Goal: Task Accomplishment & Management: Complete application form

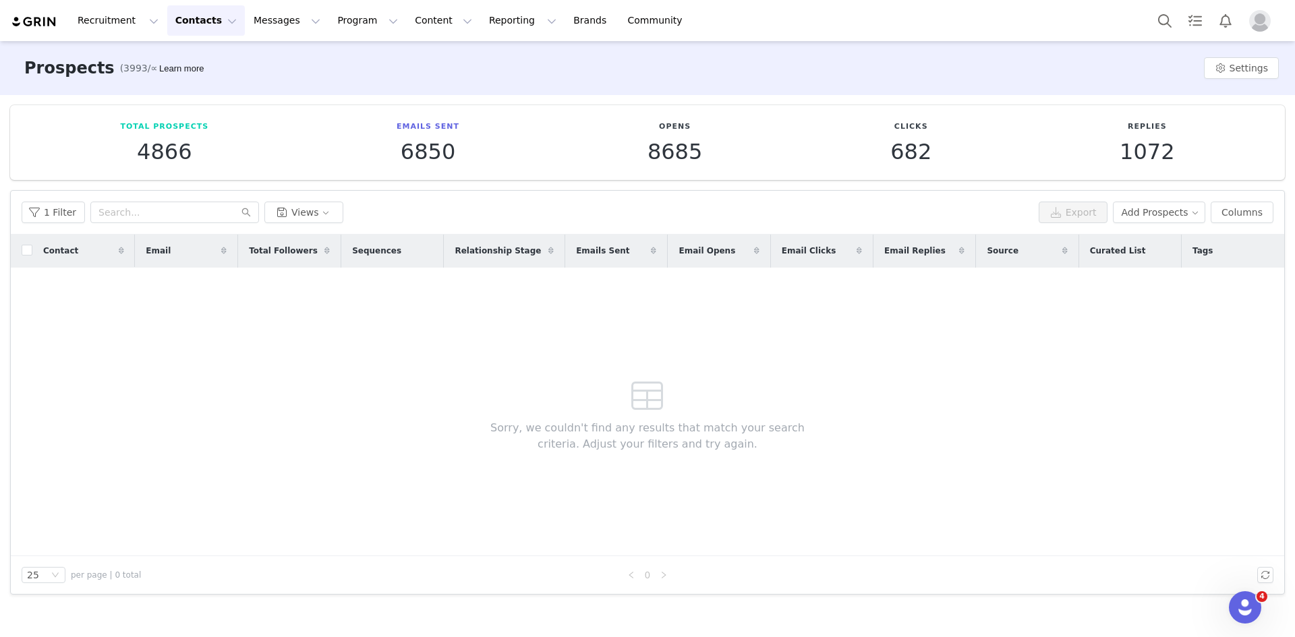
drag, startPoint x: 1092, startPoint y: 396, endPoint x: 973, endPoint y: 392, distance: 118.8
click at [1092, 396] on div "Contact Email Total Followers Sequences Relationship Stage Emails Sent Email Op…" at bounding box center [647, 396] width 1273 height 322
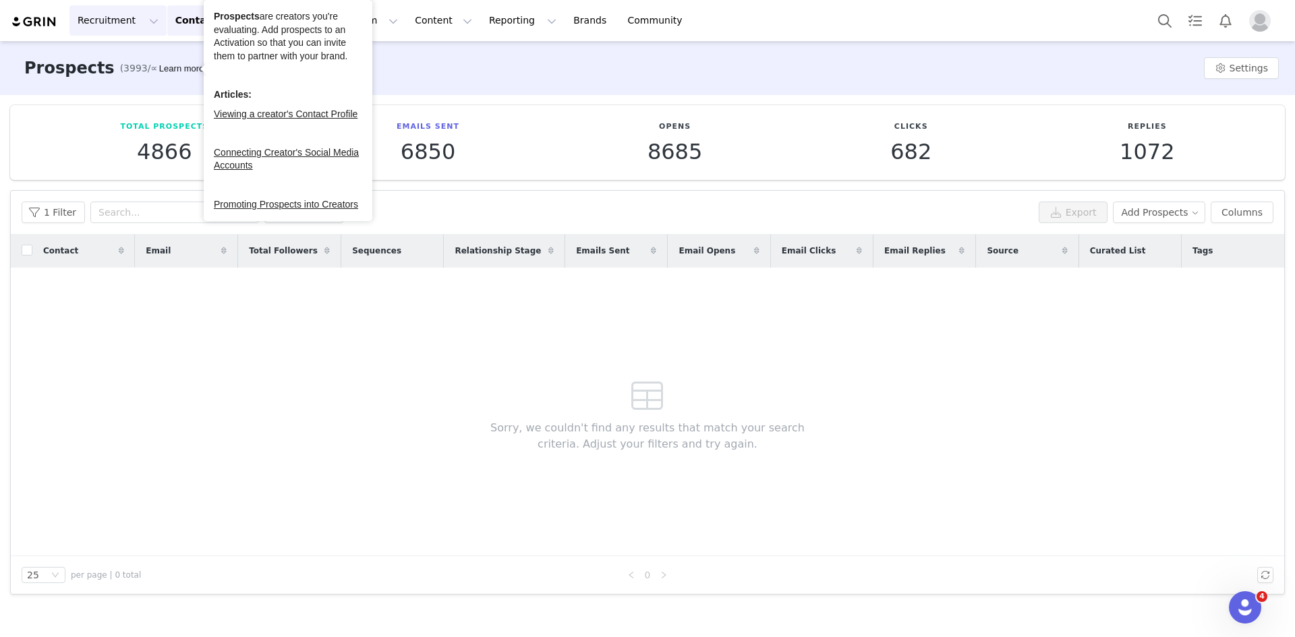
click button "Recruitment Recruitment"
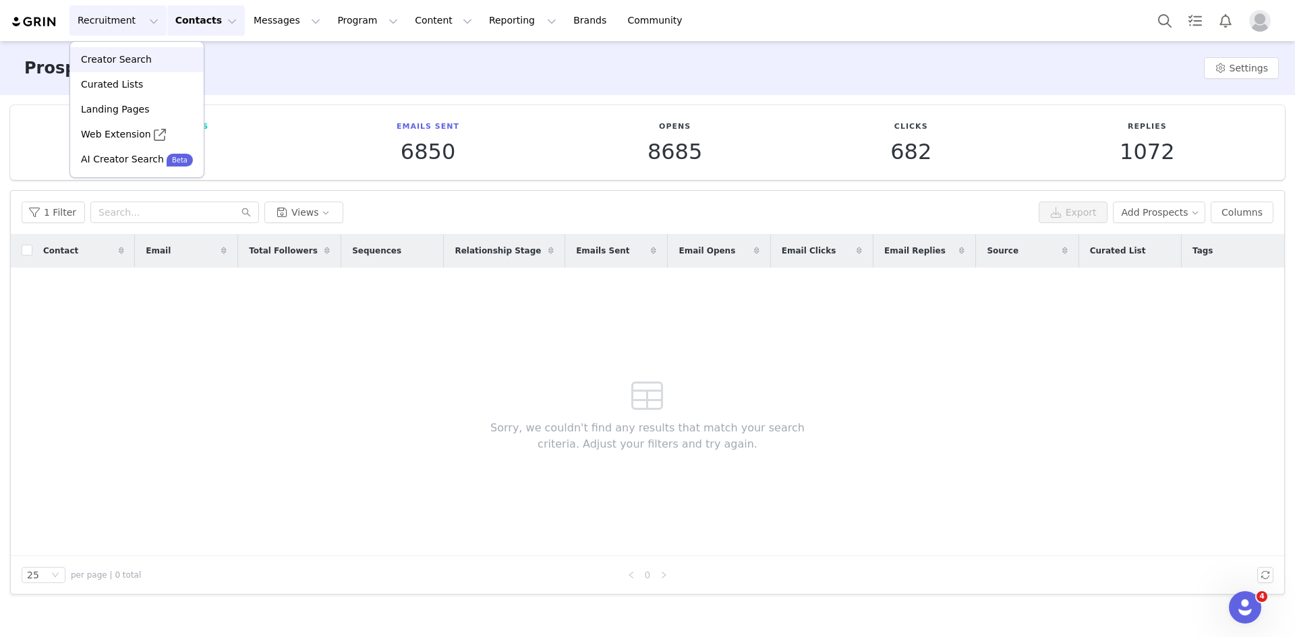
click p "Creator Search"
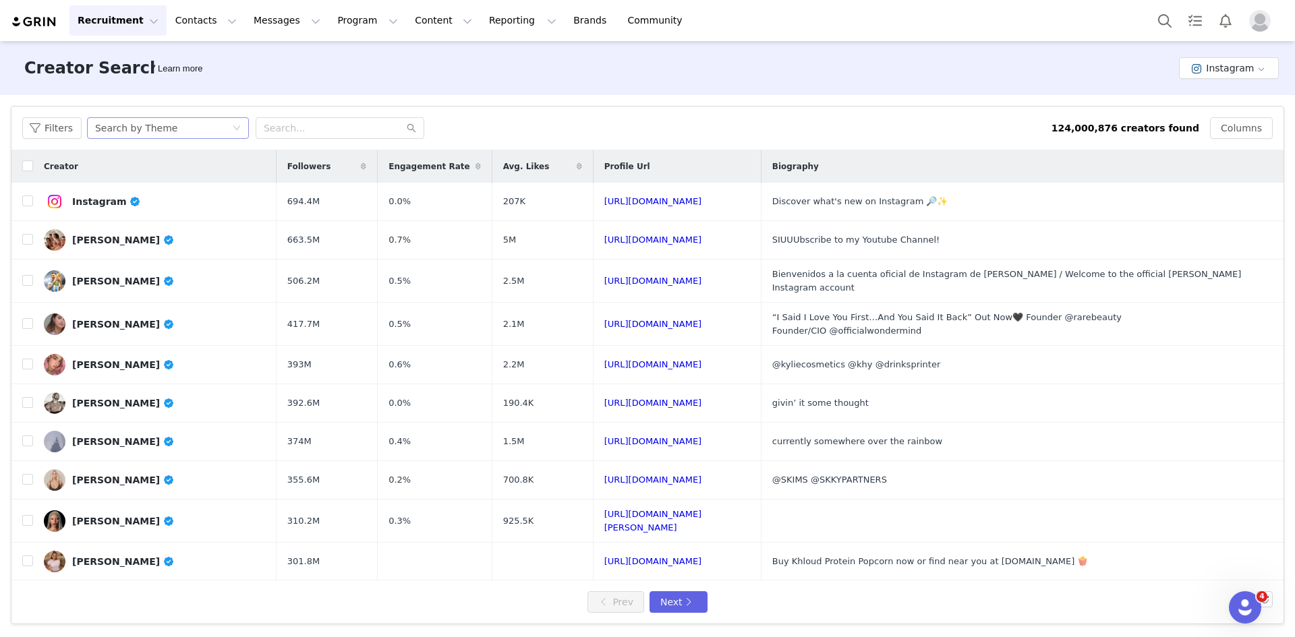
click at [144, 125] on div "Search by Theme" at bounding box center [136, 128] width 82 height 20
click at [155, 200] on li "Search by Creator Look-alike" at bounding box center [168, 199] width 169 height 22
click at [307, 128] on input "text" at bounding box center [340, 128] width 169 height 22
paste input "stephgreunke"
type input "stephgreunke"
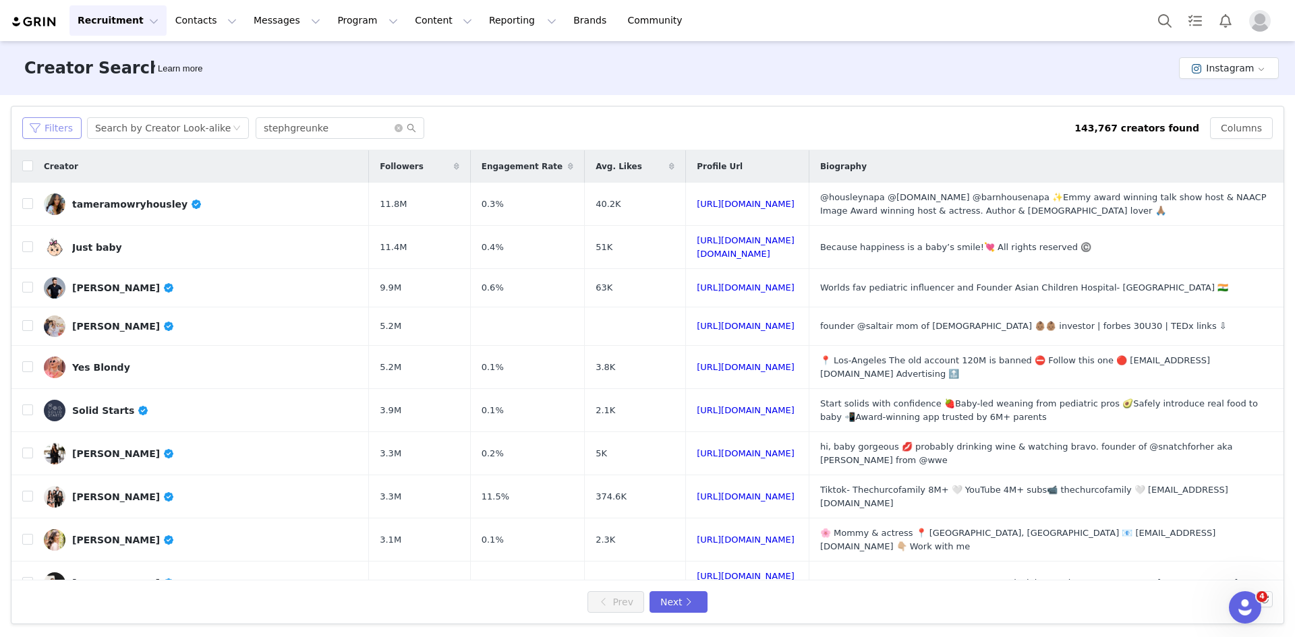
click at [44, 130] on button "Filters" at bounding box center [51, 128] width 59 height 22
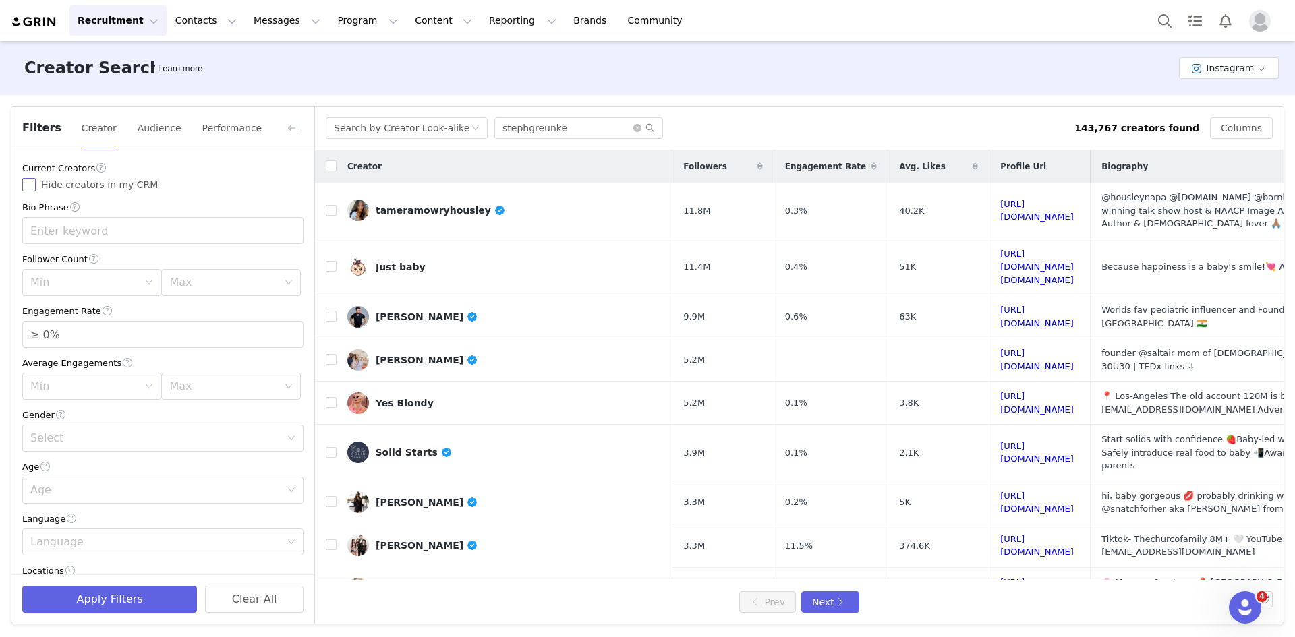
click at [42, 184] on span "Hide creators in my CRM" at bounding box center [99, 184] width 127 height 11
click at [36, 184] on input "Hide creators in my CRM" at bounding box center [28, 184] width 13 height 13
checkbox input "true"
click at [84, 225] on input "text" at bounding box center [162, 230] width 281 height 27
click at [76, 283] on div "Min" at bounding box center [84, 282] width 108 height 13
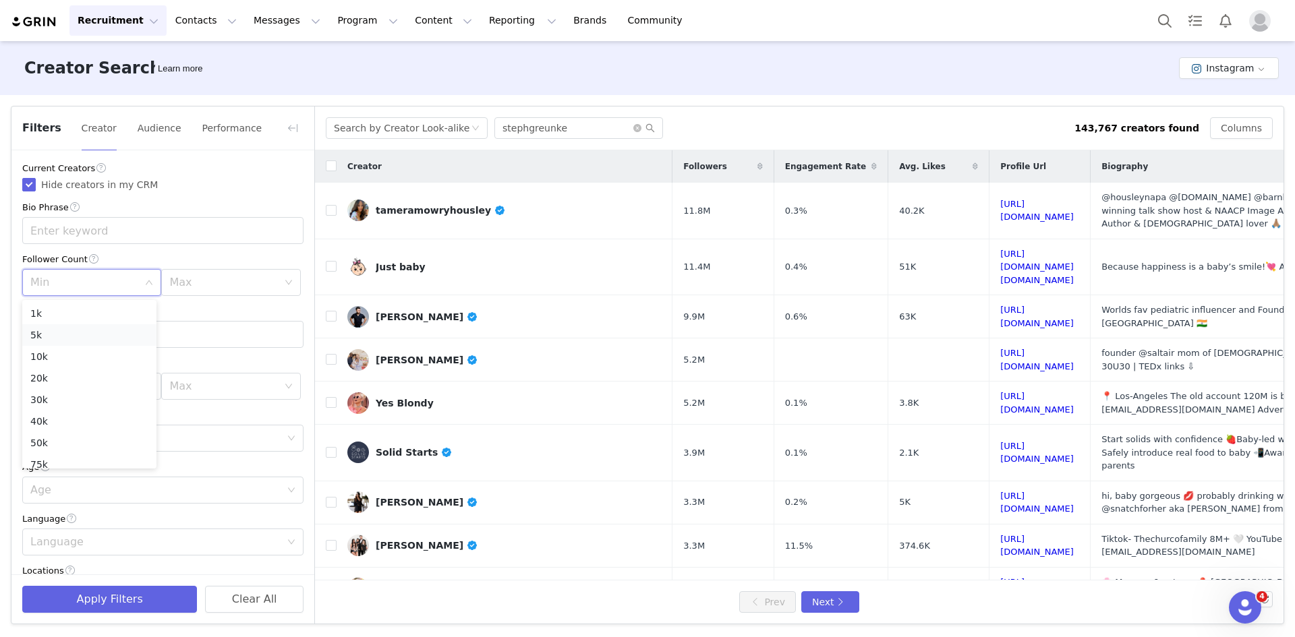
click at [62, 330] on li "5k" at bounding box center [89, 335] width 134 height 22
click at [228, 289] on div "Max" at bounding box center [223, 282] width 108 height 13
click at [175, 459] on li "75k" at bounding box center [223, 458] width 134 height 22
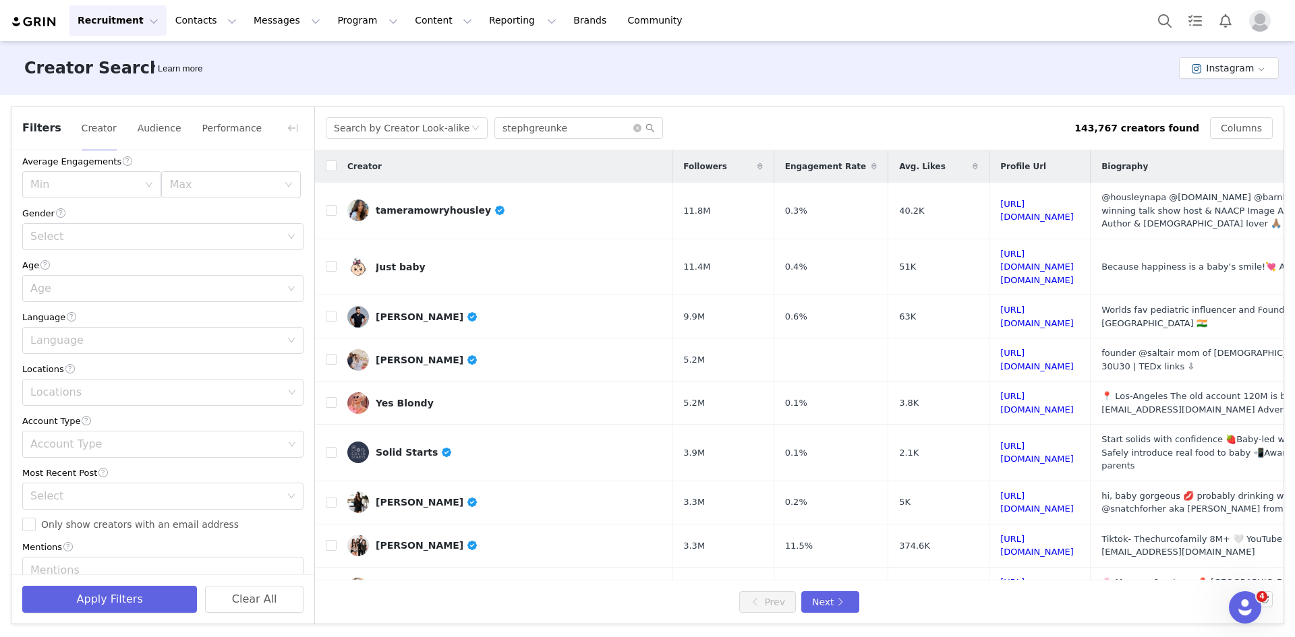
scroll to position [202, 0]
click at [58, 385] on div "Locations" at bounding box center [157, 392] width 263 height 26
type input "united sta"
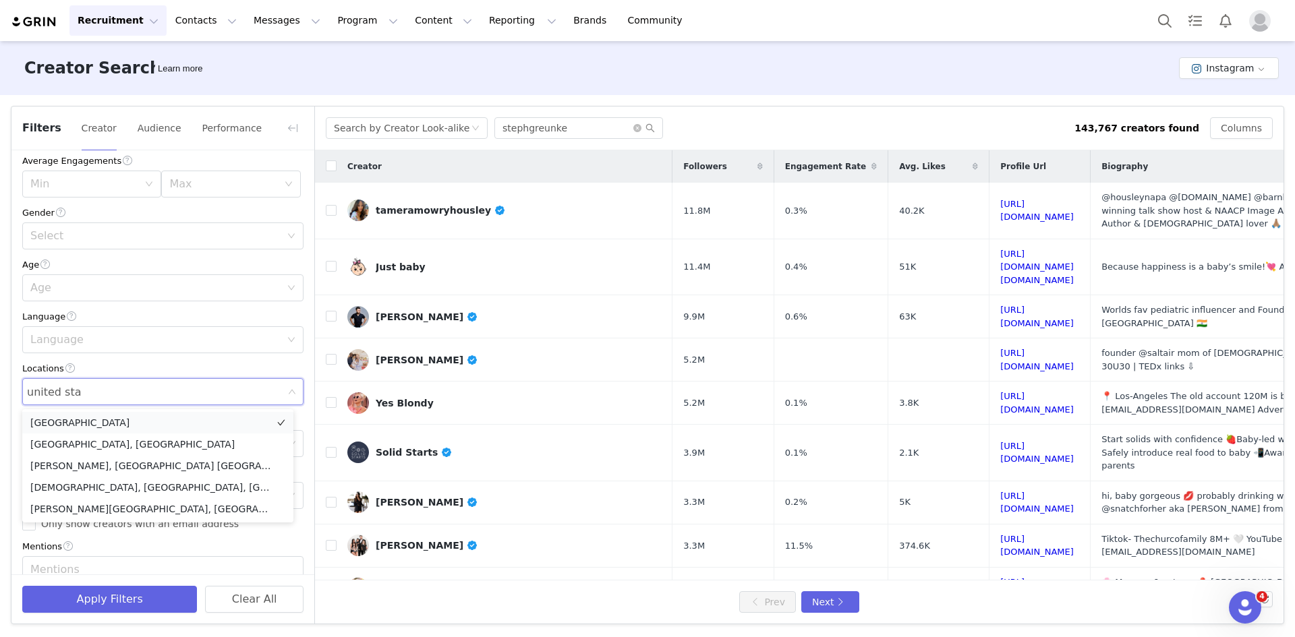
click at [128, 428] on li "United States" at bounding box center [157, 423] width 271 height 22
click at [174, 372] on div "Locations" at bounding box center [162, 369] width 281 height 14
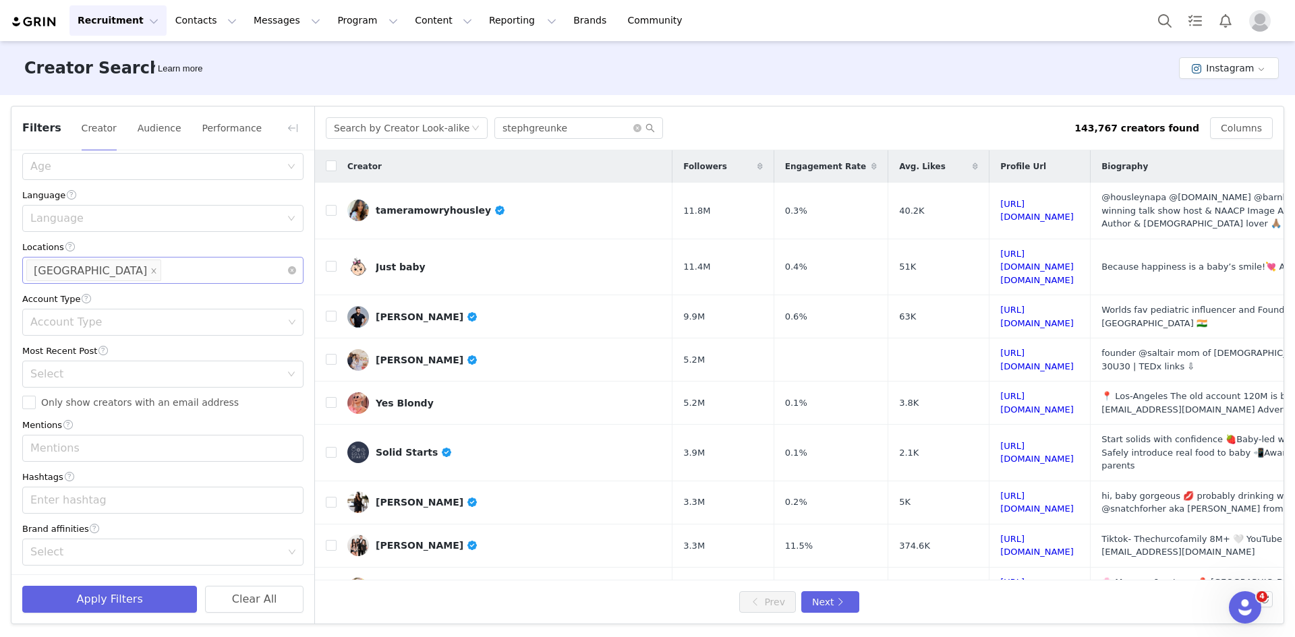
scroll to position [328, 0]
click at [77, 308] on div "Account Type" at bounding box center [157, 321] width 263 height 26
click at [79, 340] on li "Regular" at bounding box center [157, 350] width 271 height 22
click at [67, 398] on li "Creator" at bounding box center [157, 393] width 271 height 22
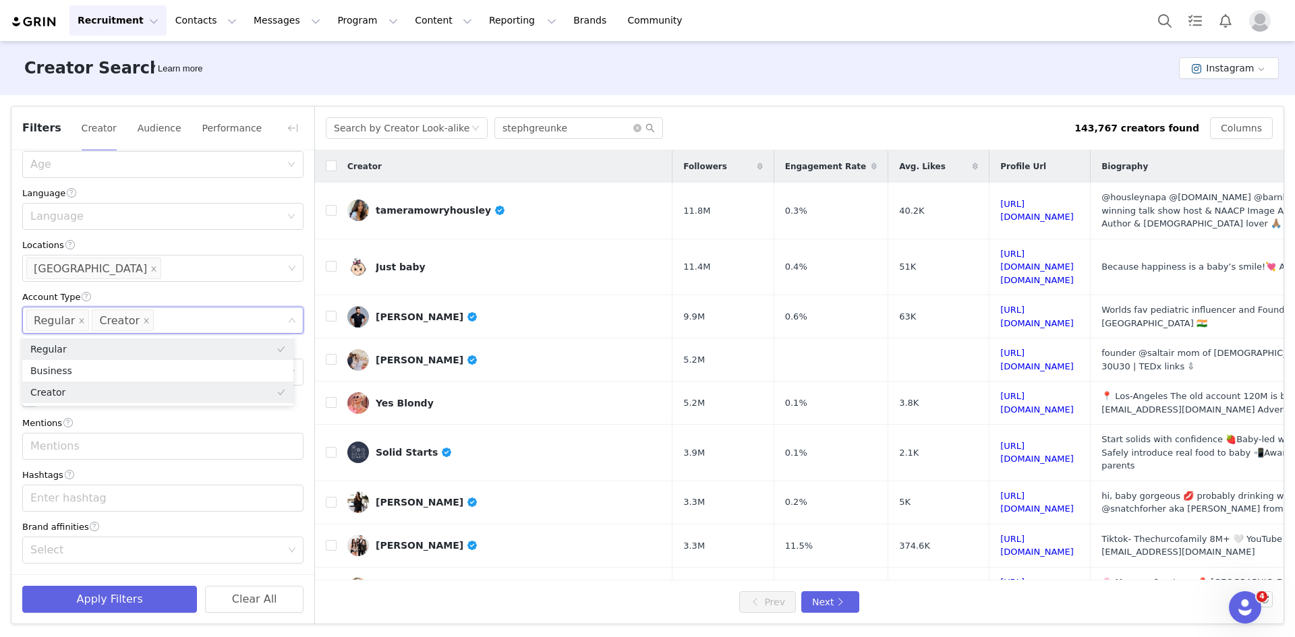
click at [200, 295] on div "Account Type" at bounding box center [162, 297] width 281 height 14
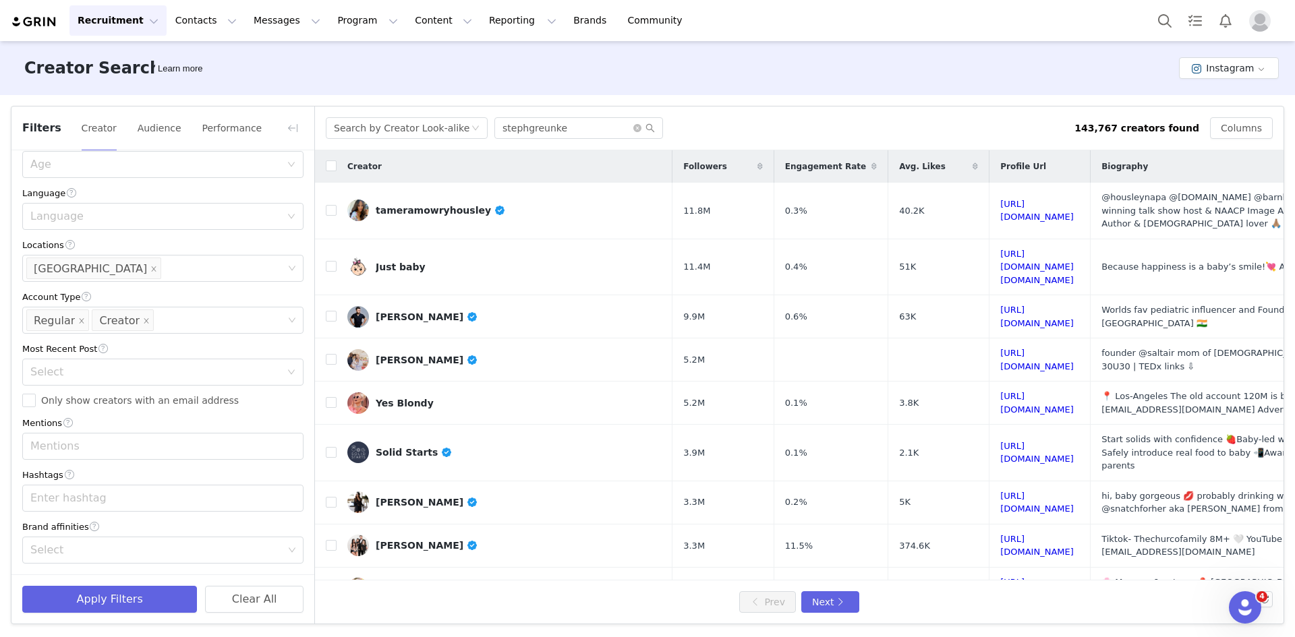
click at [121, 353] on div "Most Recent Post" at bounding box center [162, 349] width 281 height 14
click at [100, 373] on div "Select" at bounding box center [155, 372] width 250 height 13
click at [150, 349] on div "Most Recent Post" at bounding box center [162, 349] width 281 height 14
click at [90, 612] on button "Apply Filters" at bounding box center [109, 599] width 175 height 27
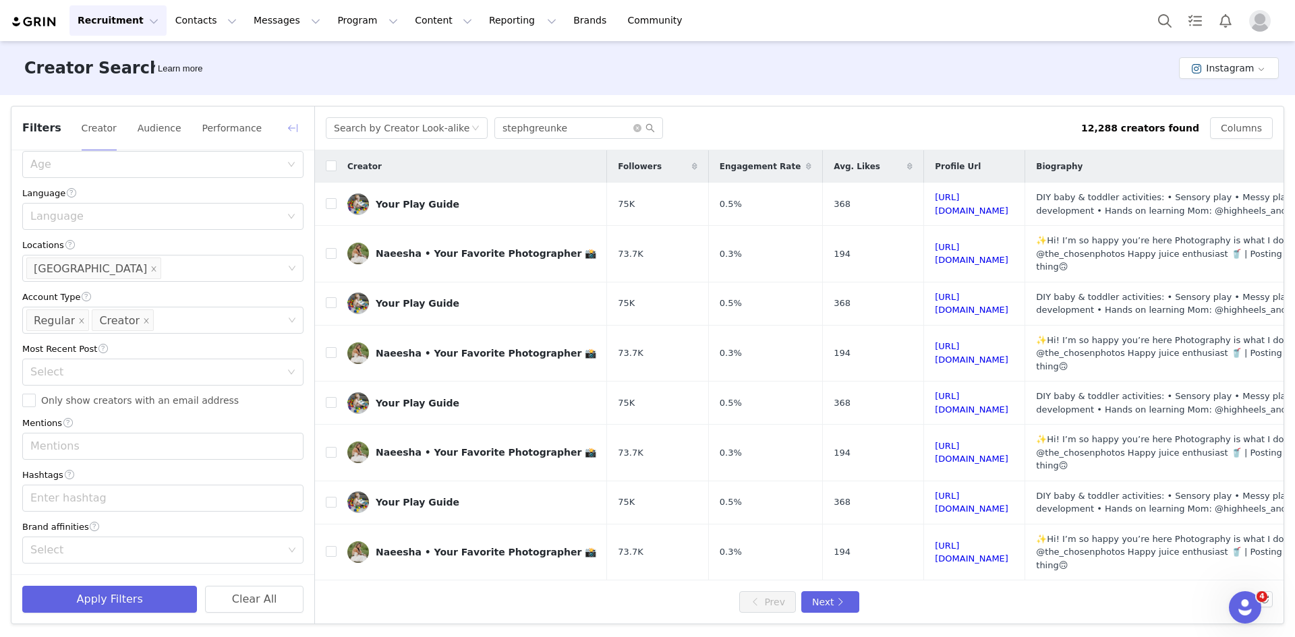
click at [291, 126] on button "button" at bounding box center [293, 128] width 22 height 22
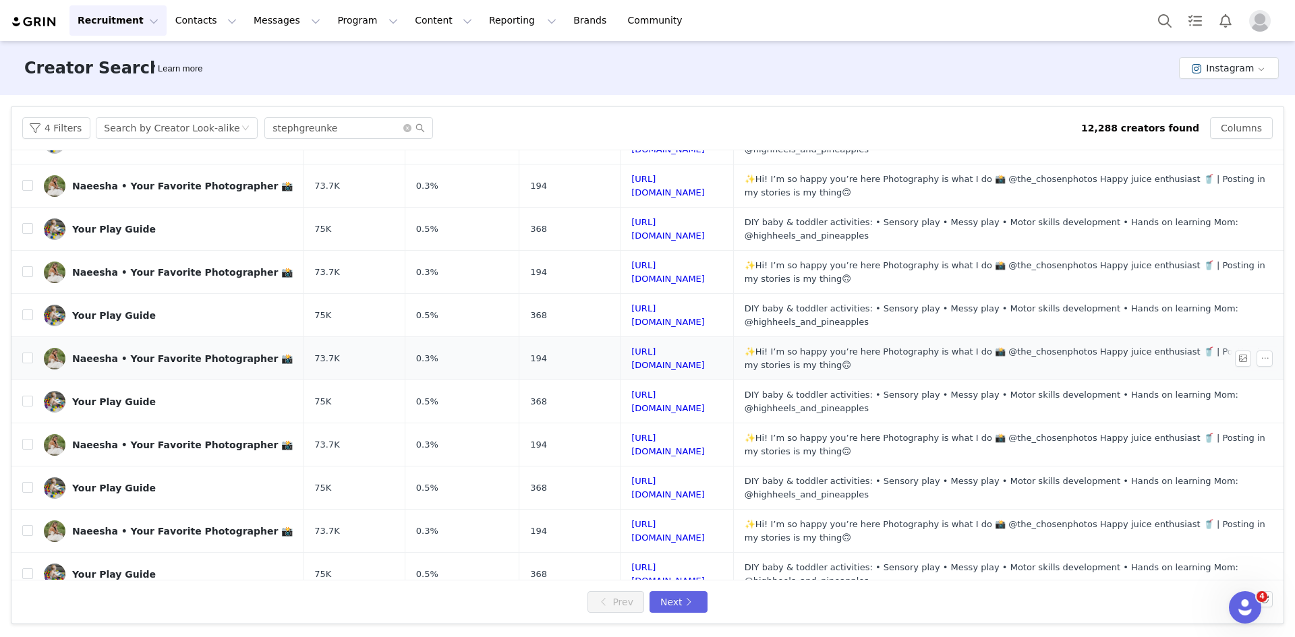
scroll to position [0, 0]
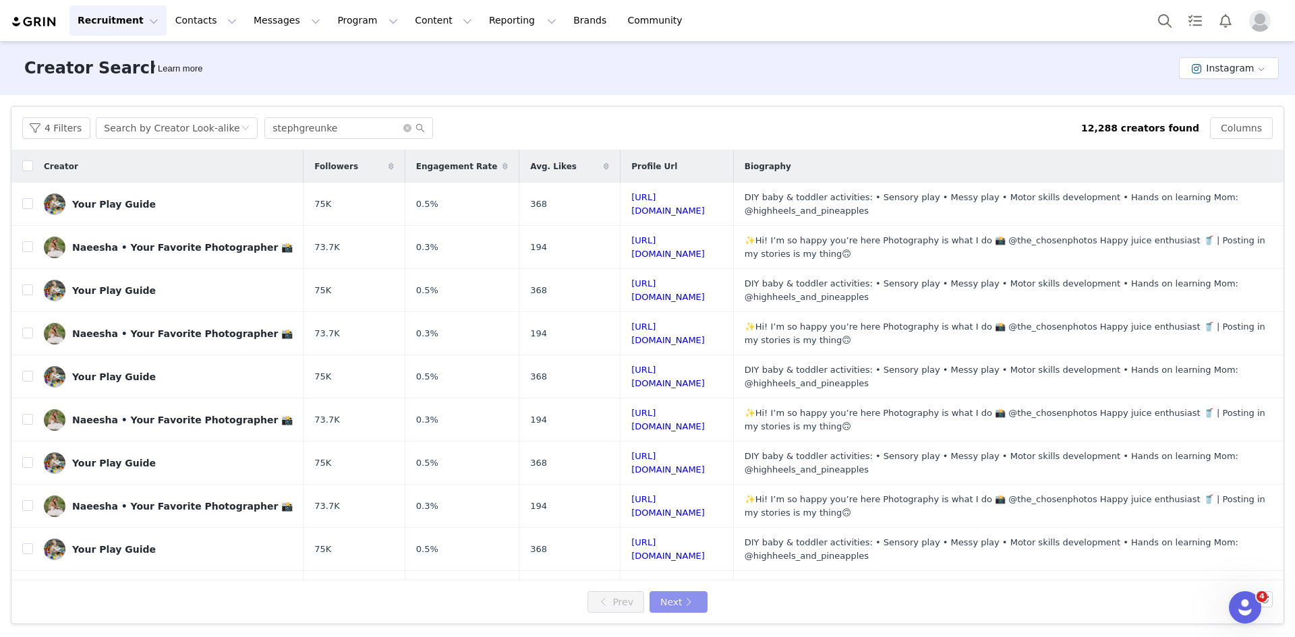
click at [670, 601] on button "Next" at bounding box center [679, 603] width 58 height 22
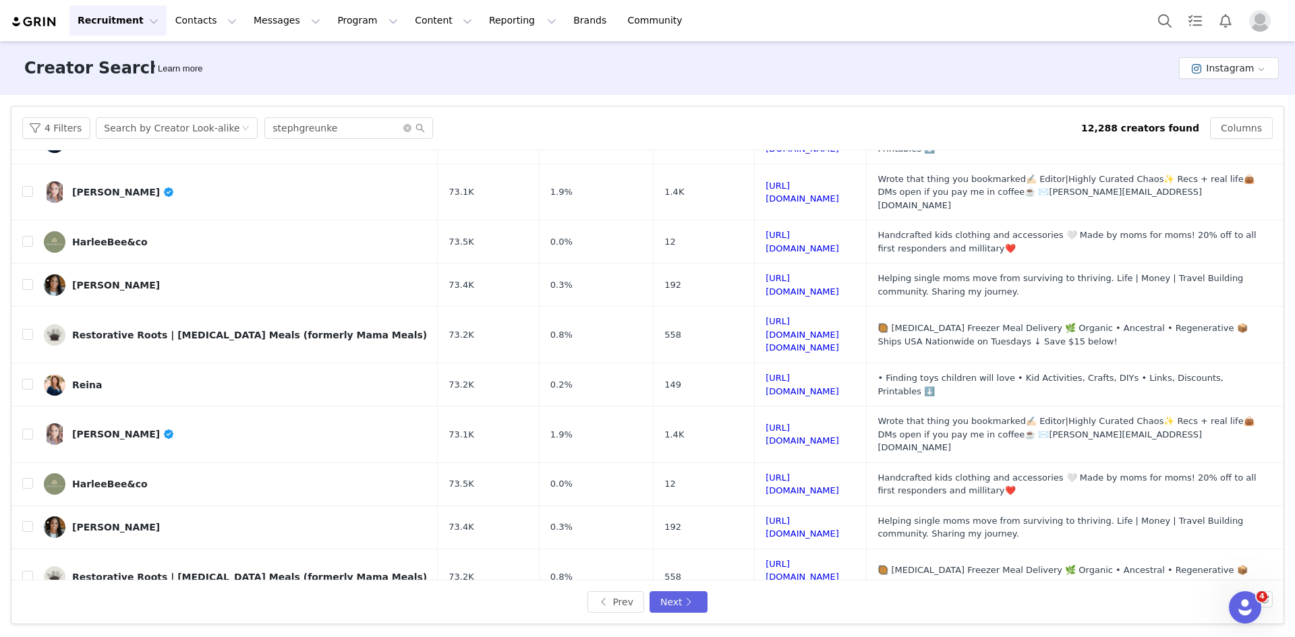
scroll to position [447, 0]
click at [690, 599] on button "Next" at bounding box center [679, 603] width 58 height 22
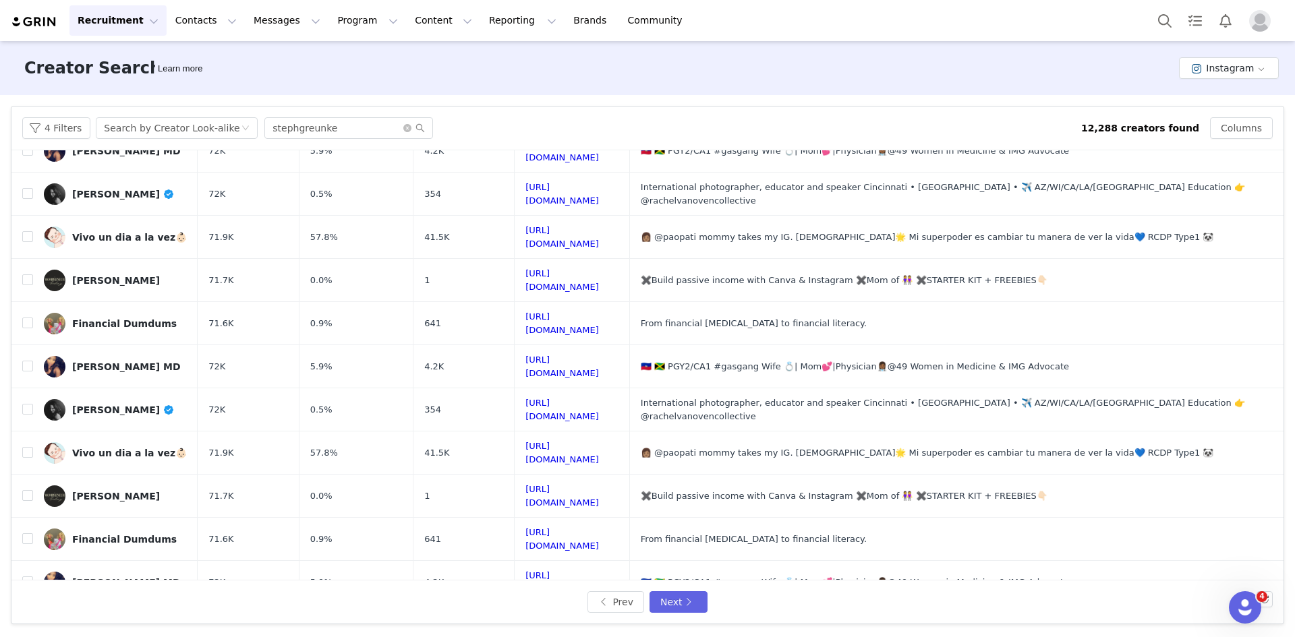
scroll to position [390, 0]
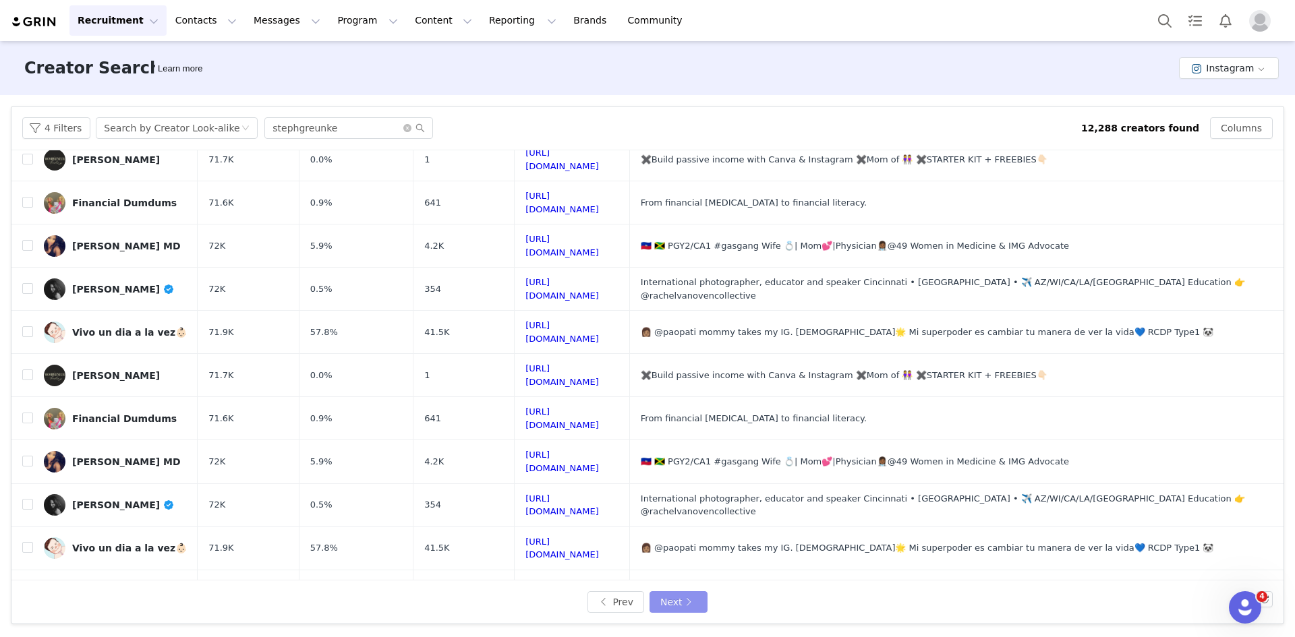
click at [691, 606] on button "Next" at bounding box center [679, 603] width 58 height 22
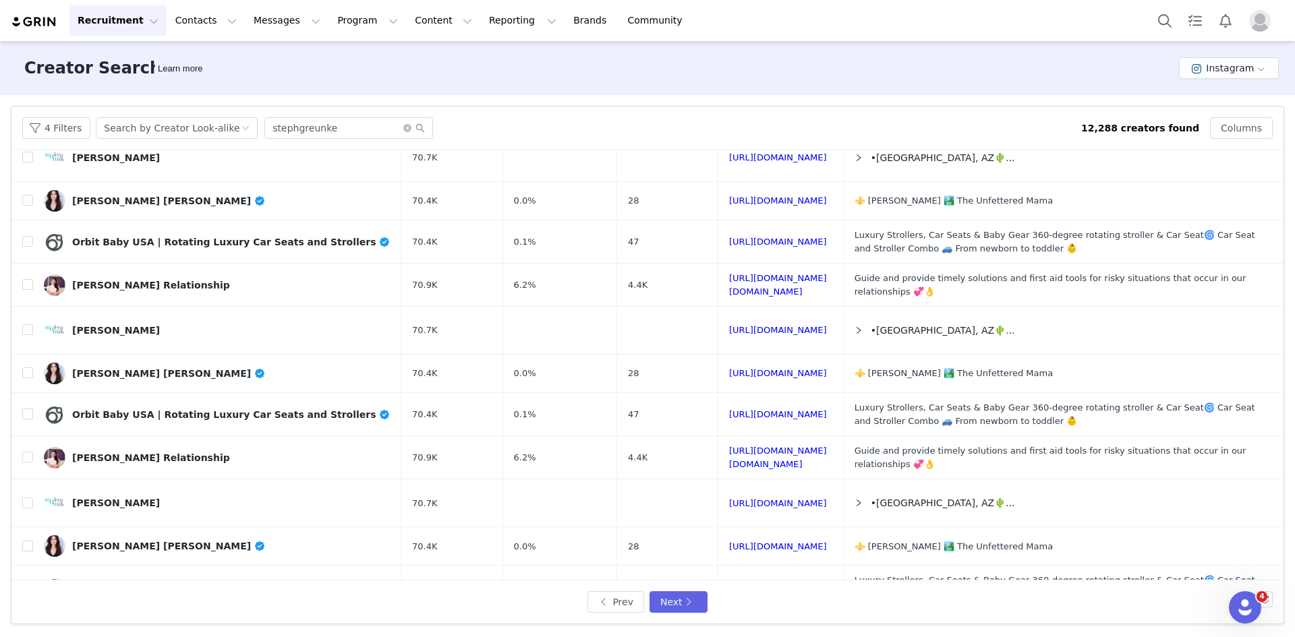
scroll to position [465, 0]
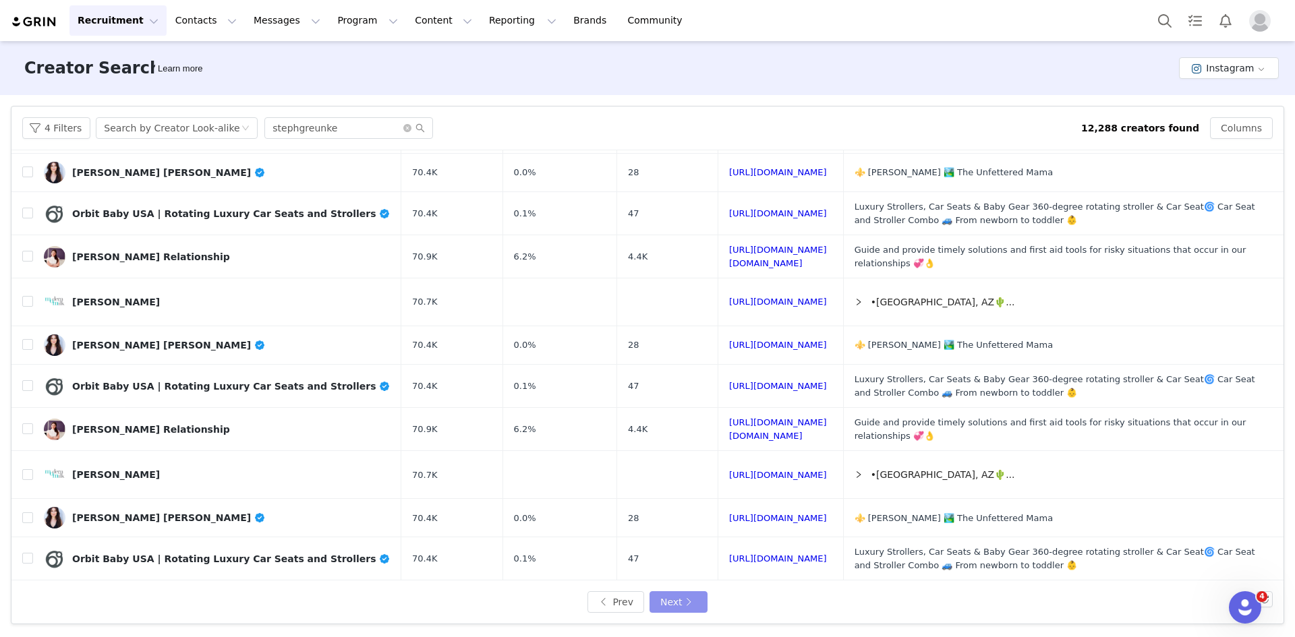
click at [673, 601] on button "Next" at bounding box center [679, 603] width 58 height 22
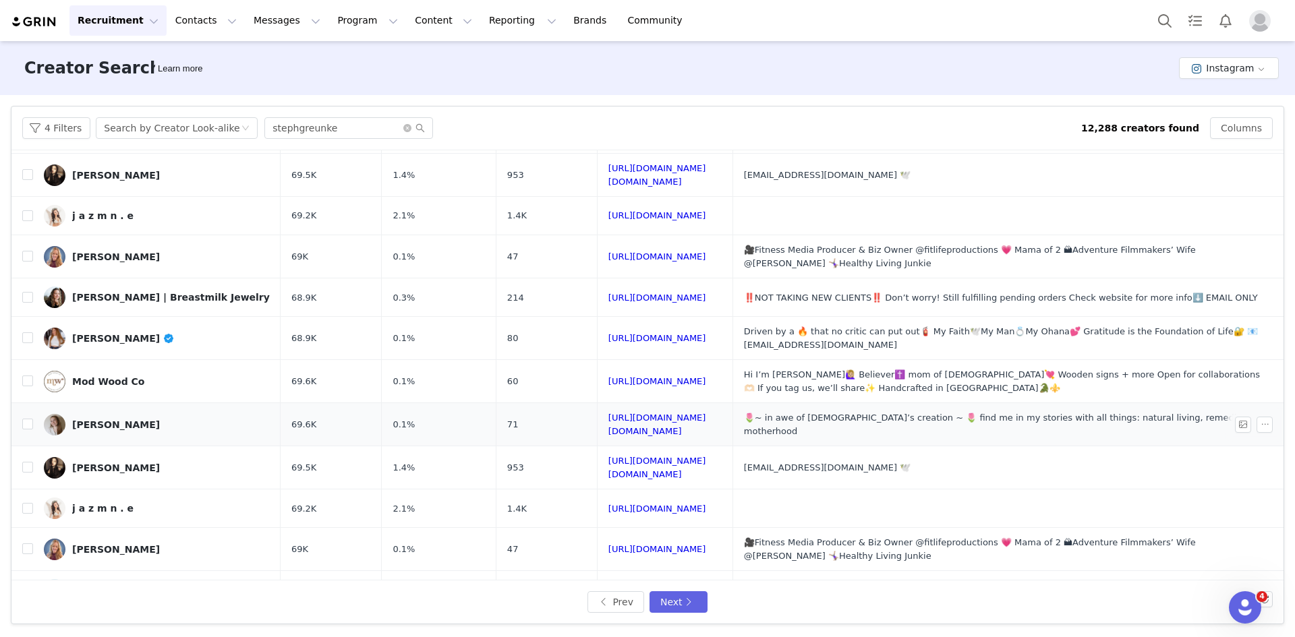
scroll to position [409, 0]
click at [676, 596] on button "Next" at bounding box center [679, 603] width 58 height 22
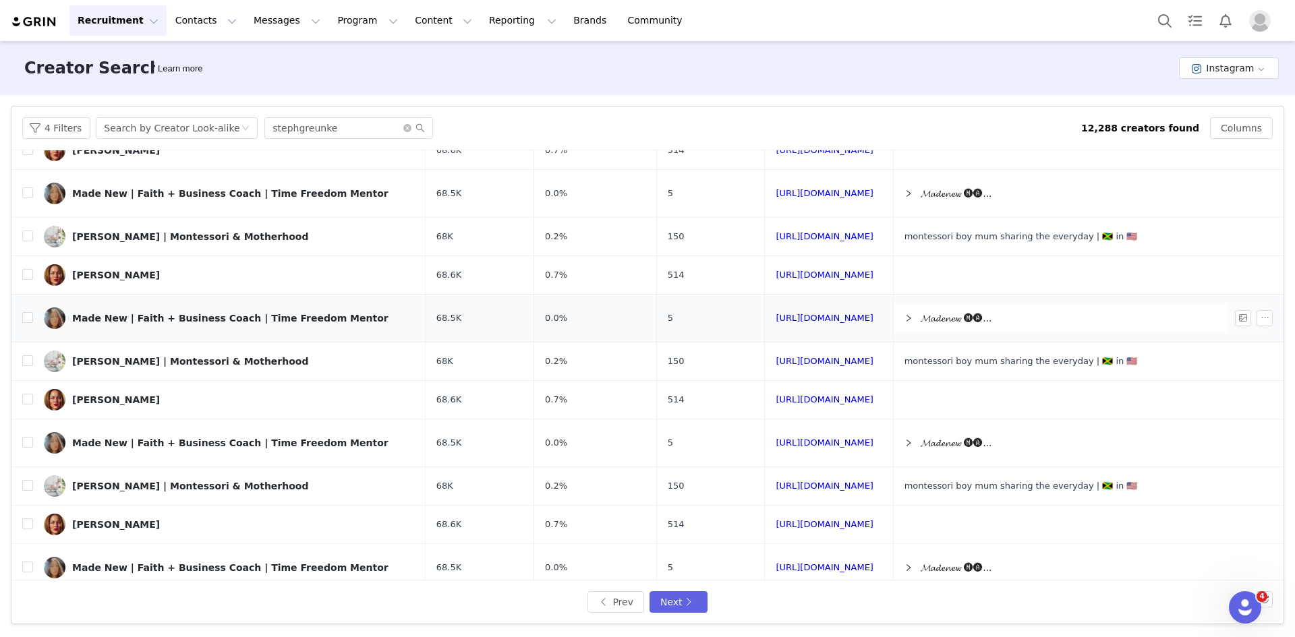
scroll to position [437, 0]
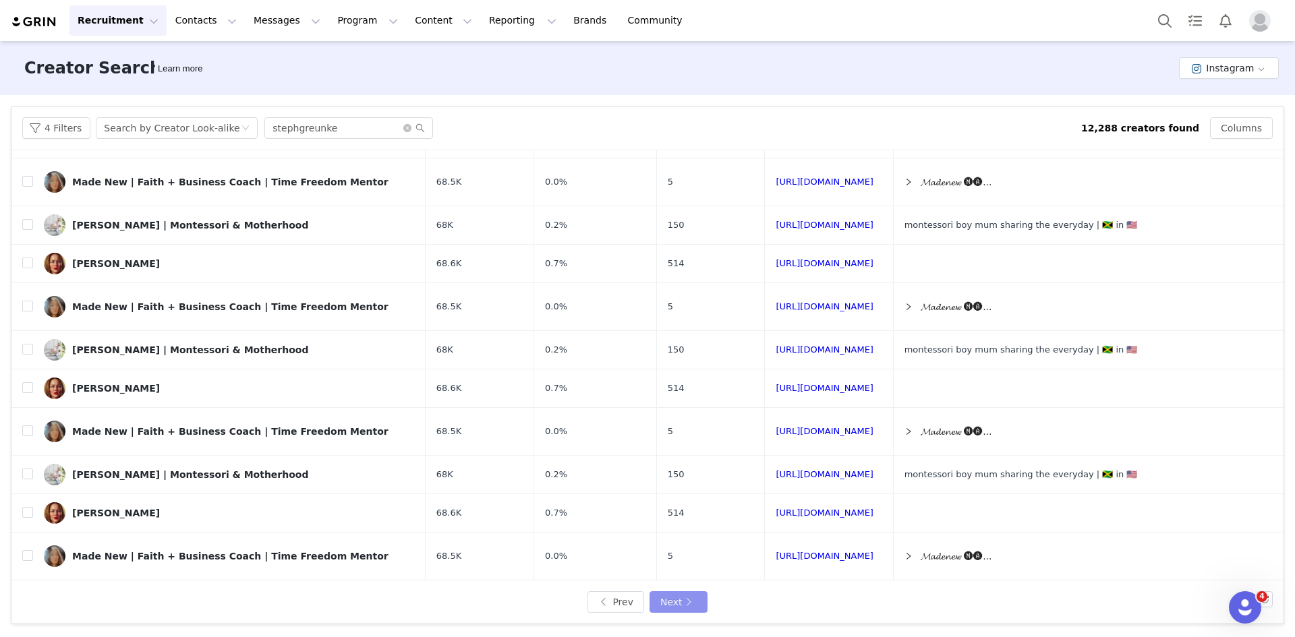
click at [691, 602] on button "Next" at bounding box center [679, 603] width 58 height 22
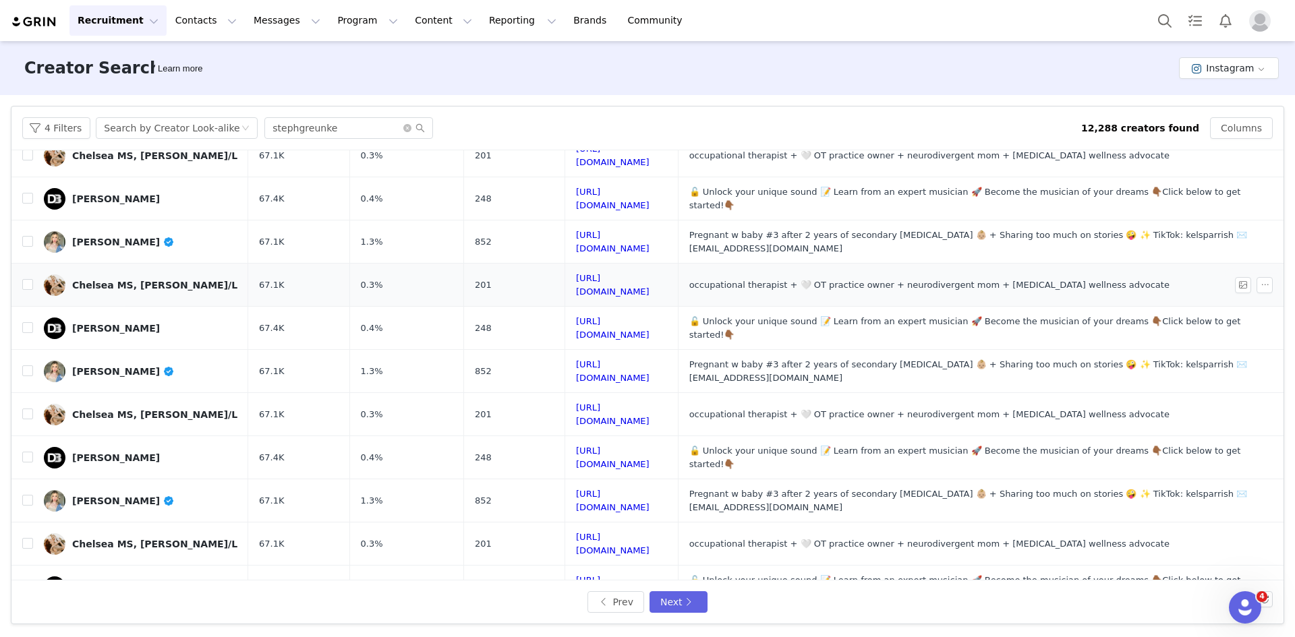
scroll to position [0, 0]
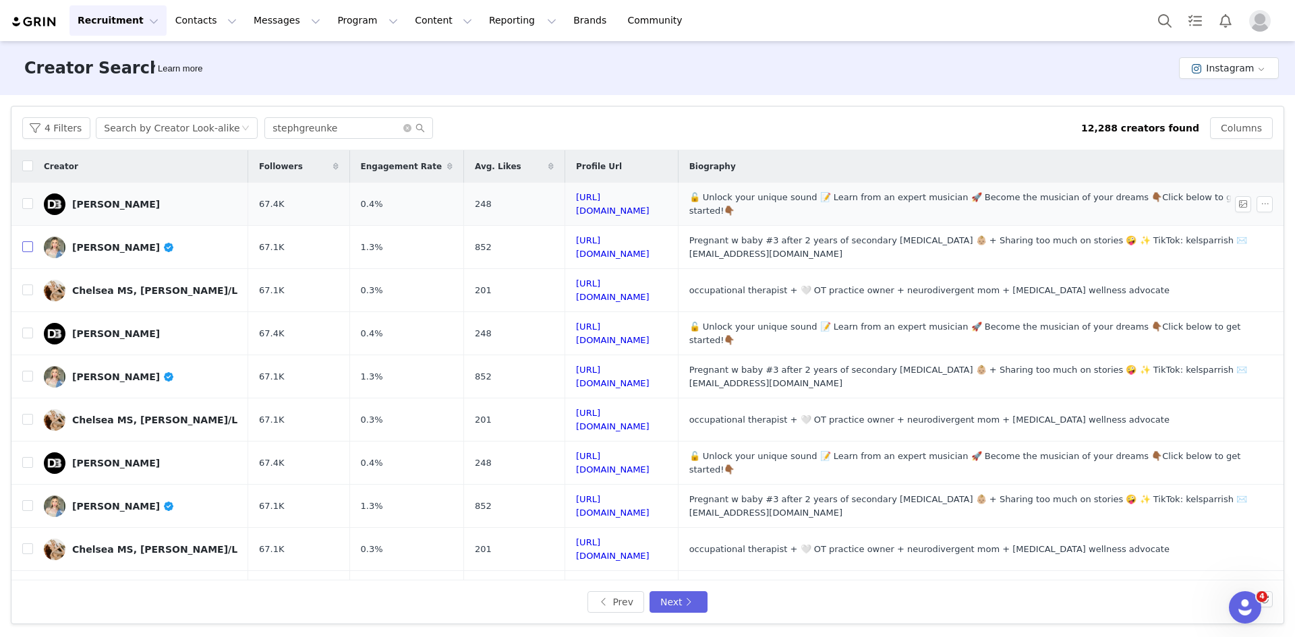
drag, startPoint x: 31, startPoint y: 240, endPoint x: 53, endPoint y: 240, distance: 22.3
click at [31, 241] on input "checkbox" at bounding box center [27, 246] width 11 height 11
checkbox input "true"
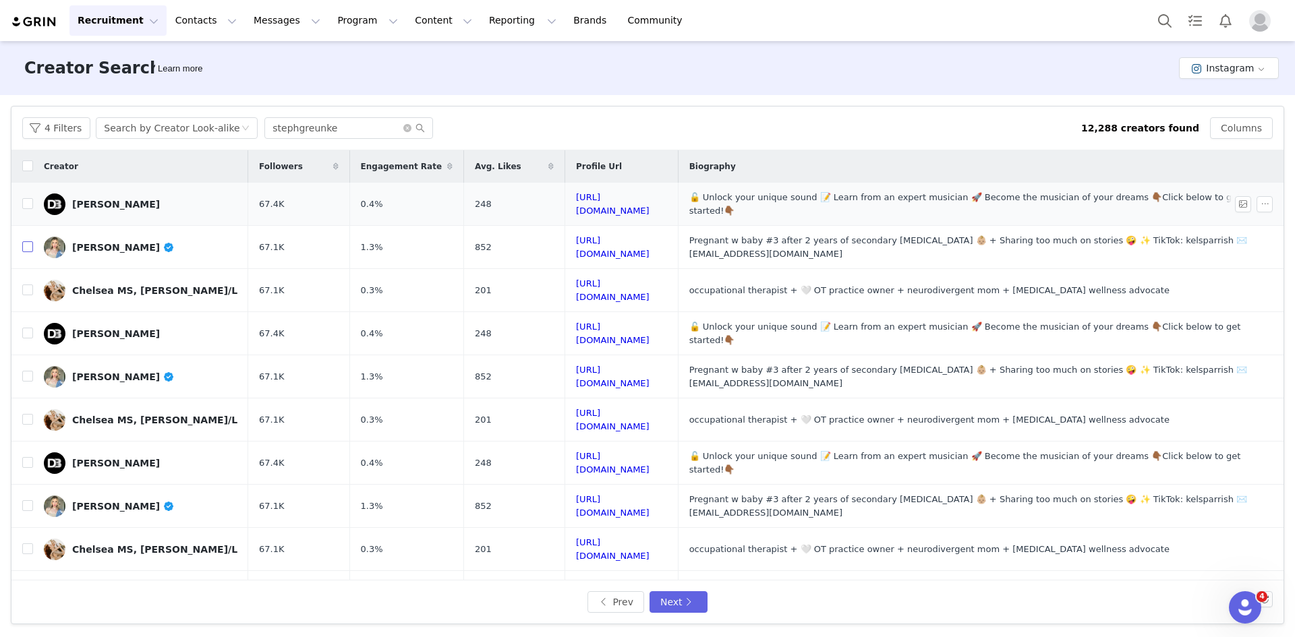
checkbox input "true"
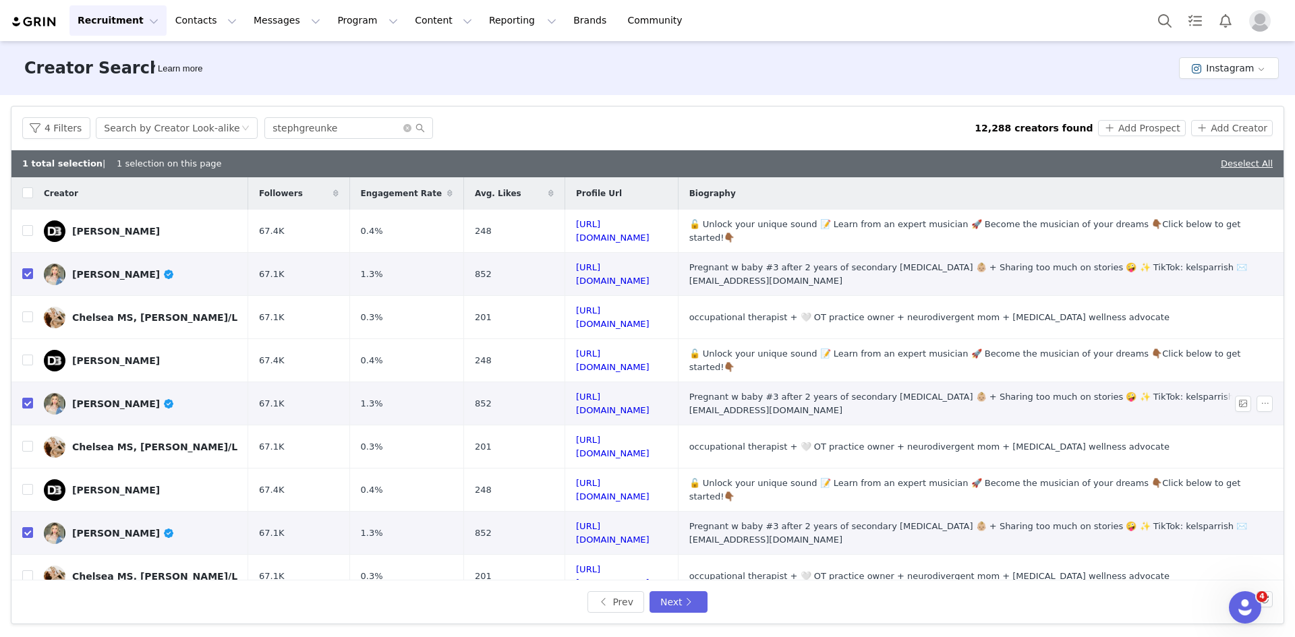
scroll to position [398, 0]
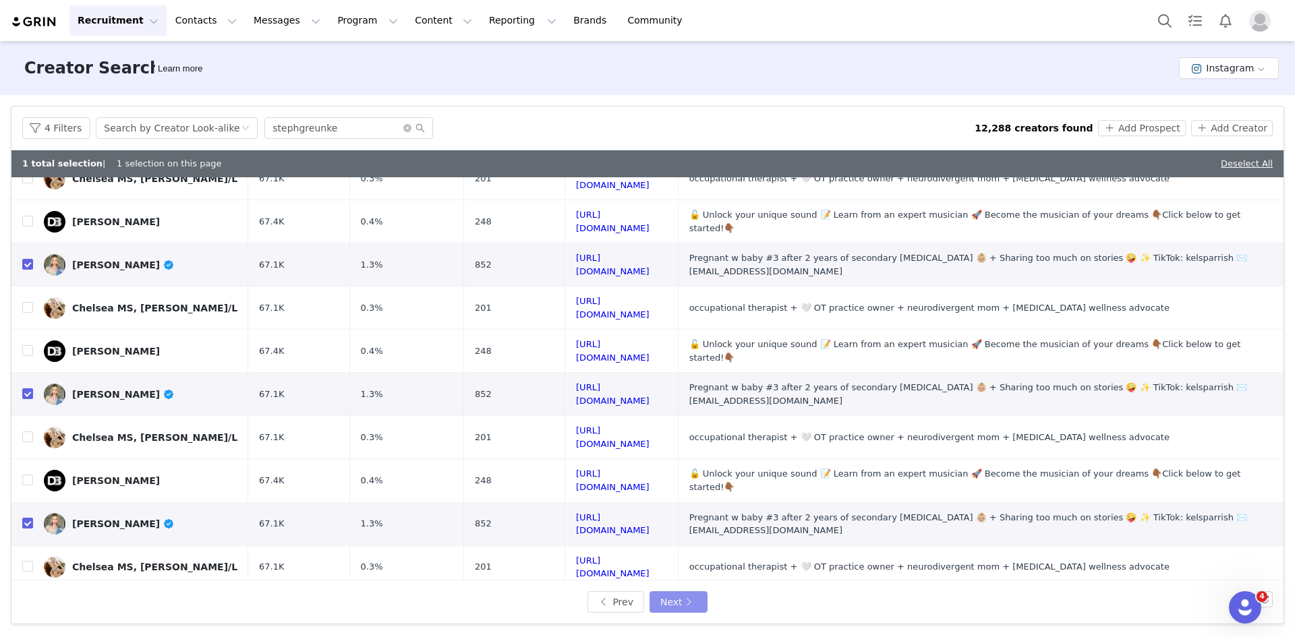
click at [692, 609] on button "Next" at bounding box center [679, 603] width 58 height 22
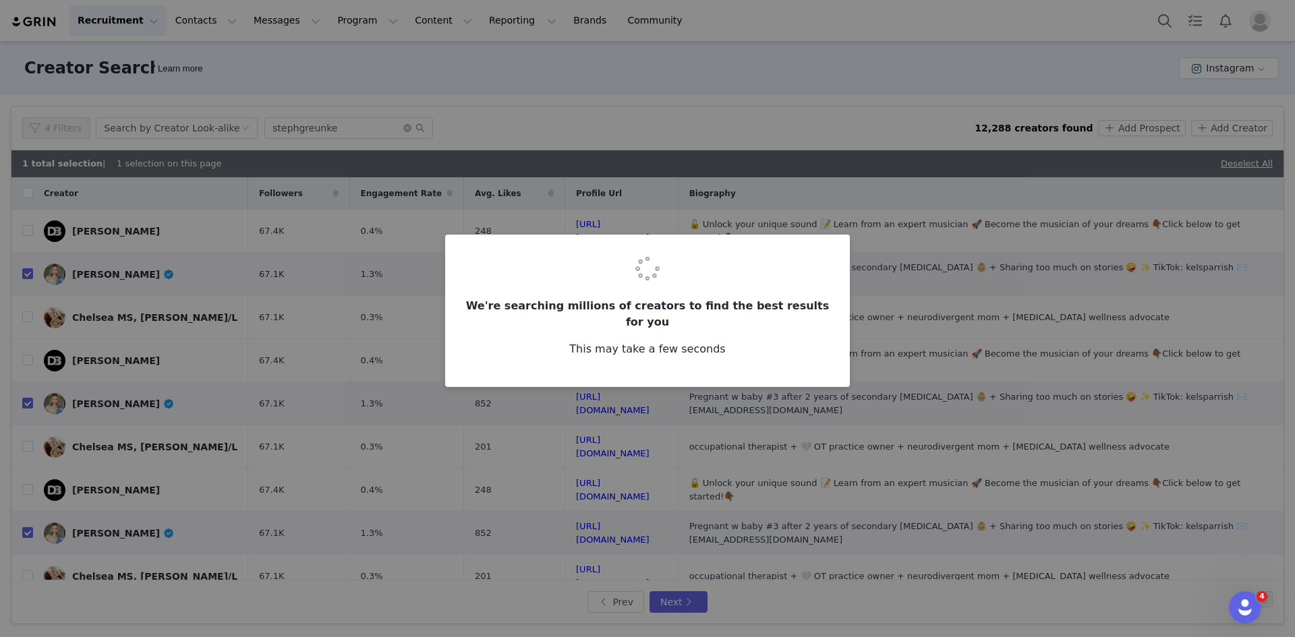
checkbox input "false"
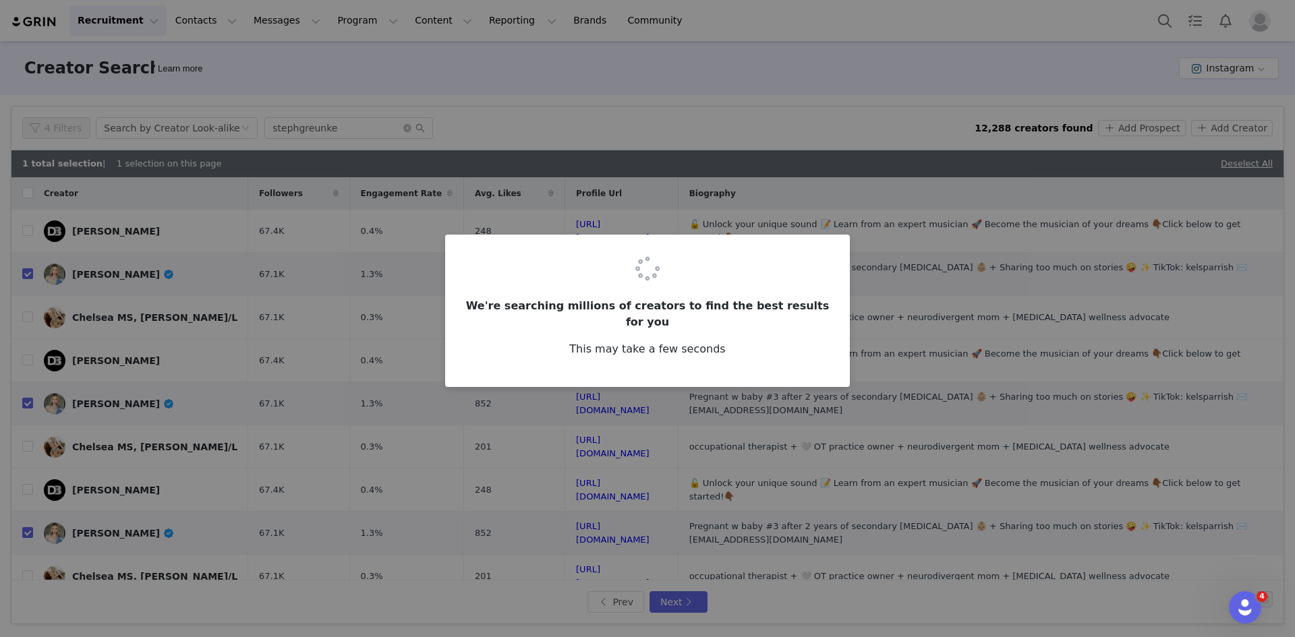
checkbox input "false"
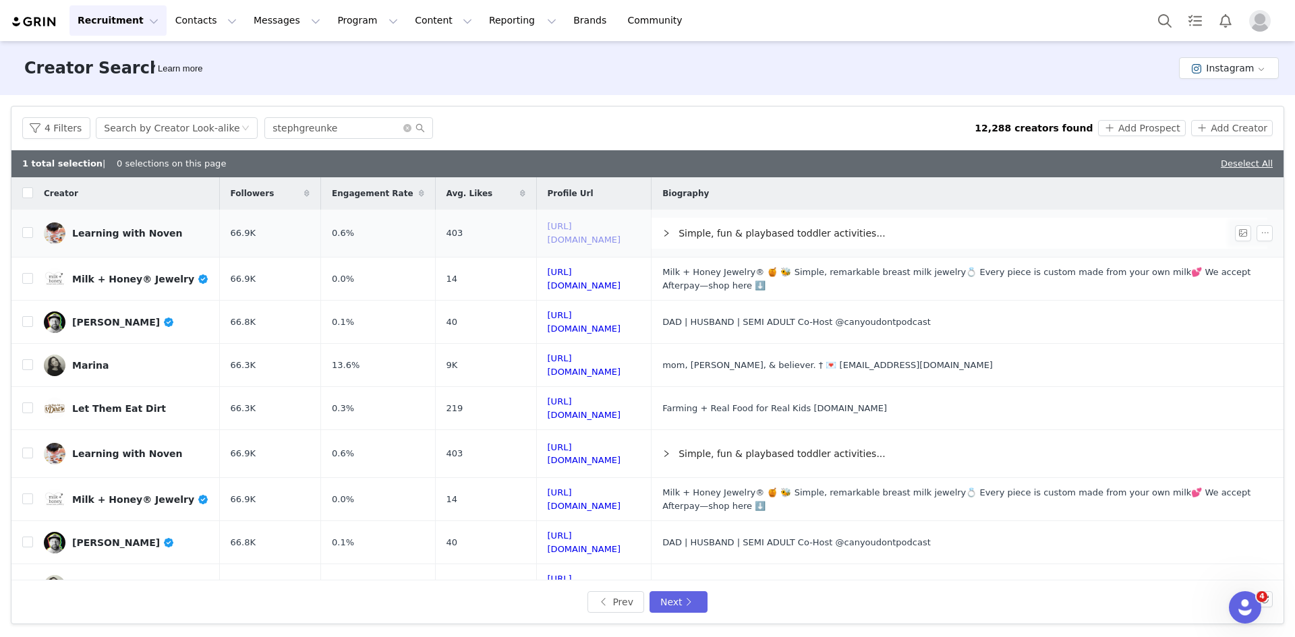
drag, startPoint x: 604, startPoint y: 237, endPoint x: 606, endPoint y: 215, distance: 21.6
click at [28, 227] on label at bounding box center [27, 234] width 11 height 14
click at [28, 227] on input "checkbox" at bounding box center [27, 232] width 11 height 11
checkbox input "true"
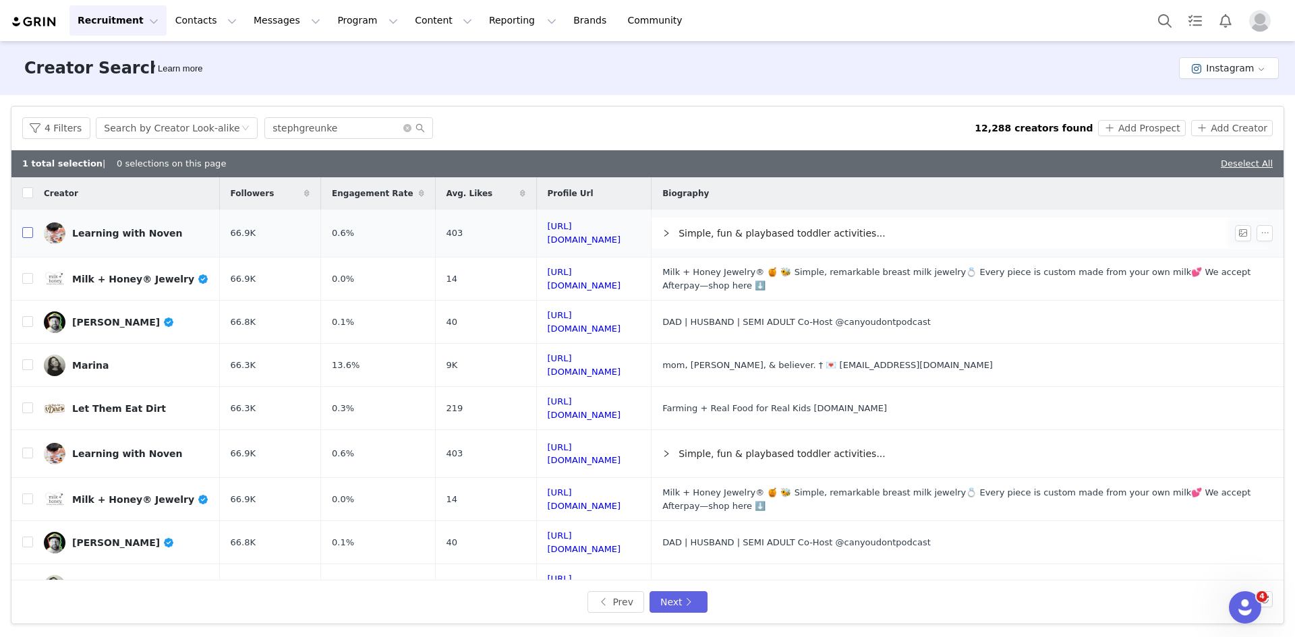
checkbox input "true"
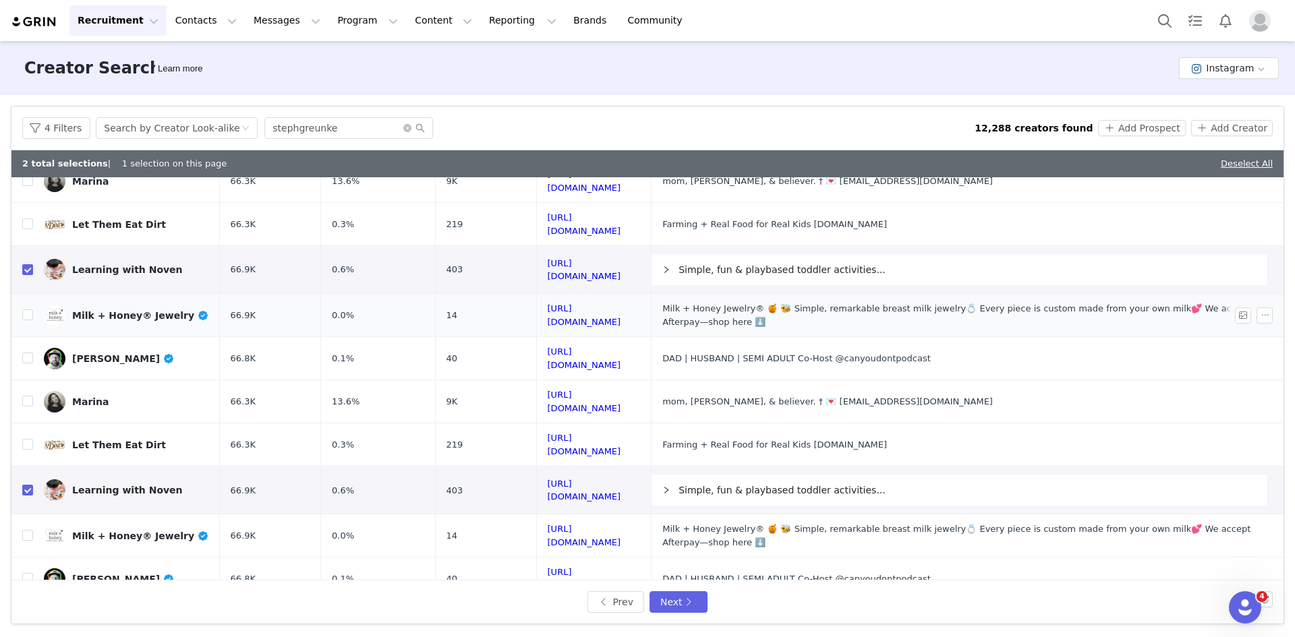
scroll to position [455, 0]
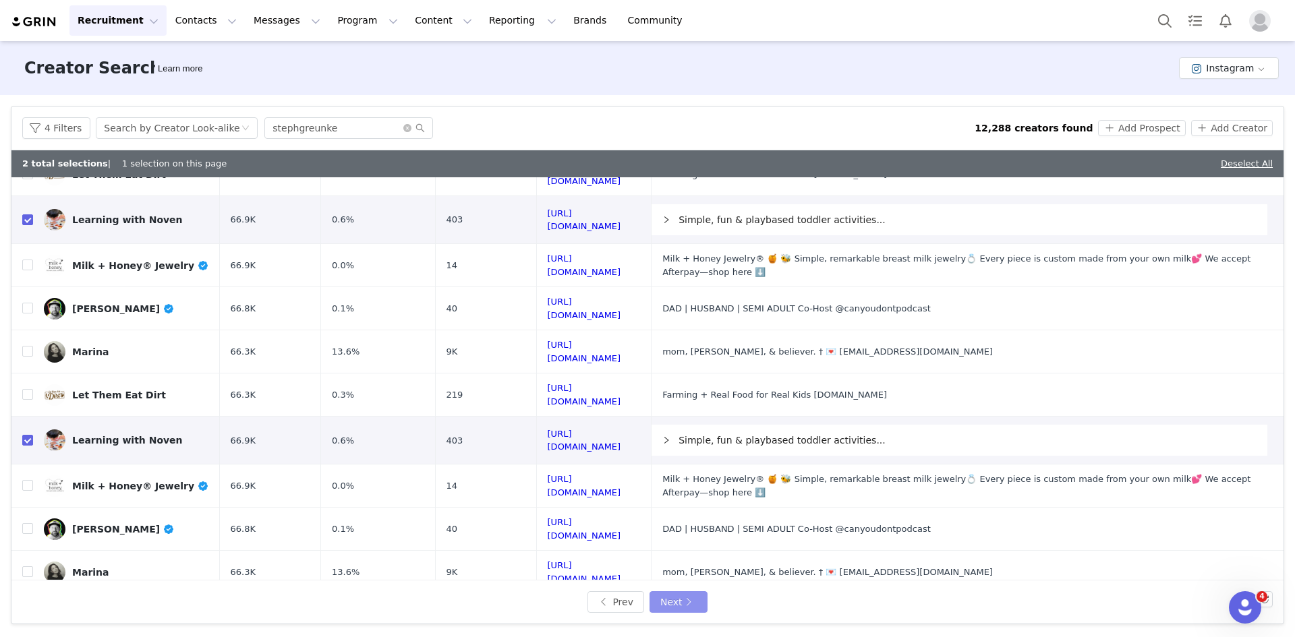
click at [689, 597] on button "Next" at bounding box center [679, 603] width 58 height 22
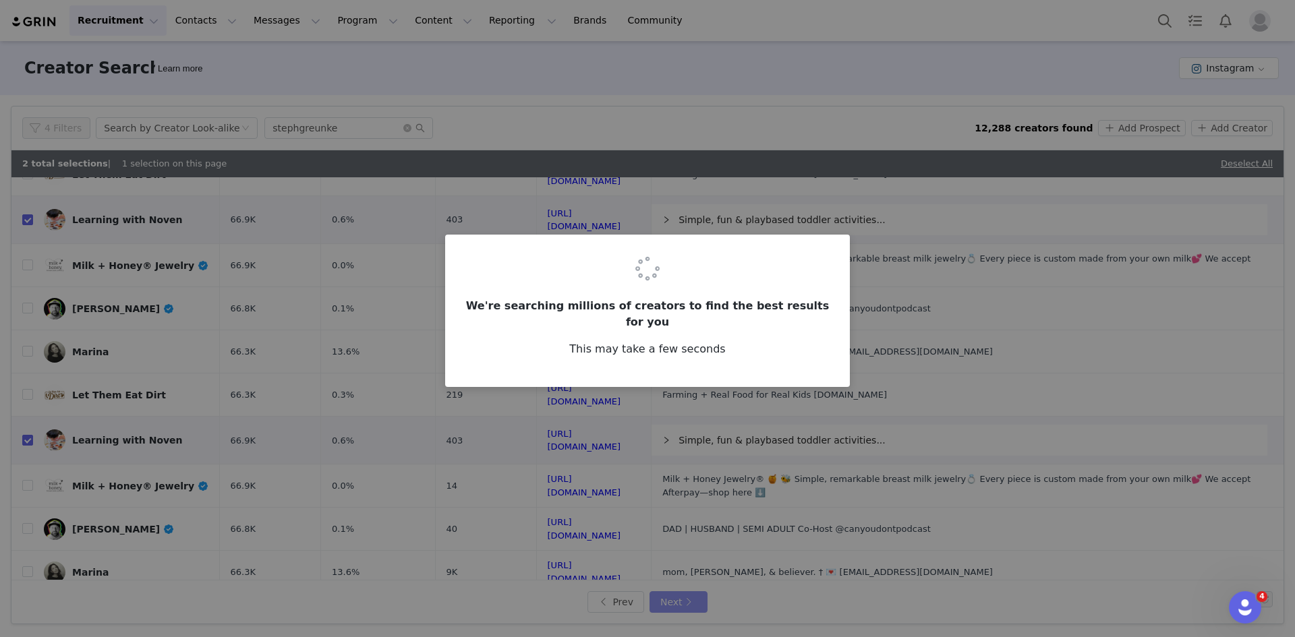
scroll to position [0, 0]
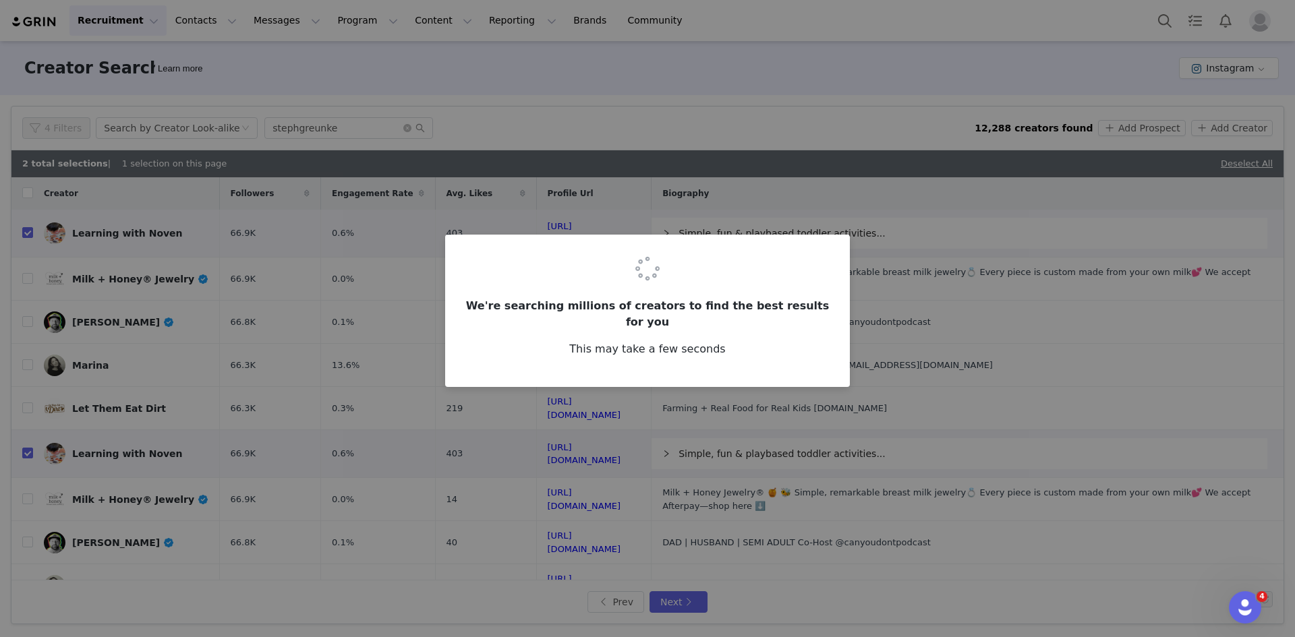
checkbox input "false"
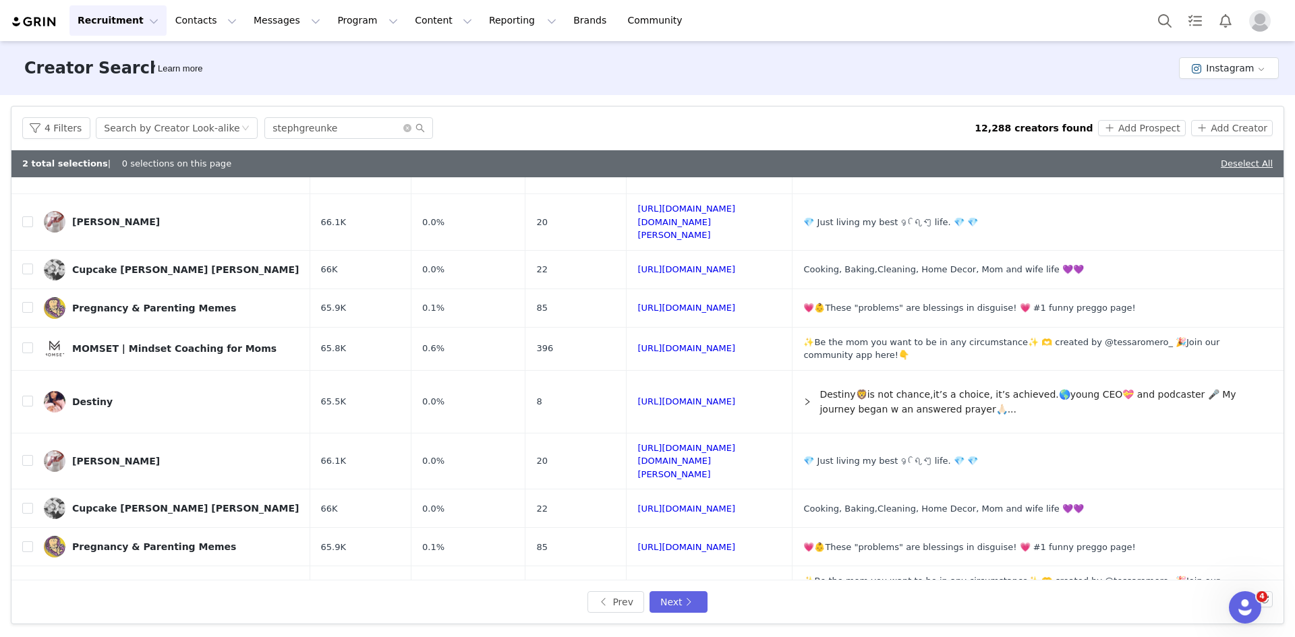
scroll to position [495, 0]
click at [683, 598] on button "Next" at bounding box center [679, 603] width 58 height 22
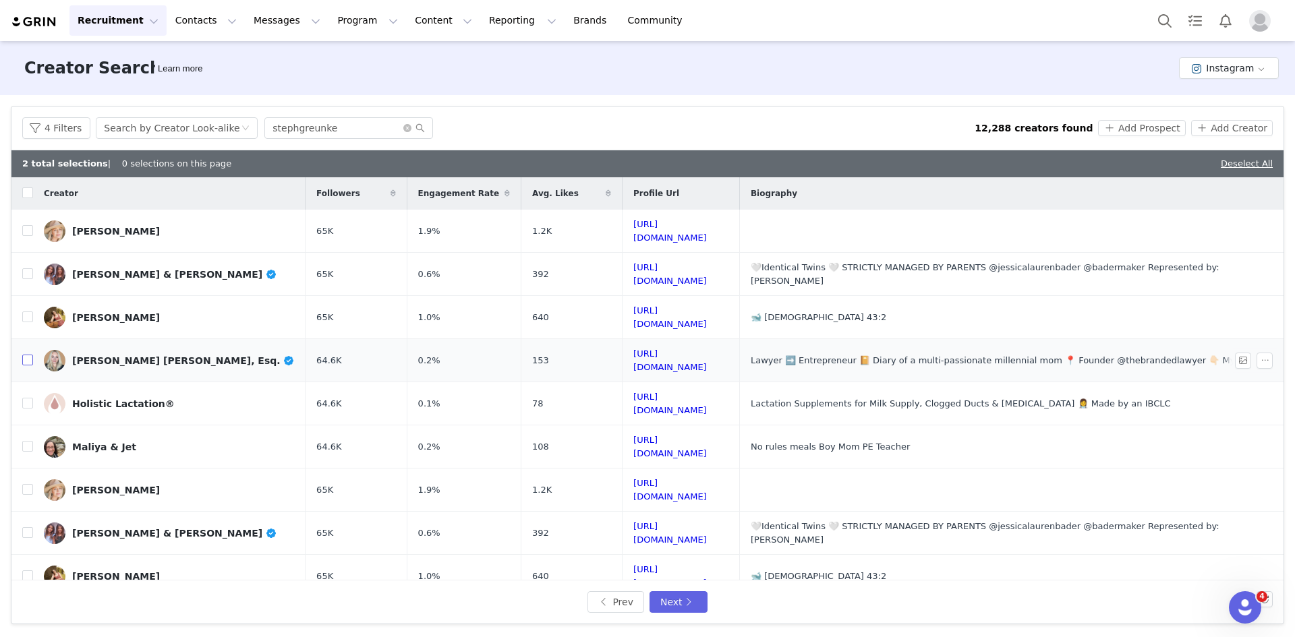
drag, startPoint x: 29, startPoint y: 343, endPoint x: 31, endPoint y: 334, distance: 9.0
click at [29, 355] on input "checkbox" at bounding box center [27, 360] width 11 height 11
checkbox input "true"
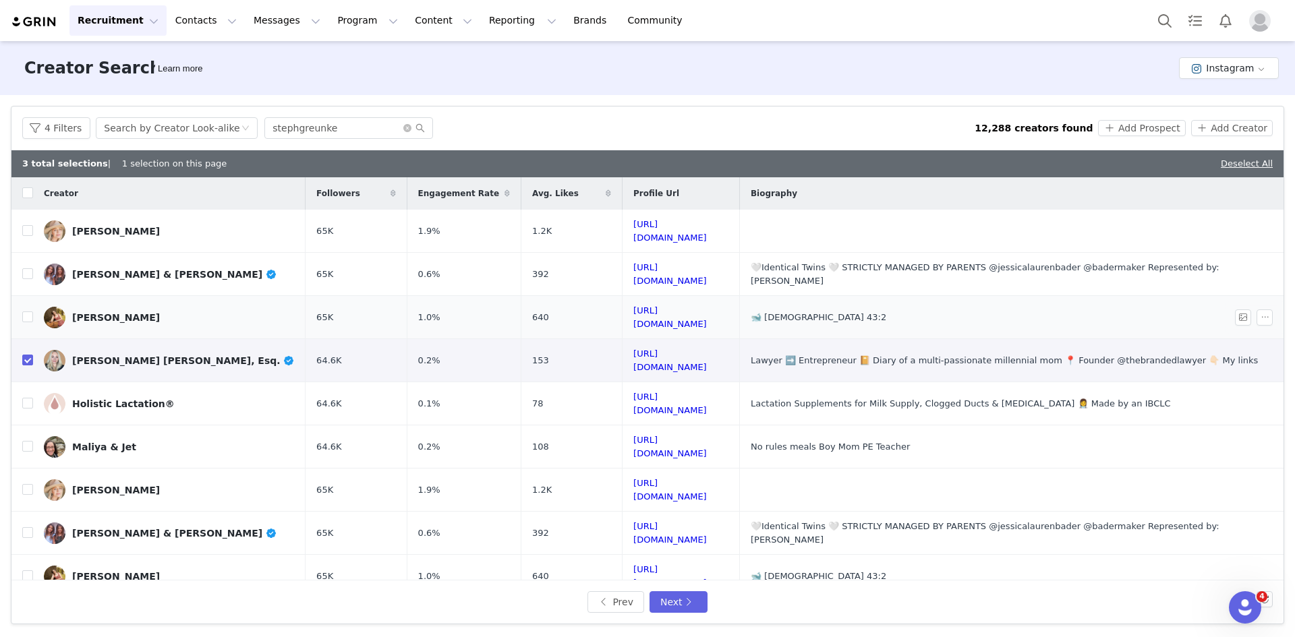
scroll to position [398, 0]
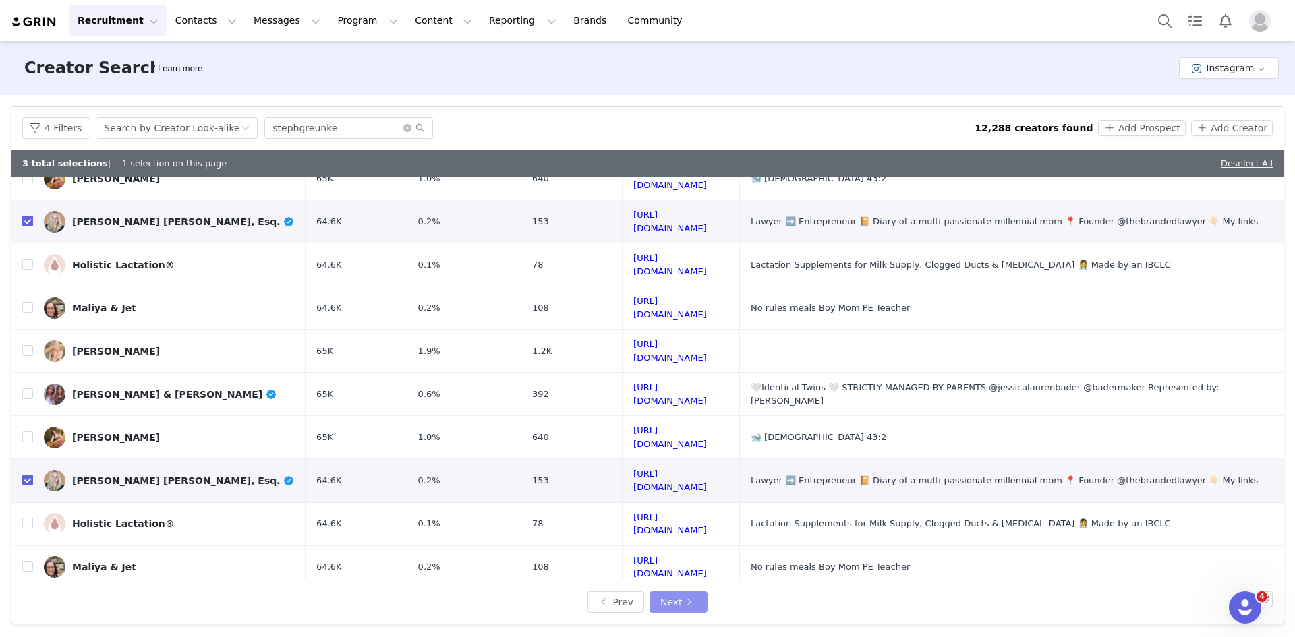
click at [693, 606] on button "Next" at bounding box center [679, 603] width 58 height 22
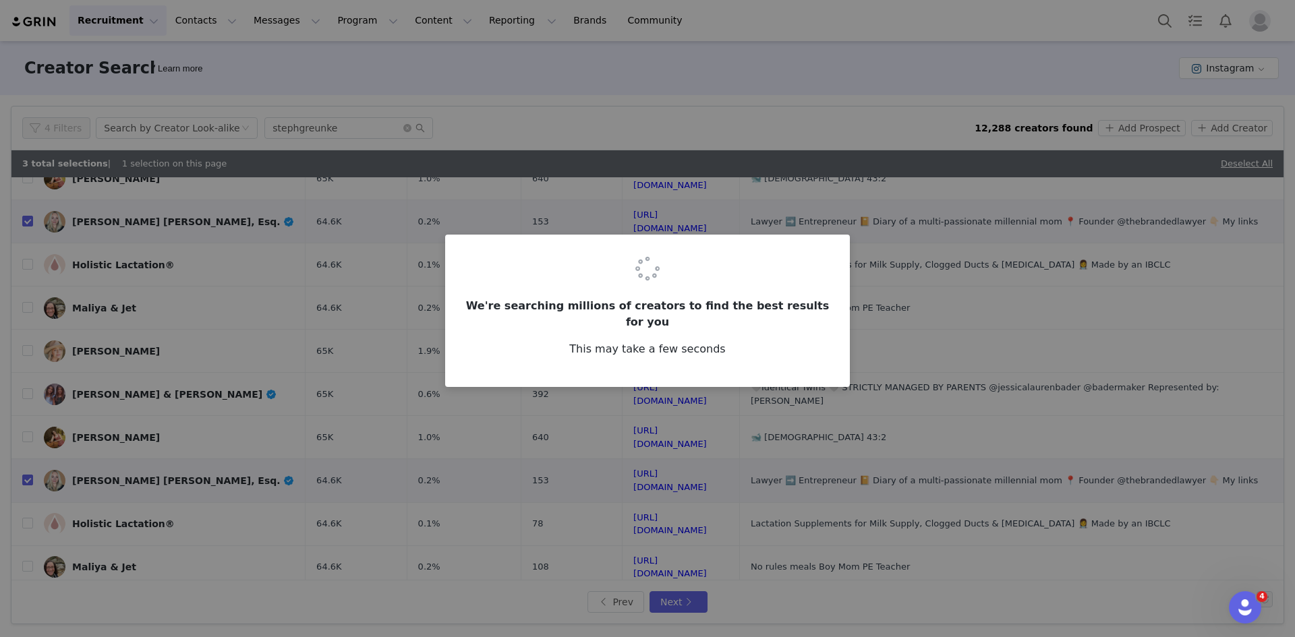
scroll to position [0, 0]
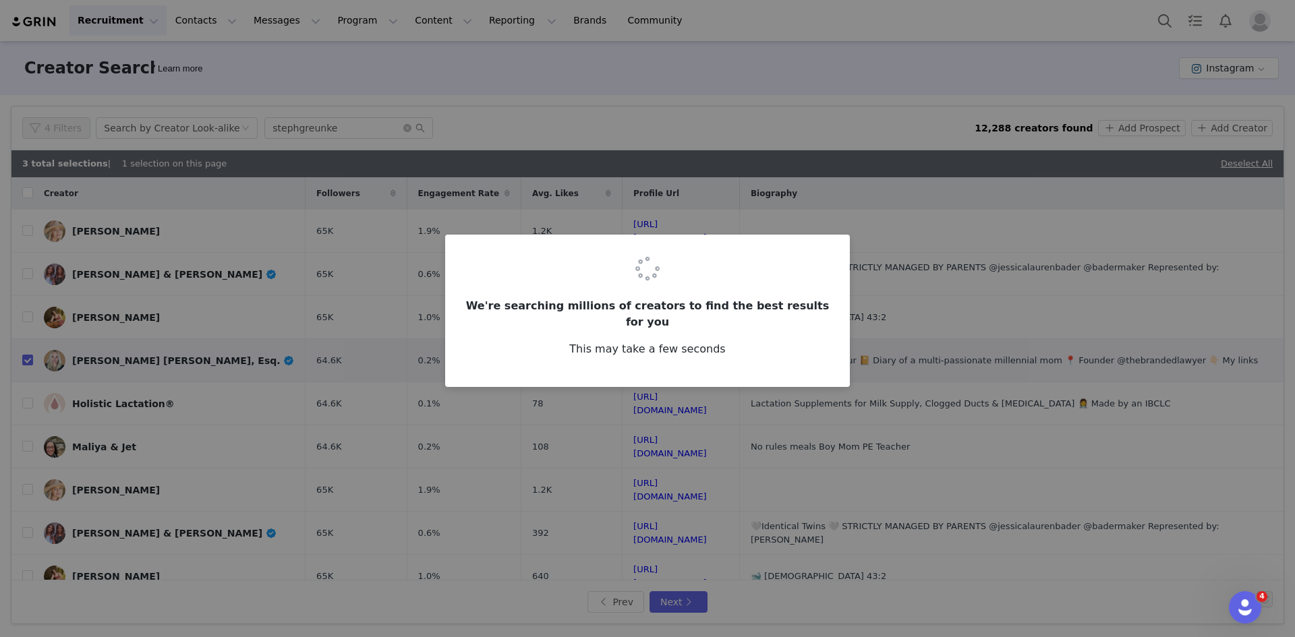
checkbox input "false"
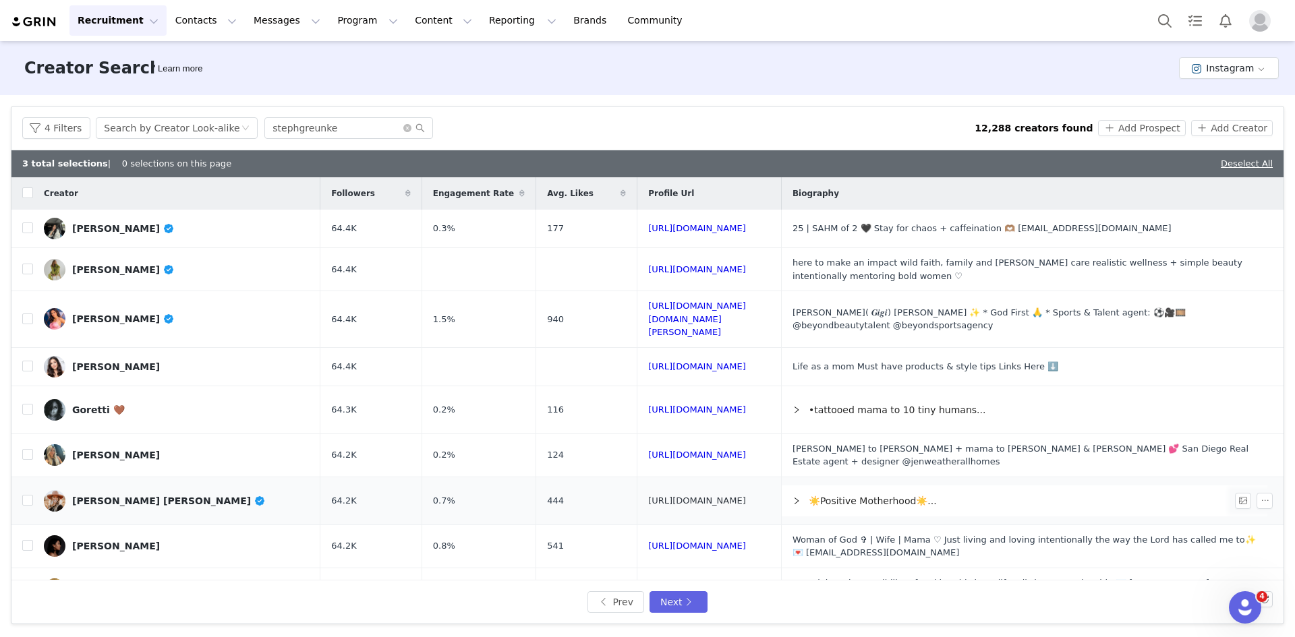
drag, startPoint x: 737, startPoint y: 486, endPoint x: 745, endPoint y: 511, distance: 26.2
click at [30, 233] on input "checkbox" at bounding box center [27, 228] width 11 height 11
checkbox input "true"
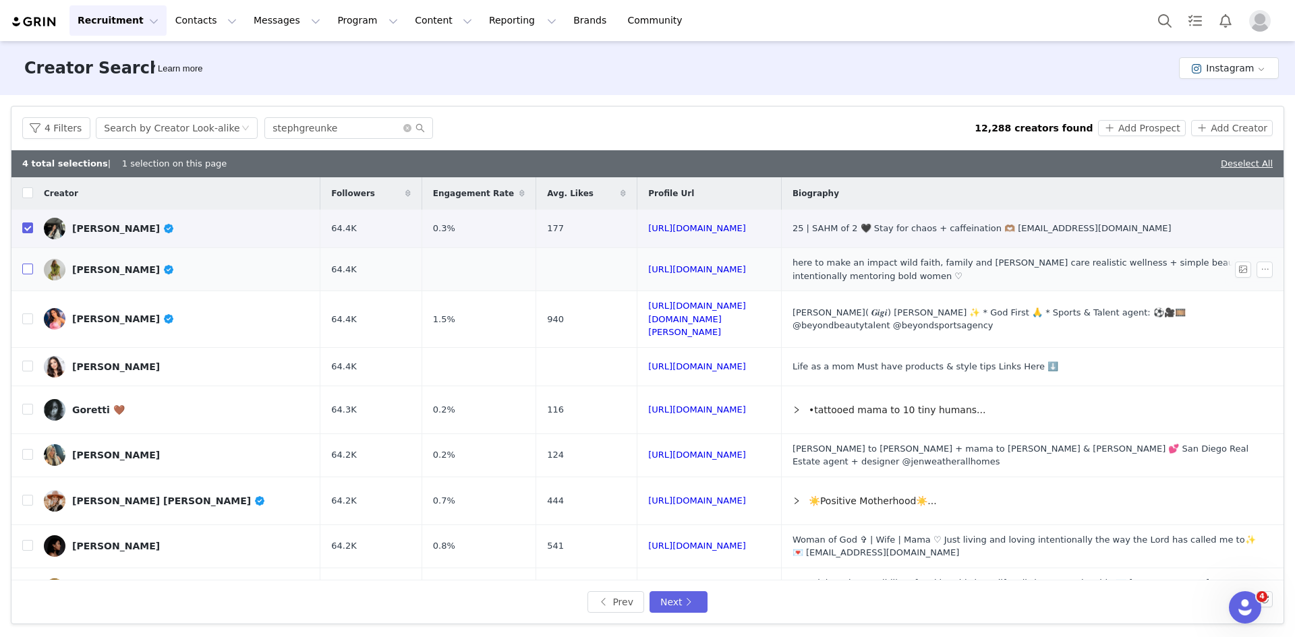
click at [29, 270] on input "checkbox" at bounding box center [27, 269] width 11 height 11
checkbox input "true"
click at [26, 314] on input "checkbox" at bounding box center [27, 319] width 11 height 11
checkbox input "true"
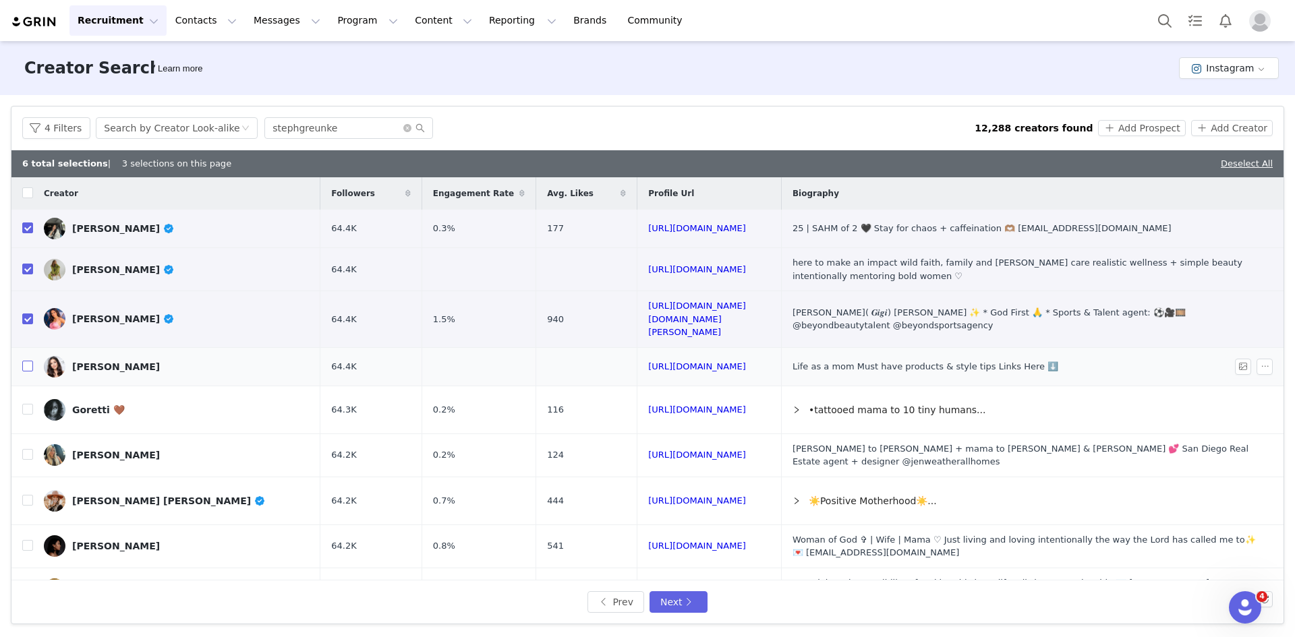
click at [26, 361] on input "checkbox" at bounding box center [27, 366] width 11 height 11
checkbox input "true"
click at [27, 495] on input "checkbox" at bounding box center [27, 500] width 11 height 11
checkbox input "true"
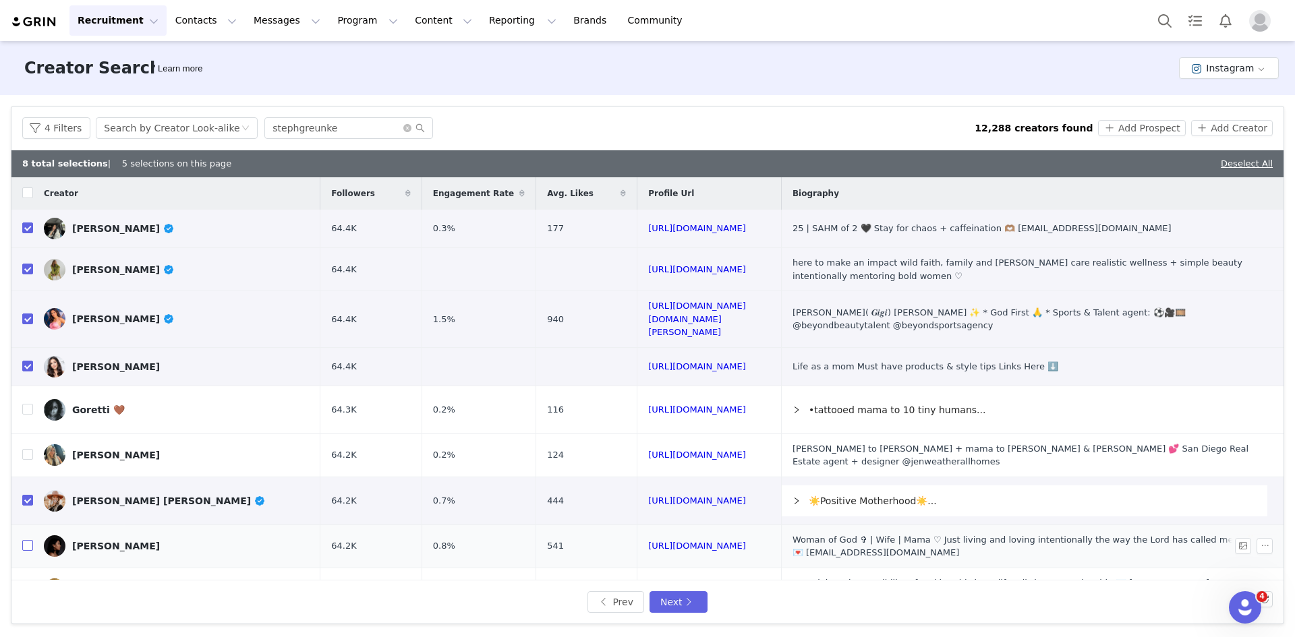
click at [25, 540] on input "checkbox" at bounding box center [27, 545] width 11 height 11
checkbox input "true"
click at [27, 583] on input "checkbox" at bounding box center [27, 588] width 11 height 11
checkbox input "true"
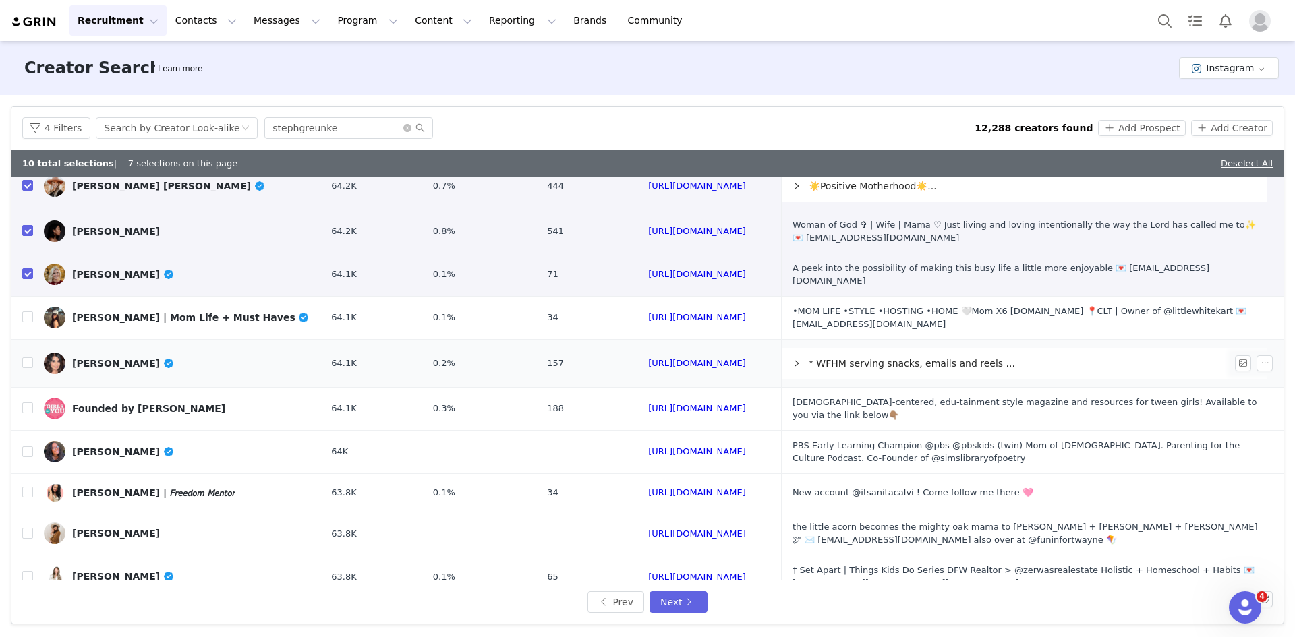
scroll to position [405, 0]
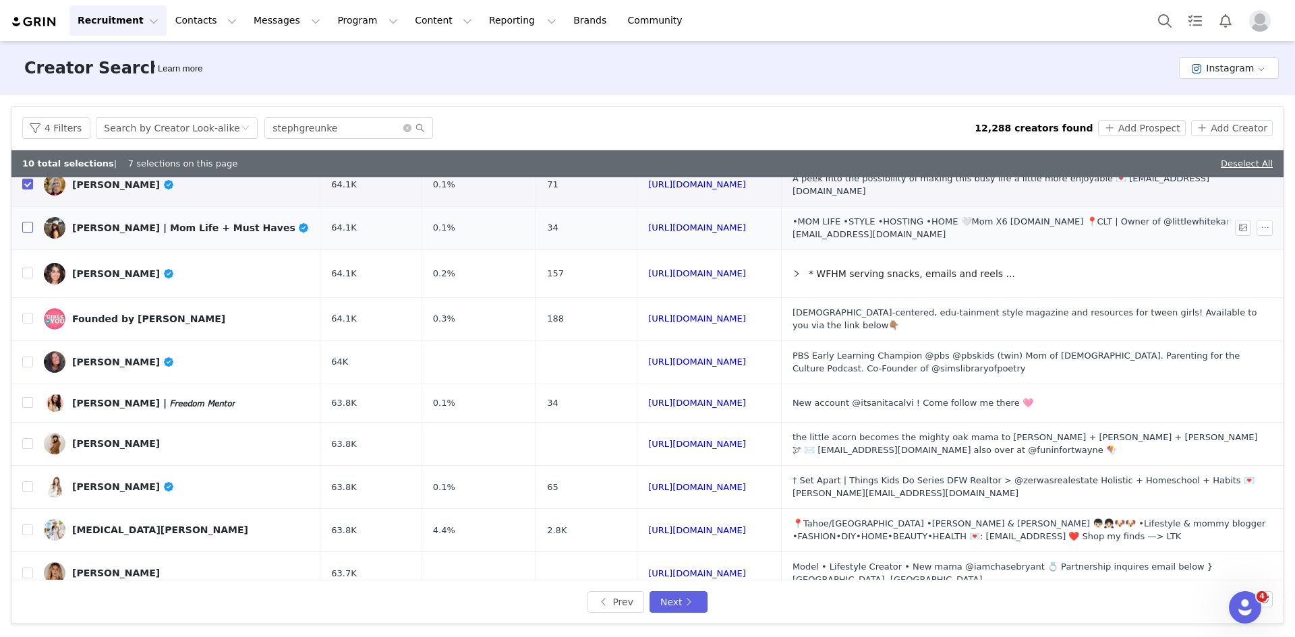
click at [27, 222] on input "checkbox" at bounding box center [27, 227] width 11 height 11
checkbox input "true"
click at [28, 357] on input "checkbox" at bounding box center [27, 362] width 11 height 11
checkbox input "true"
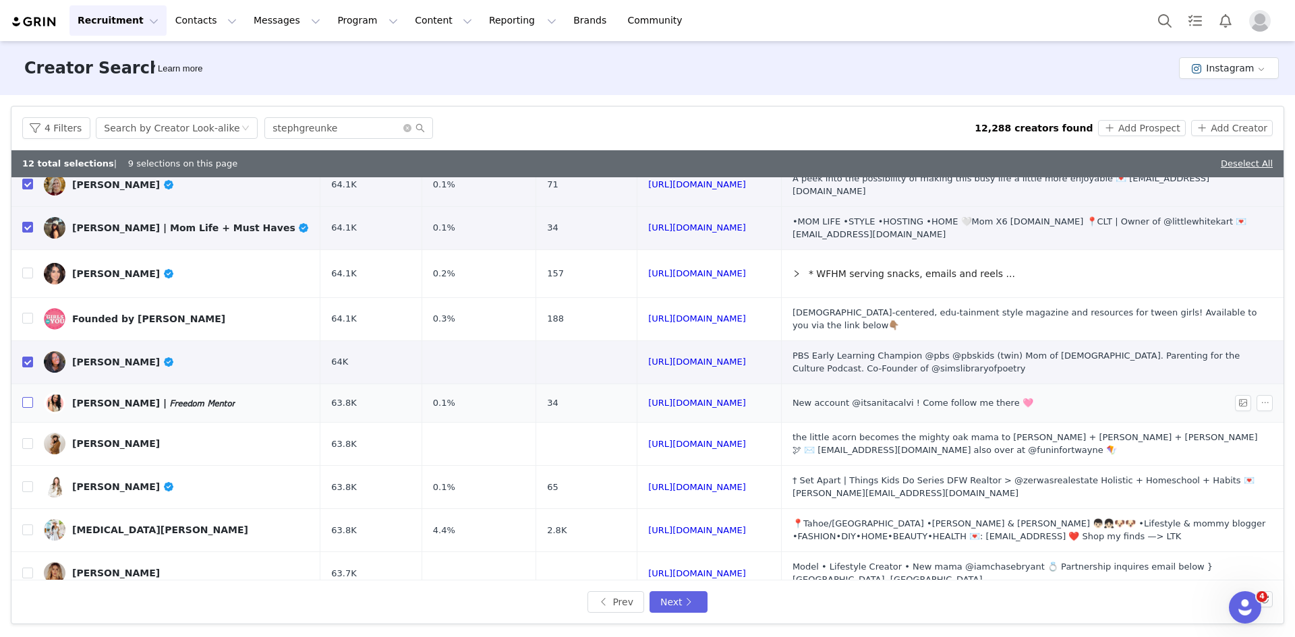
click at [29, 397] on input "checkbox" at bounding box center [27, 402] width 11 height 11
checkbox input "true"
click at [29, 438] on input "checkbox" at bounding box center [27, 443] width 11 height 11
checkbox input "true"
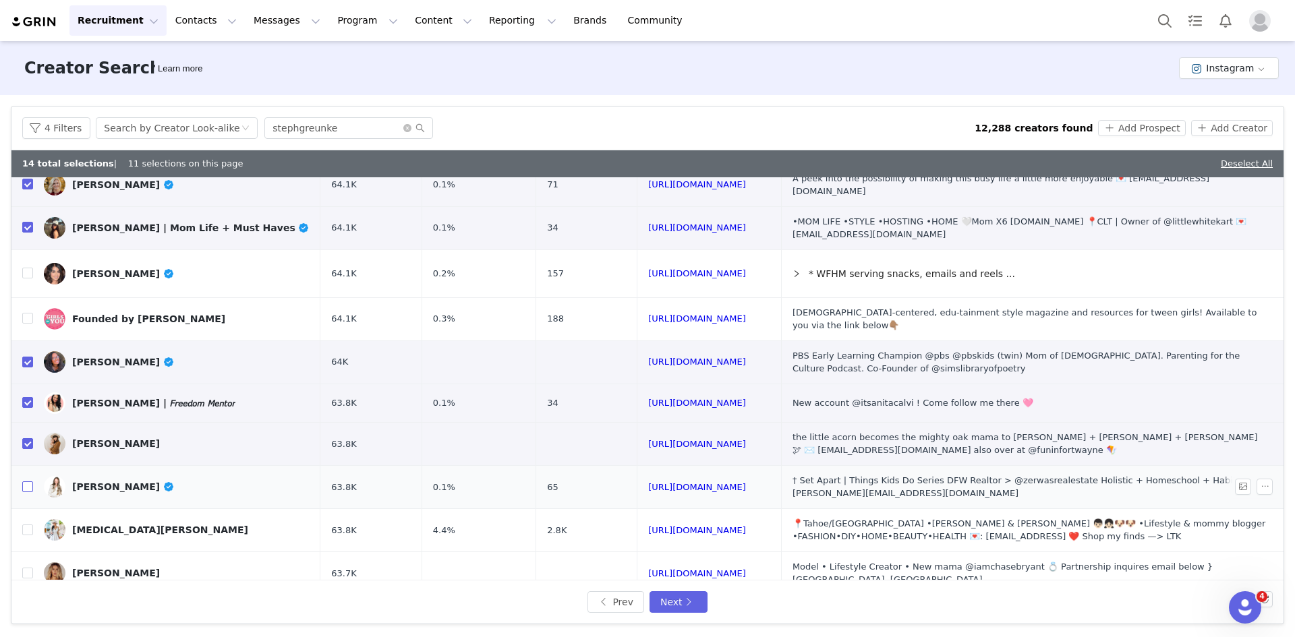
click at [31, 482] on input "checkbox" at bounding box center [27, 487] width 11 height 11
checkbox input "true"
click at [28, 525] on input "checkbox" at bounding box center [27, 530] width 11 height 11
checkbox input "true"
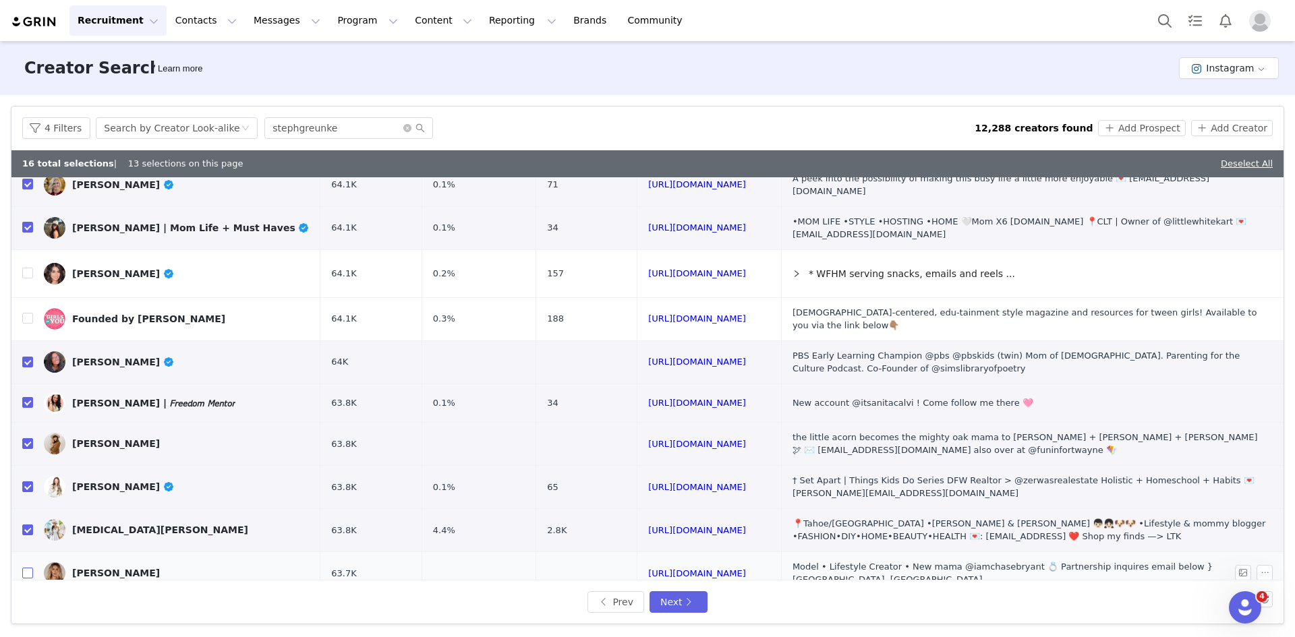
click at [26, 568] on input "checkbox" at bounding box center [27, 573] width 11 height 11
checkbox input "true"
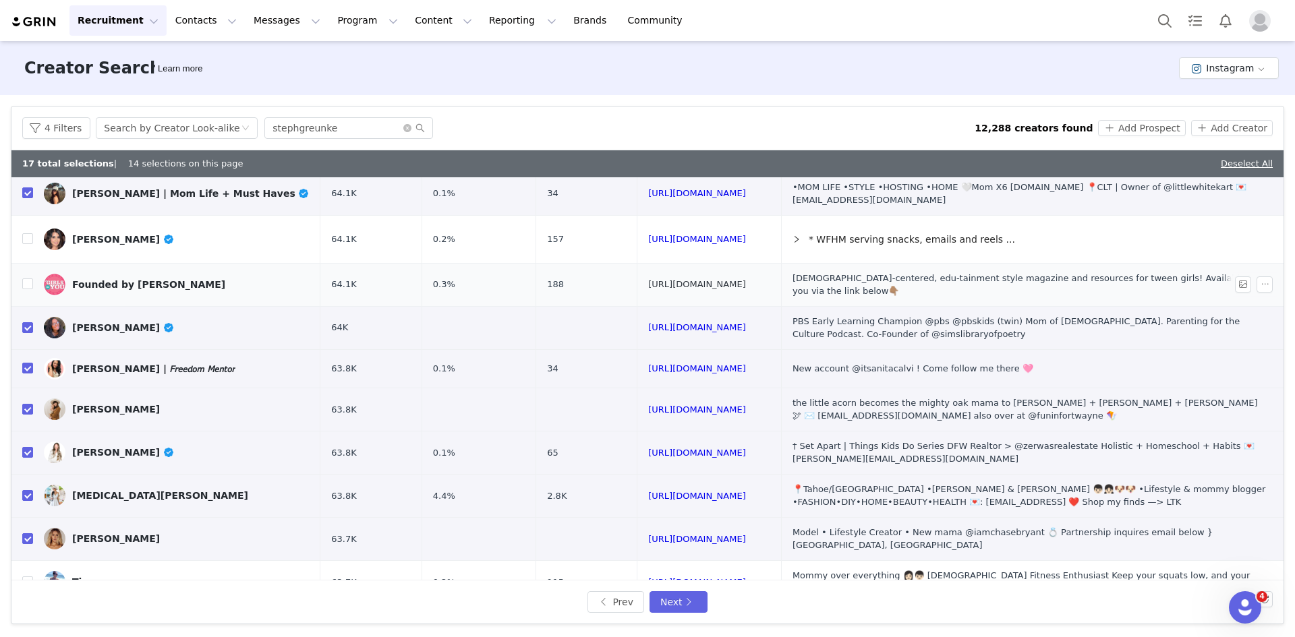
scroll to position [483, 0]
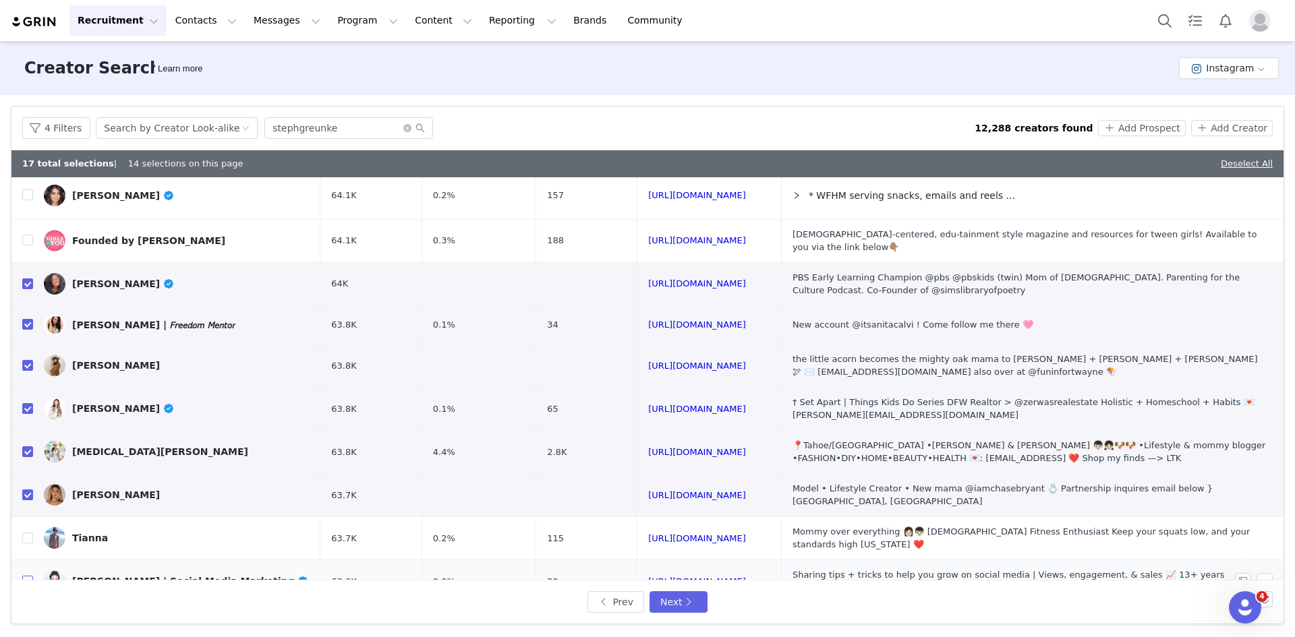
click at [24, 576] on input "checkbox" at bounding box center [27, 581] width 11 height 11
checkbox input "true"
click at [678, 602] on button "Next" at bounding box center [679, 603] width 58 height 22
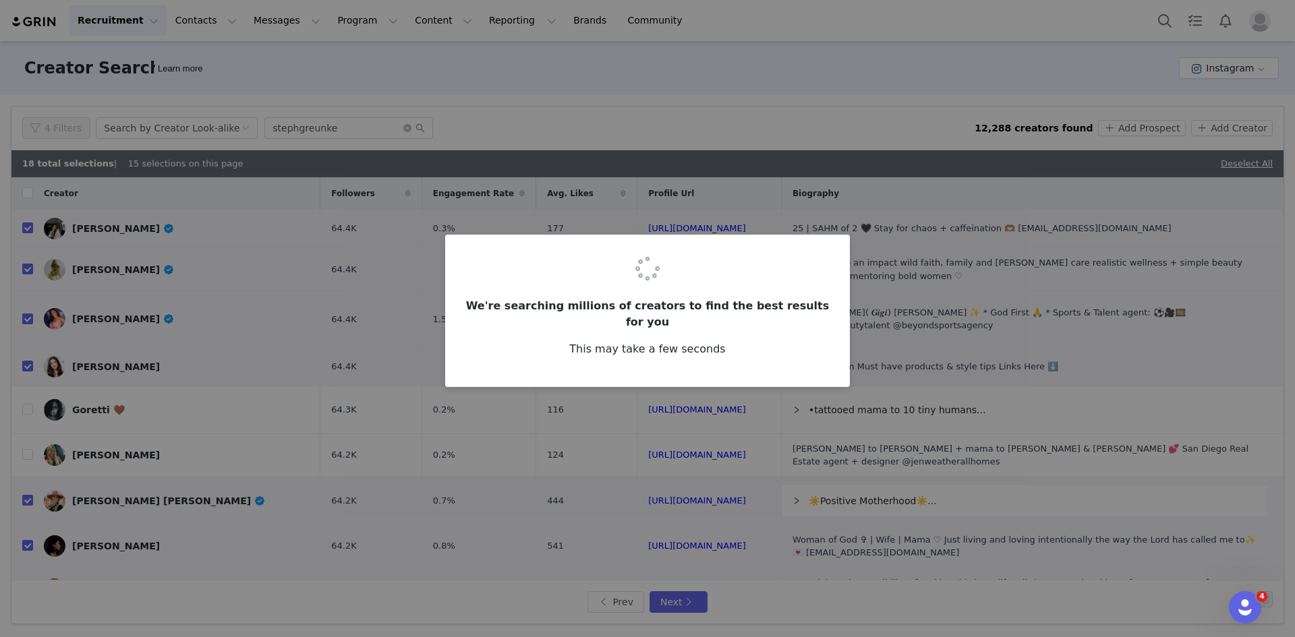
checkbox input "false"
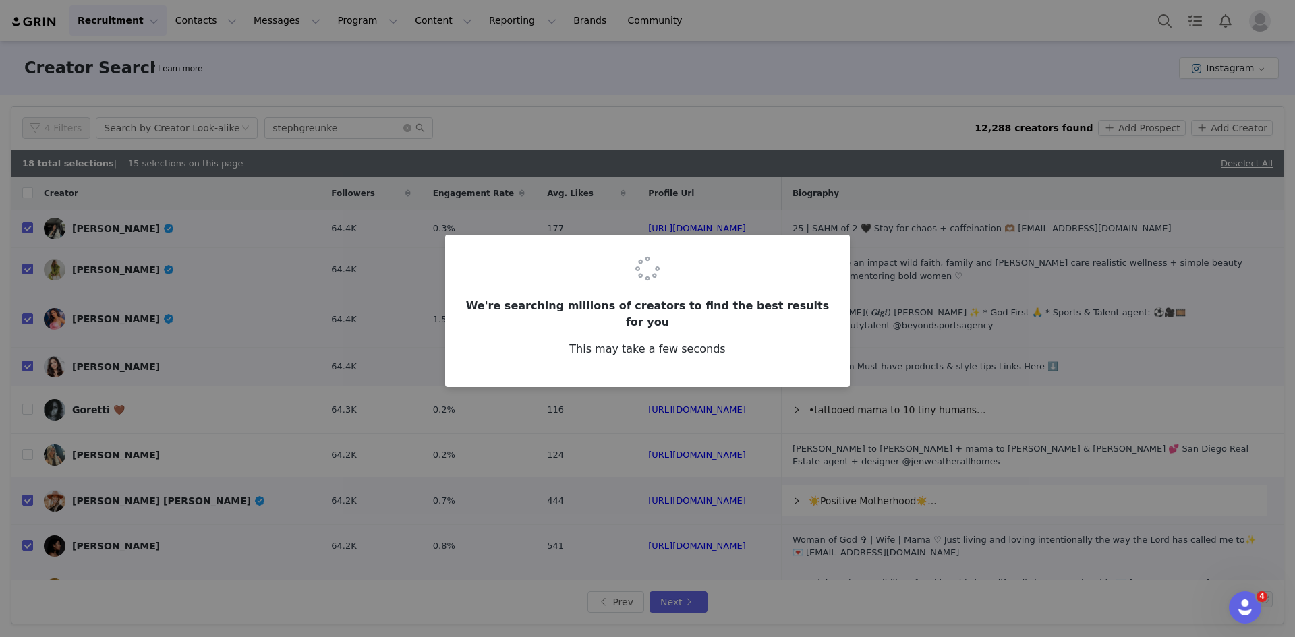
checkbox input "false"
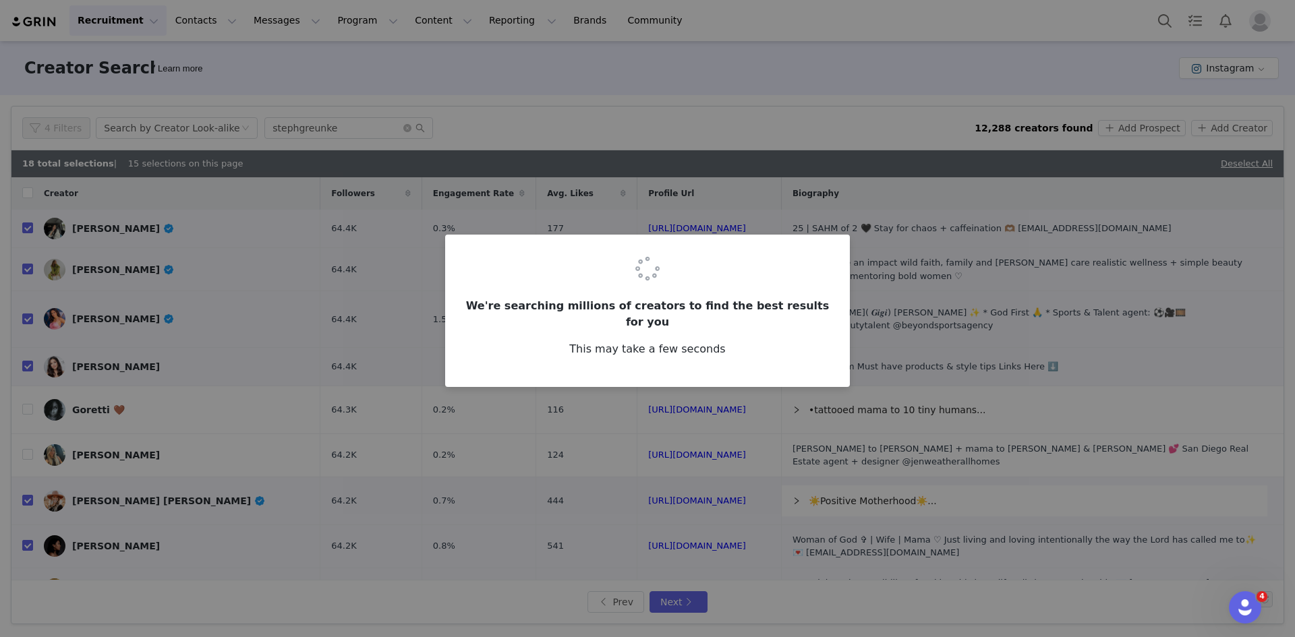
checkbox input "false"
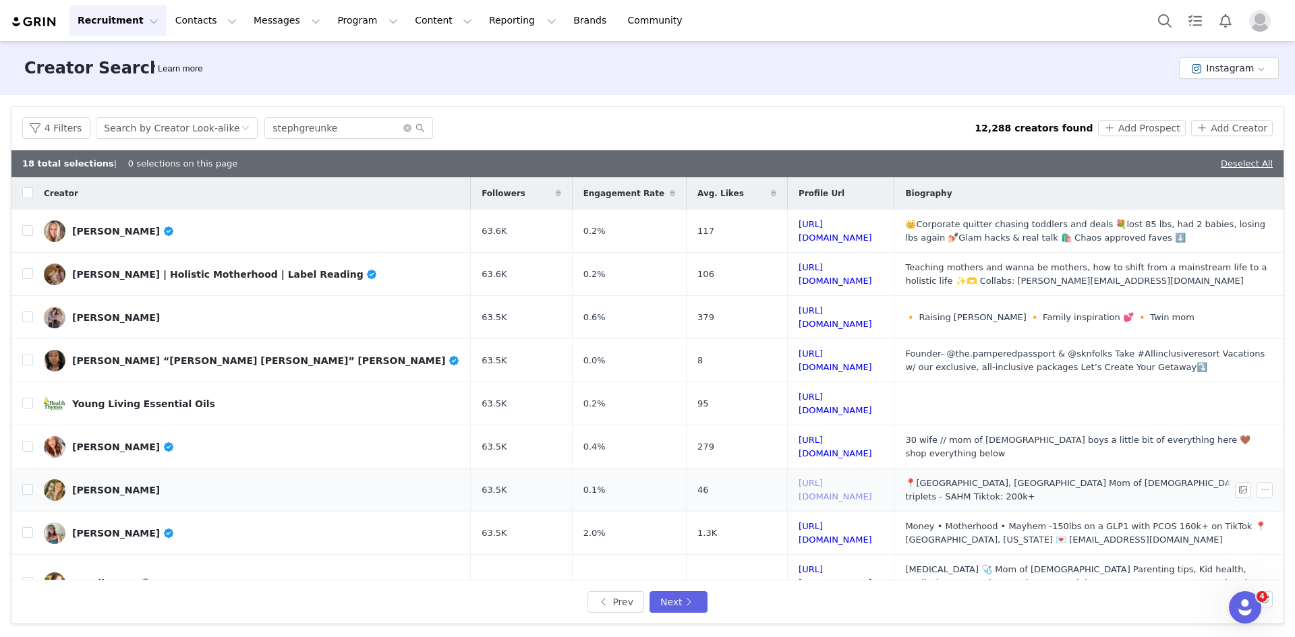
drag, startPoint x: 748, startPoint y: 471, endPoint x: 751, endPoint y: 482, distance: 11.3
click at [28, 230] on input "checkbox" at bounding box center [27, 230] width 11 height 11
checkbox input "true"
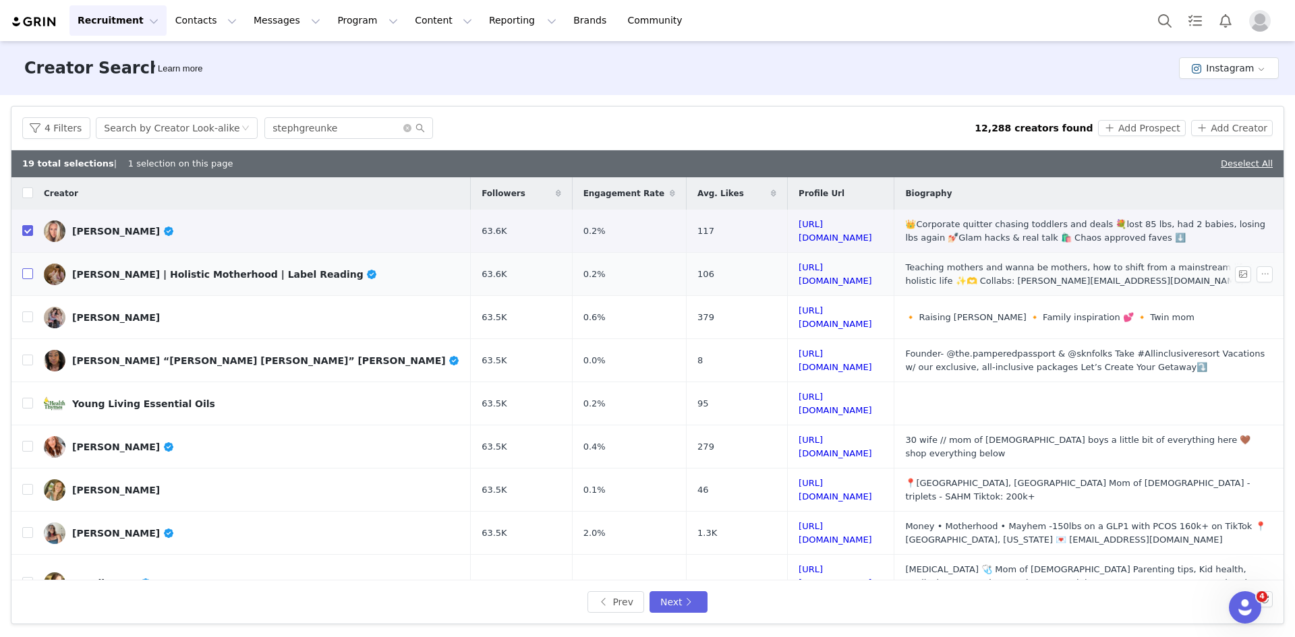
click at [27, 274] on input "checkbox" at bounding box center [27, 273] width 11 height 11
checkbox input "true"
click at [26, 314] on input "checkbox" at bounding box center [27, 317] width 11 height 11
checkbox input "true"
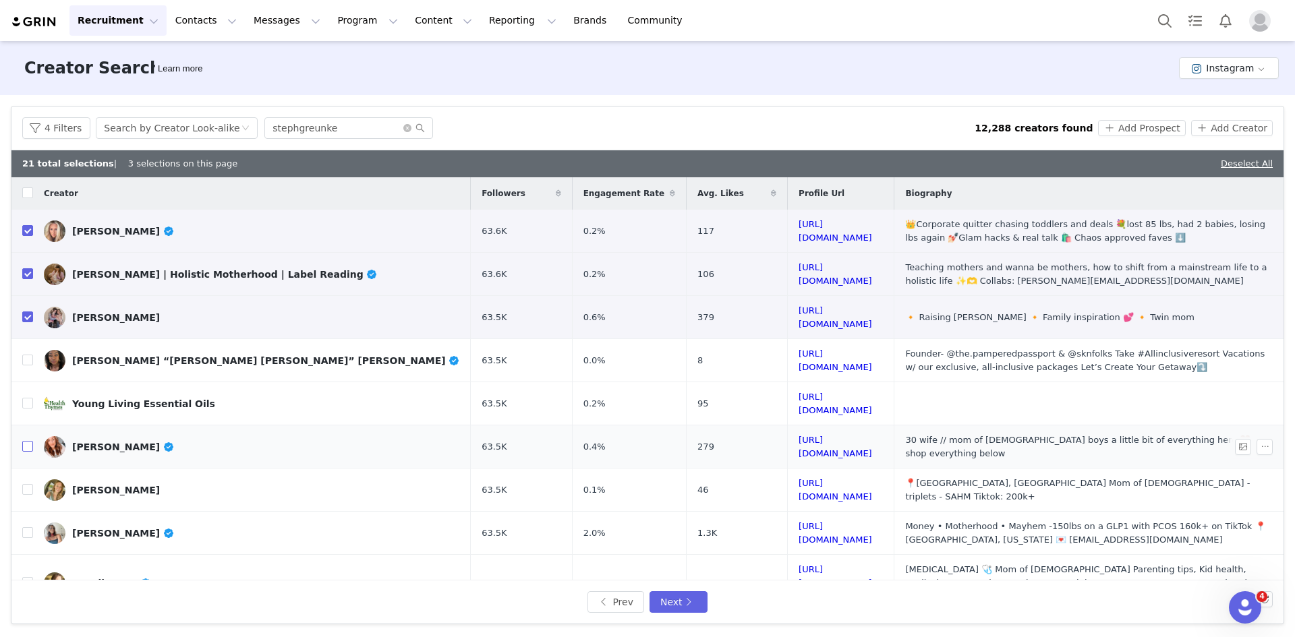
click at [31, 441] on input "checkbox" at bounding box center [27, 446] width 11 height 11
checkbox input "true"
click at [24, 484] on input "checkbox" at bounding box center [27, 489] width 11 height 11
checkbox input "true"
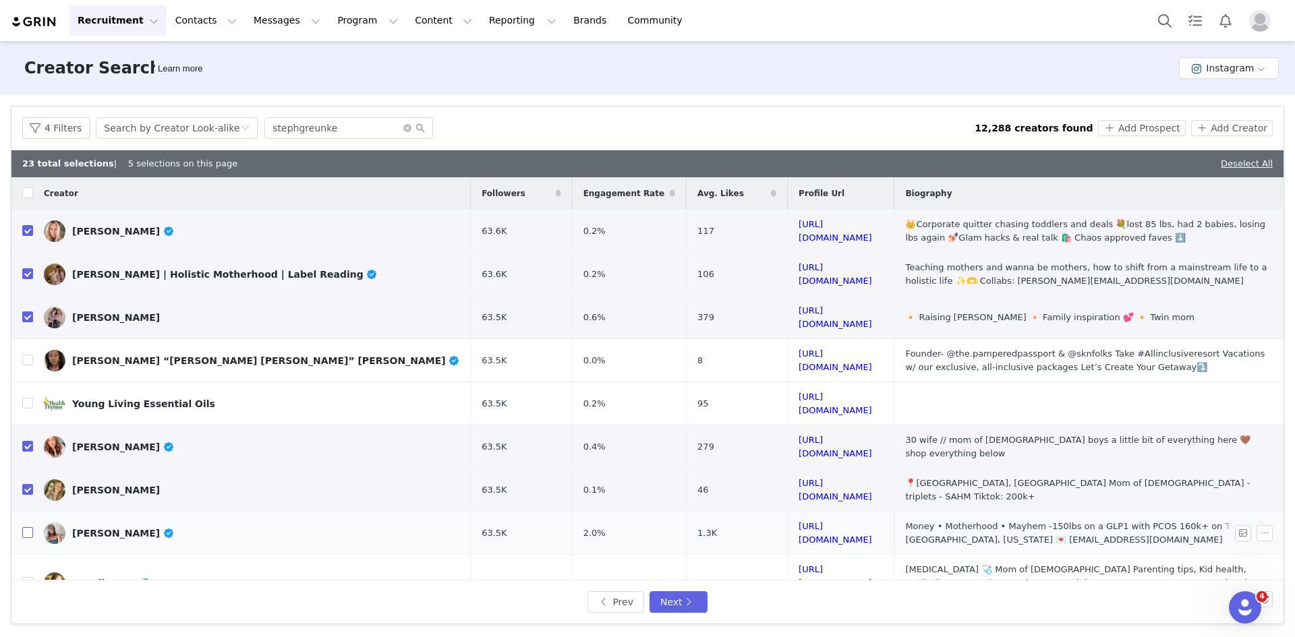
click at [26, 527] on input "checkbox" at bounding box center [27, 532] width 11 height 11
checkbox input "true"
click at [28, 577] on input "checkbox" at bounding box center [27, 582] width 11 height 11
checkbox input "true"
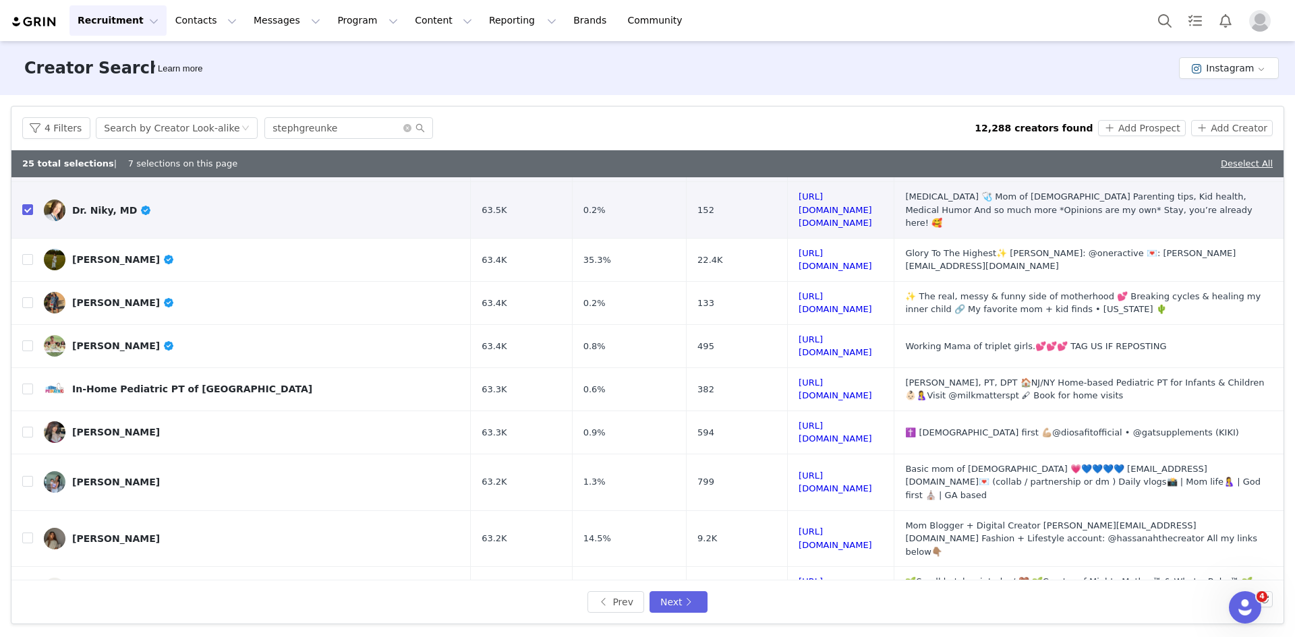
scroll to position [405, 0]
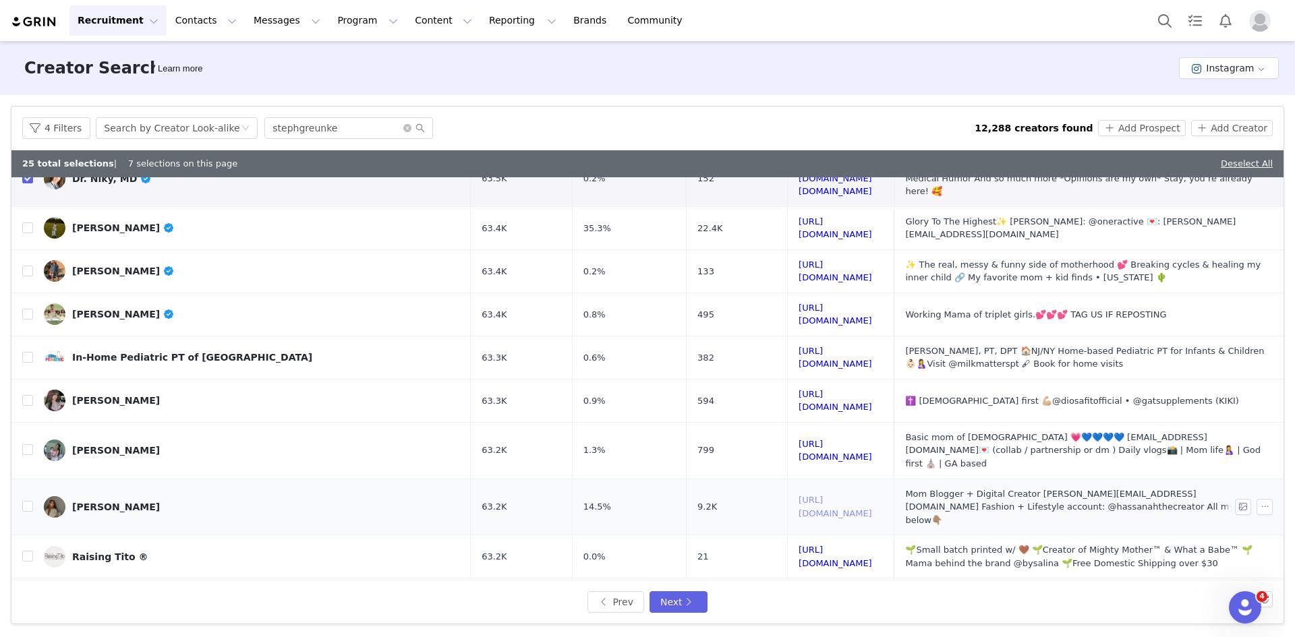
drag, startPoint x: 734, startPoint y: 441, endPoint x: 741, endPoint y: 453, distance: 13.3
click at [26, 223] on input "checkbox" at bounding box center [27, 228] width 11 height 11
checkbox input "true"
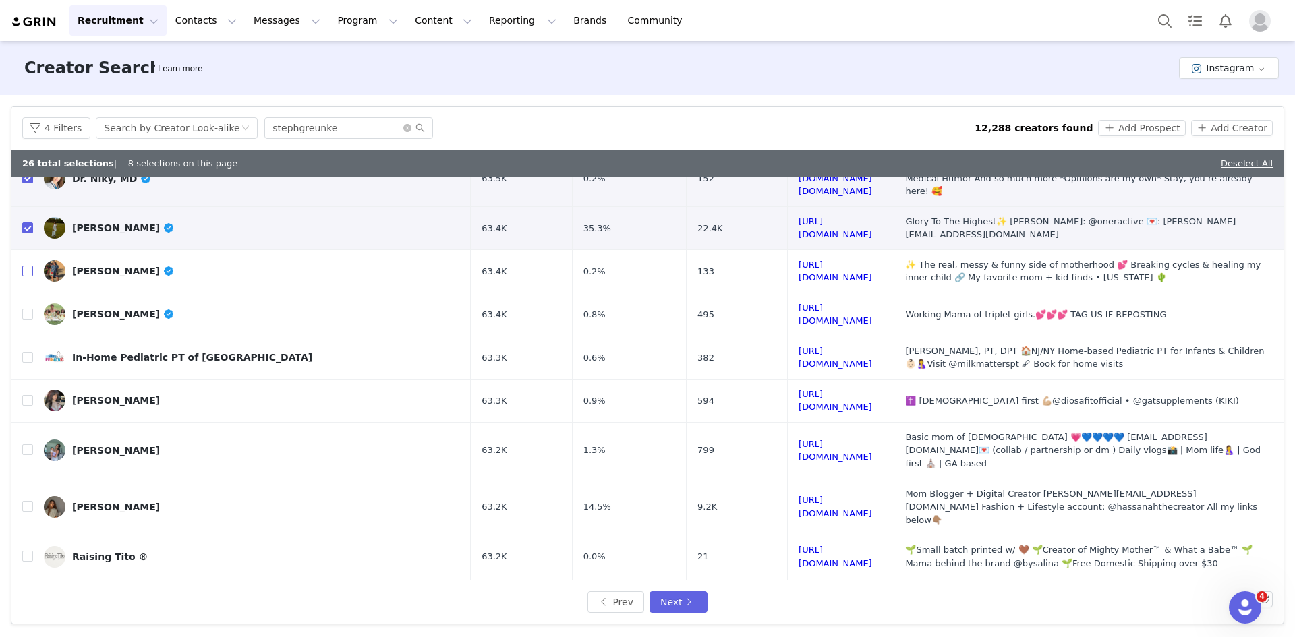
drag, startPoint x: 28, startPoint y: 231, endPoint x: 121, endPoint y: 13, distance: 236.0
click at [28, 266] on input "checkbox" at bounding box center [27, 271] width 11 height 11
checkbox input "true"
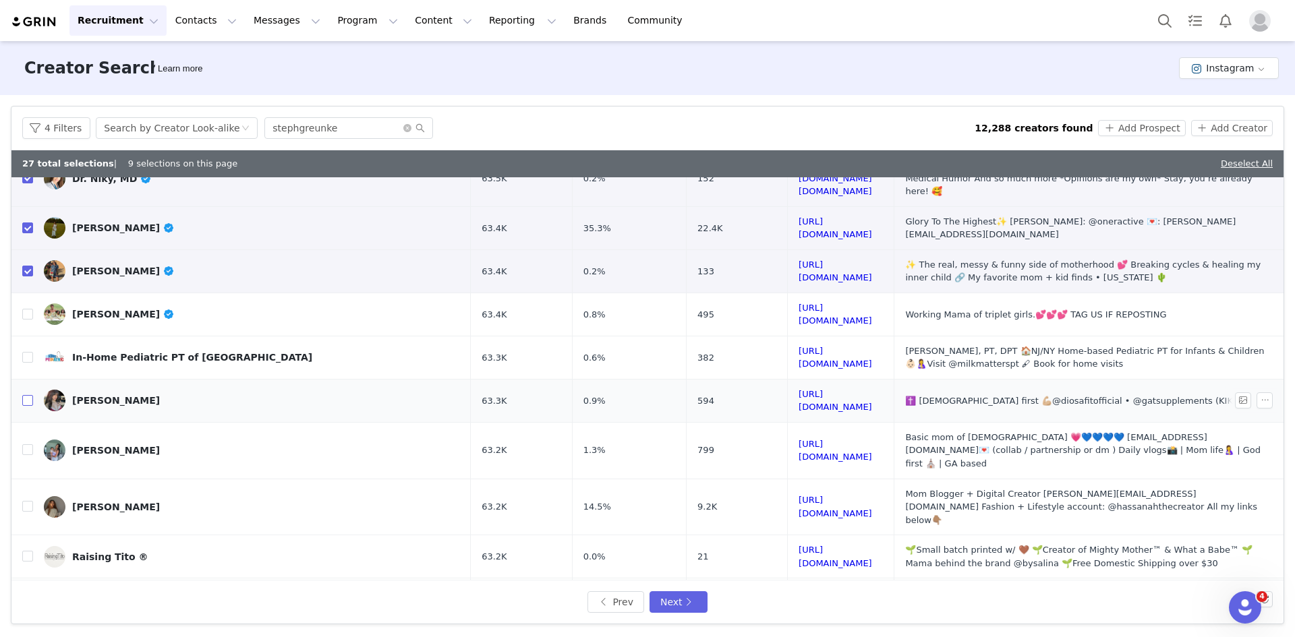
click at [24, 395] on input "checkbox" at bounding box center [27, 400] width 11 height 11
checkbox input "true"
click at [28, 444] on input "checkbox" at bounding box center [27, 449] width 11 height 11
checkbox input "true"
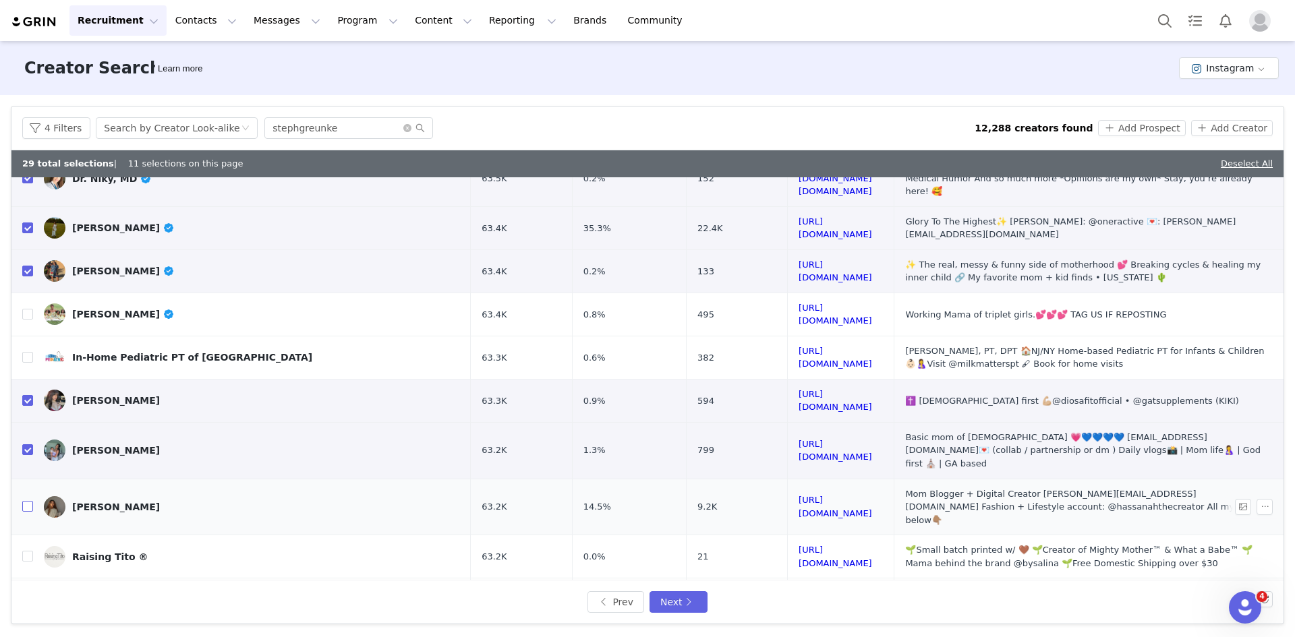
click at [26, 501] on input "checkbox" at bounding box center [27, 506] width 11 height 11
checkbox input "true"
click at [26, 637] on input "checkbox" at bounding box center [27, 642] width 11 height 11
checkbox input "true"
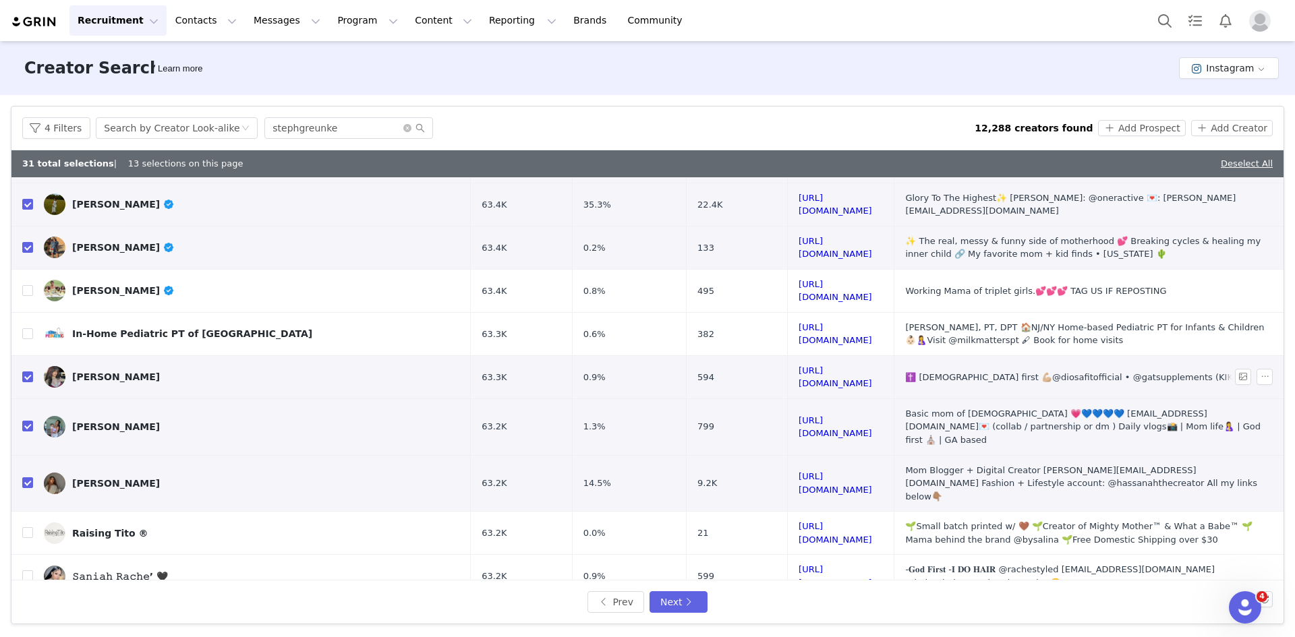
scroll to position [450, 0]
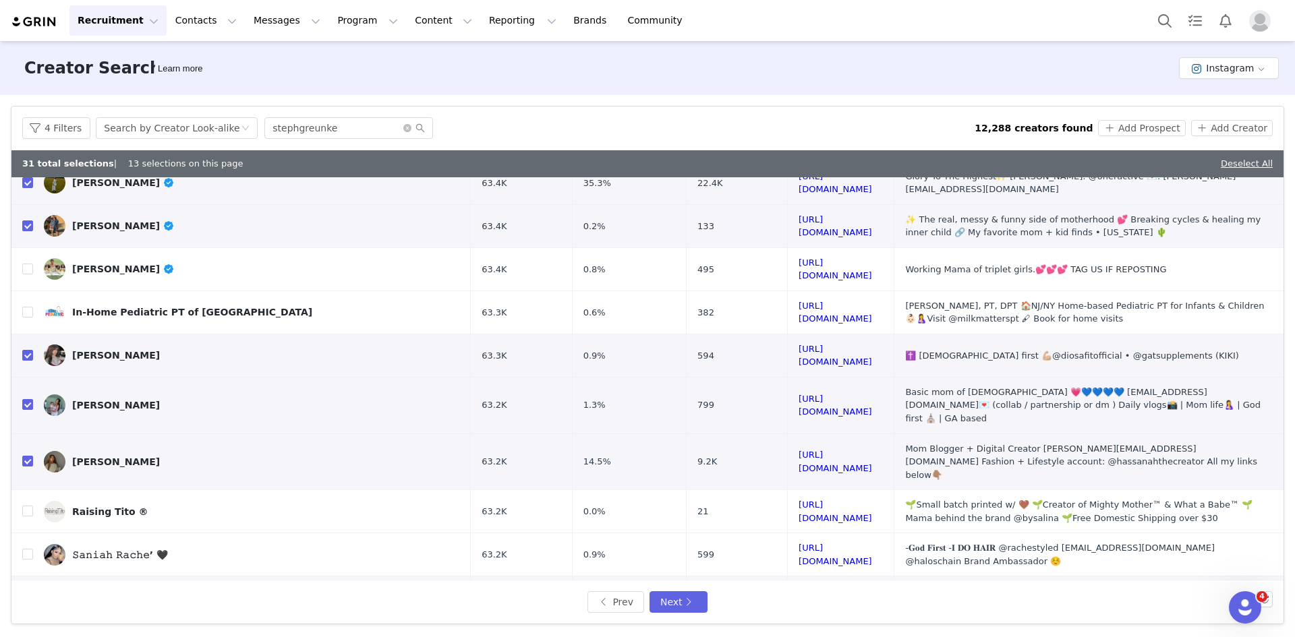
click at [24, 635] on input "checkbox" at bounding box center [27, 640] width 11 height 11
checkbox input "true"
click at [678, 602] on button "Next" at bounding box center [679, 603] width 58 height 22
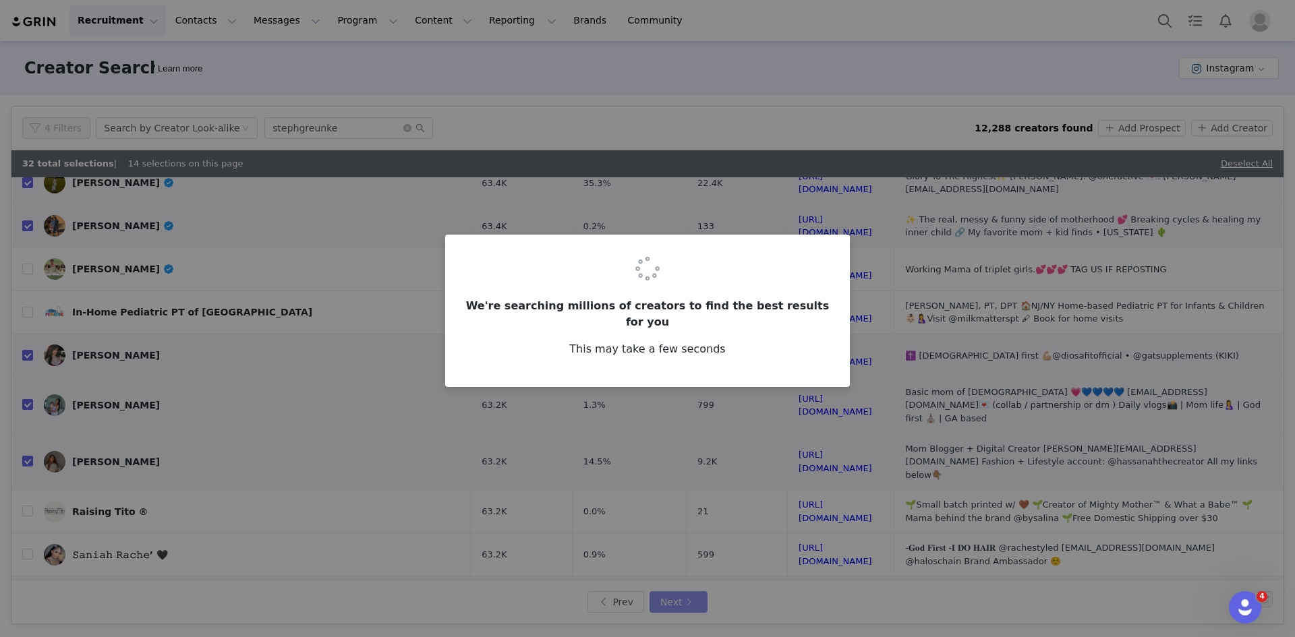
scroll to position [0, 0]
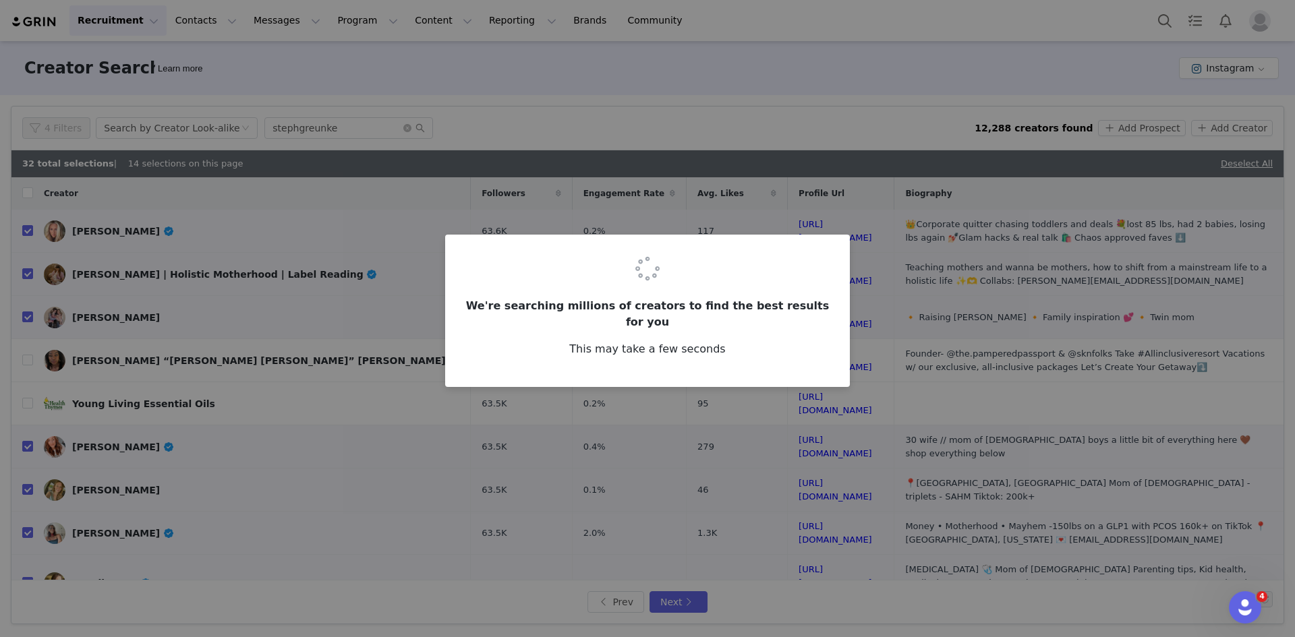
checkbox input "false"
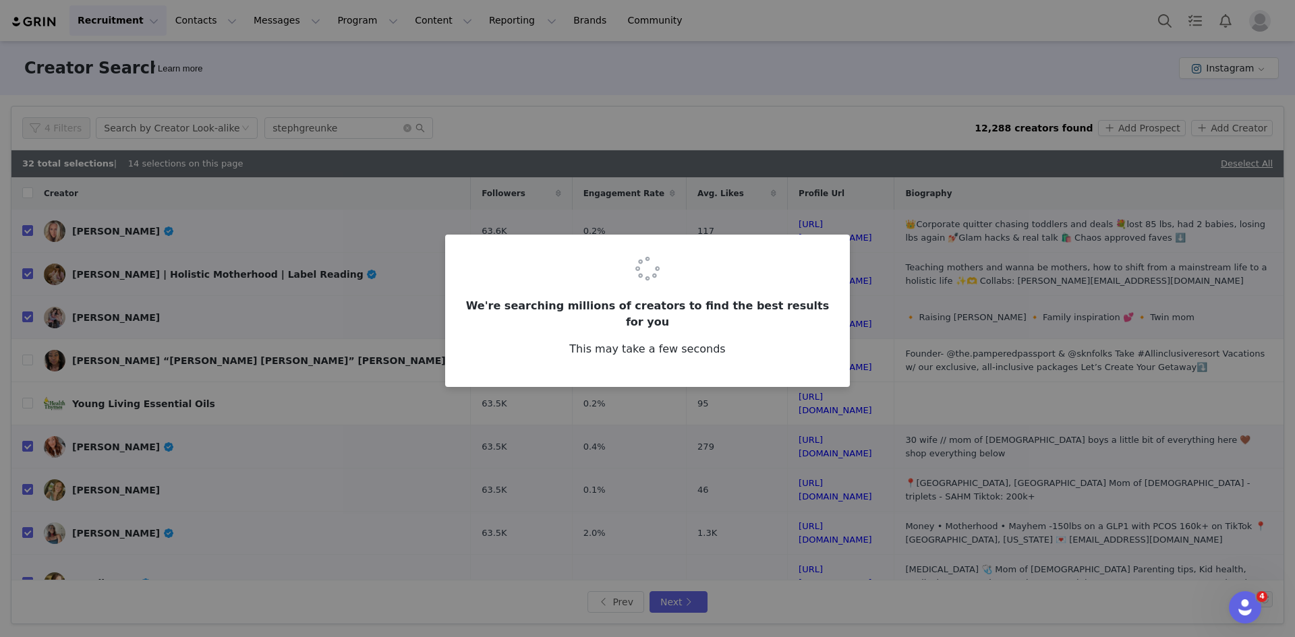
checkbox input "false"
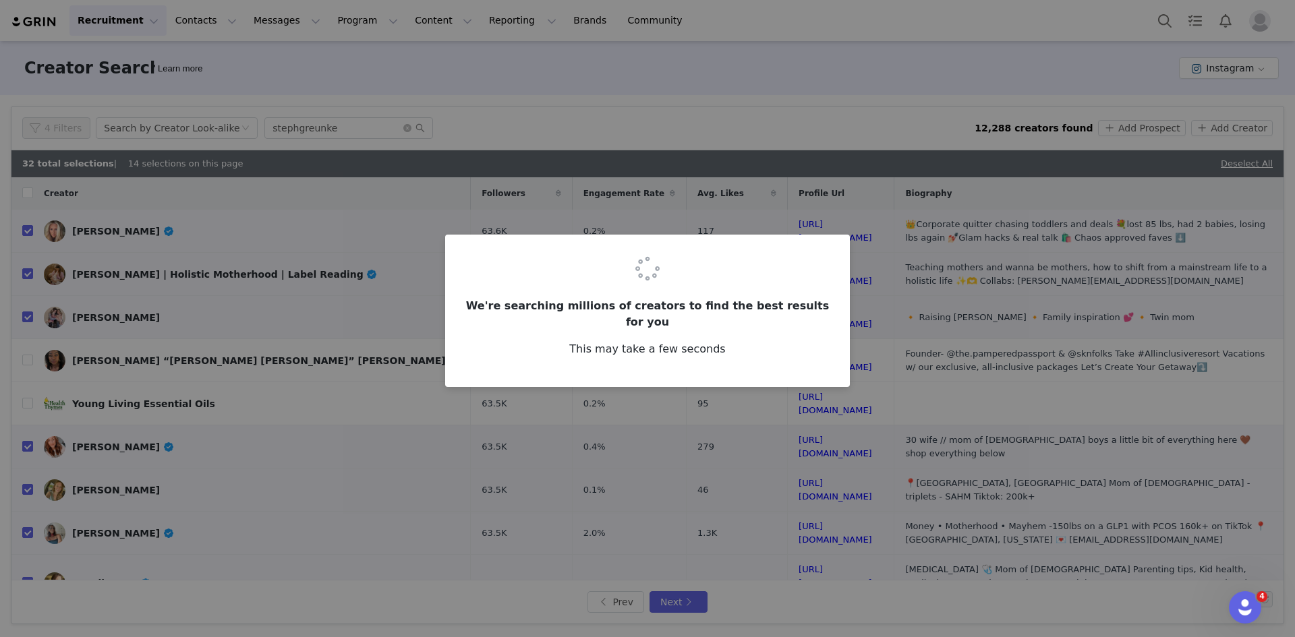
checkbox input "false"
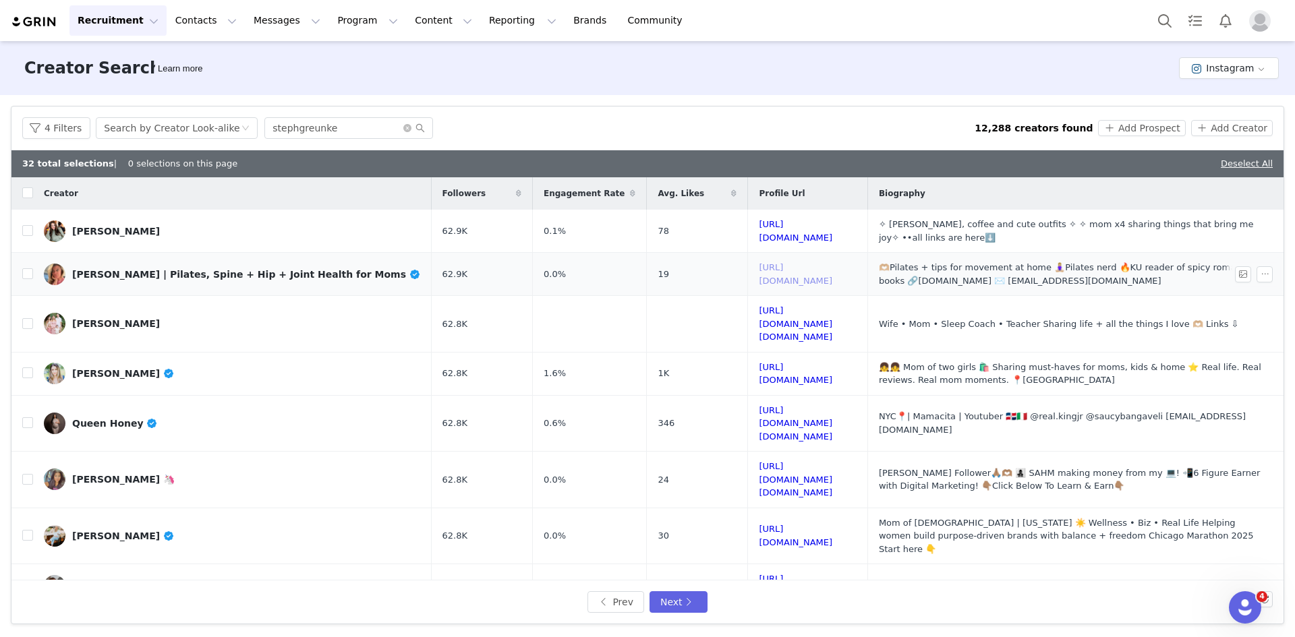
drag, startPoint x: 833, startPoint y: 276, endPoint x: 840, endPoint y: 287, distance: 12.7
click at [28, 227] on input "checkbox" at bounding box center [27, 230] width 11 height 11
checkbox input "true"
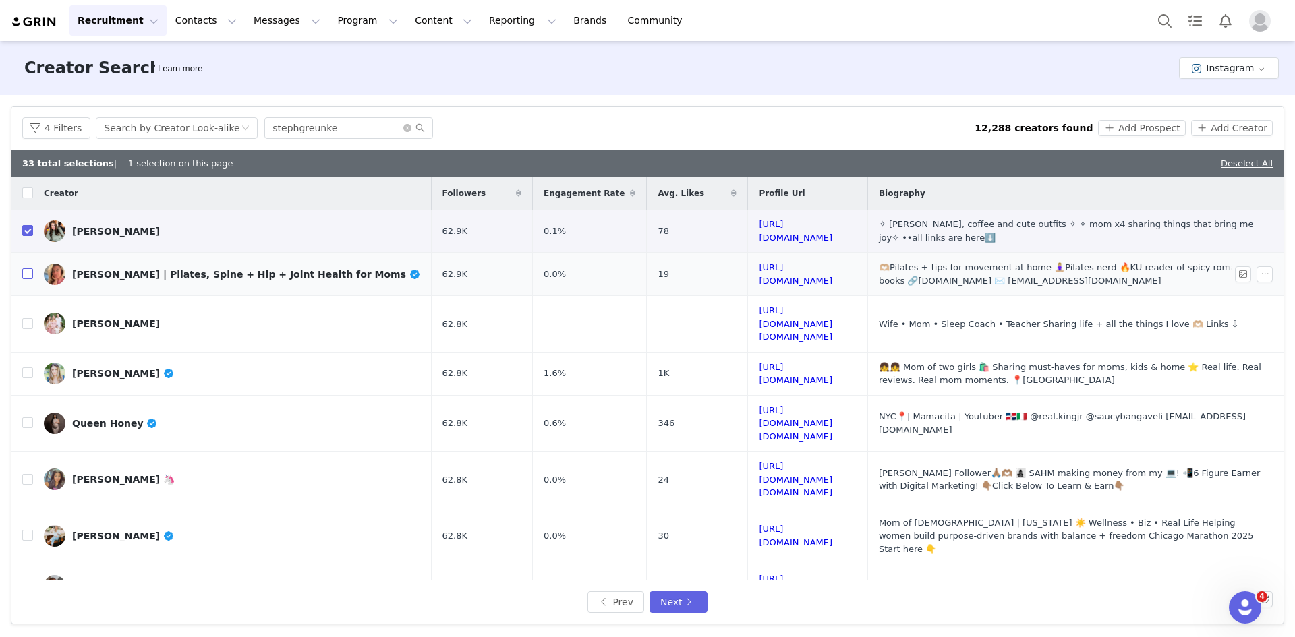
click at [28, 271] on input "checkbox" at bounding box center [27, 273] width 11 height 11
checkbox input "true"
click at [28, 368] on input "checkbox" at bounding box center [27, 373] width 11 height 11
checkbox input "true"
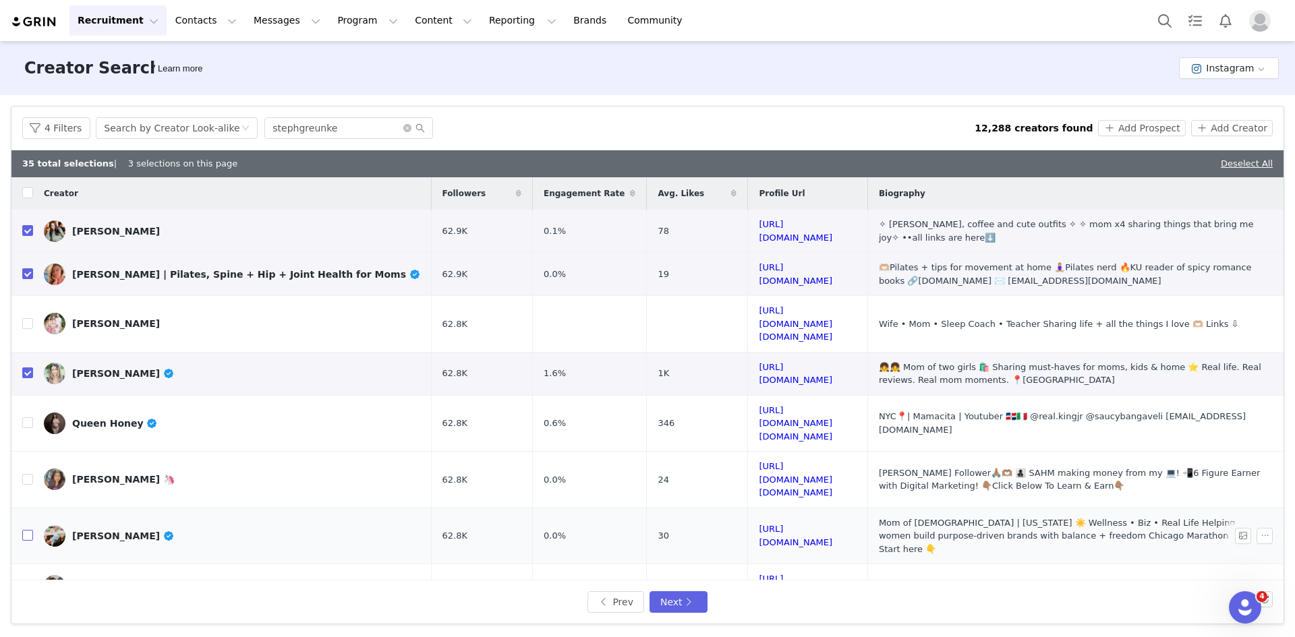
click at [28, 530] on input "checkbox" at bounding box center [27, 535] width 11 height 11
checkbox input "true"
click at [30, 580] on input "checkbox" at bounding box center [27, 585] width 11 height 11
checkbox input "true"
click at [26, 623] on input "checkbox" at bounding box center [27, 628] width 11 height 11
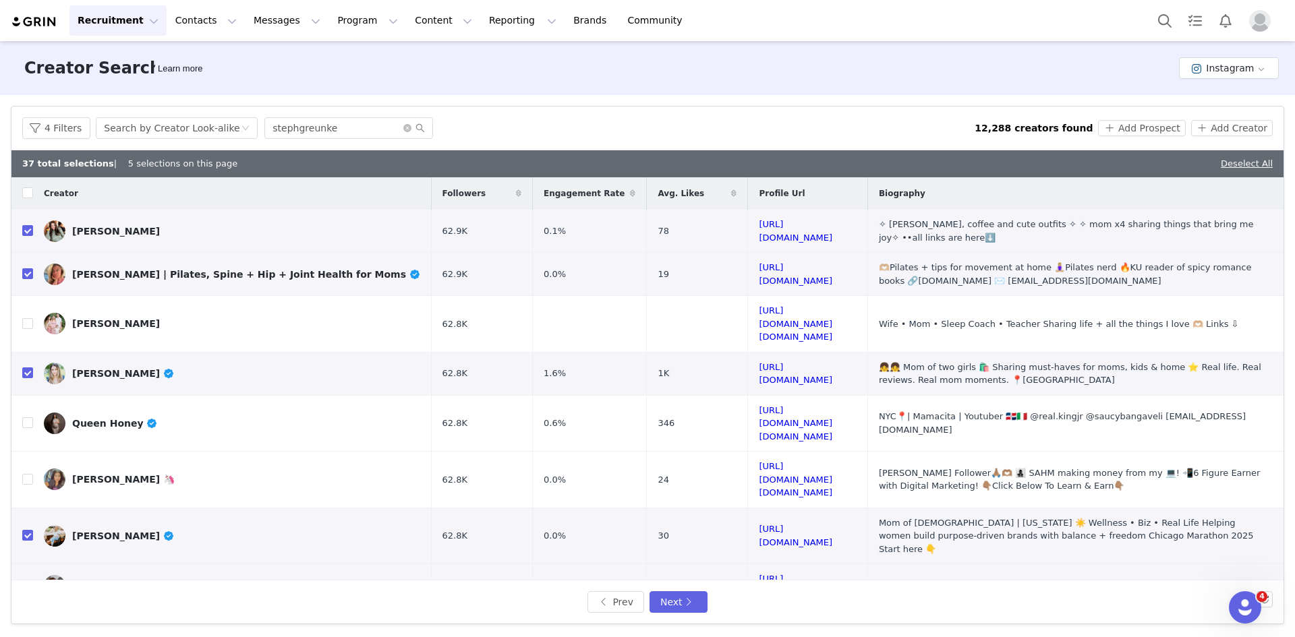
checkbox input "true"
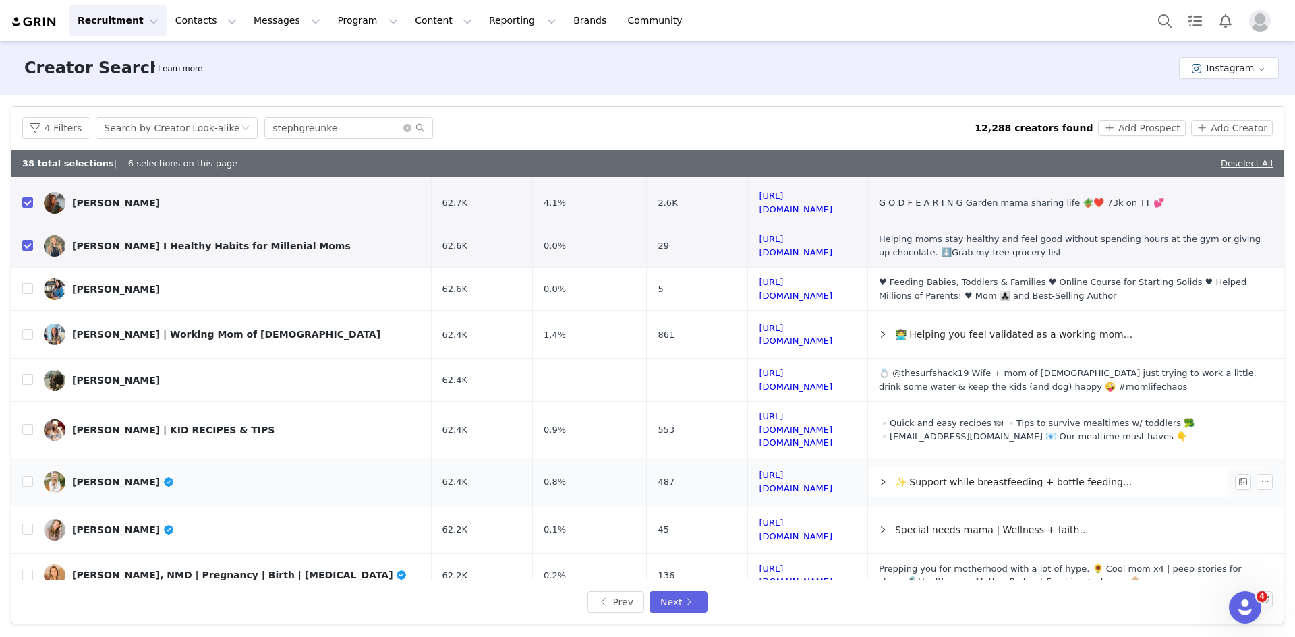
scroll to position [405, 0]
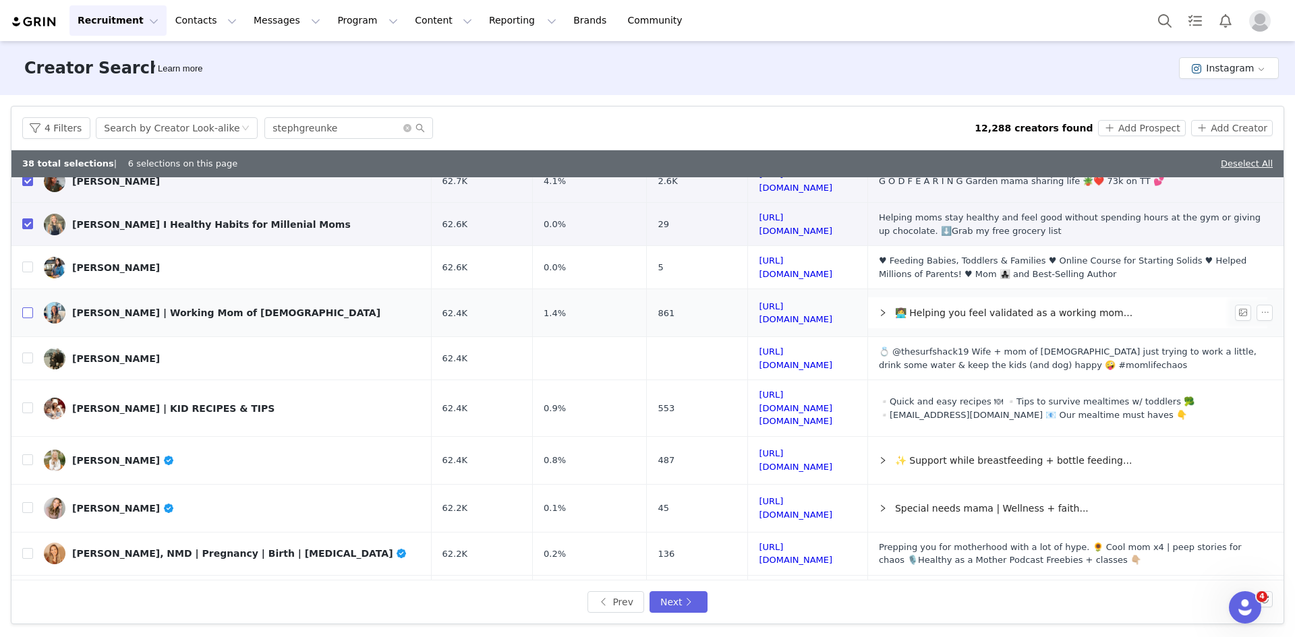
click at [28, 308] on input "checkbox" at bounding box center [27, 313] width 11 height 11
checkbox input "true"
drag, startPoint x: 29, startPoint y: 293, endPoint x: 44, endPoint y: 249, distance: 46.3
click at [29, 353] on input "checkbox" at bounding box center [27, 358] width 11 height 11
checkbox input "true"
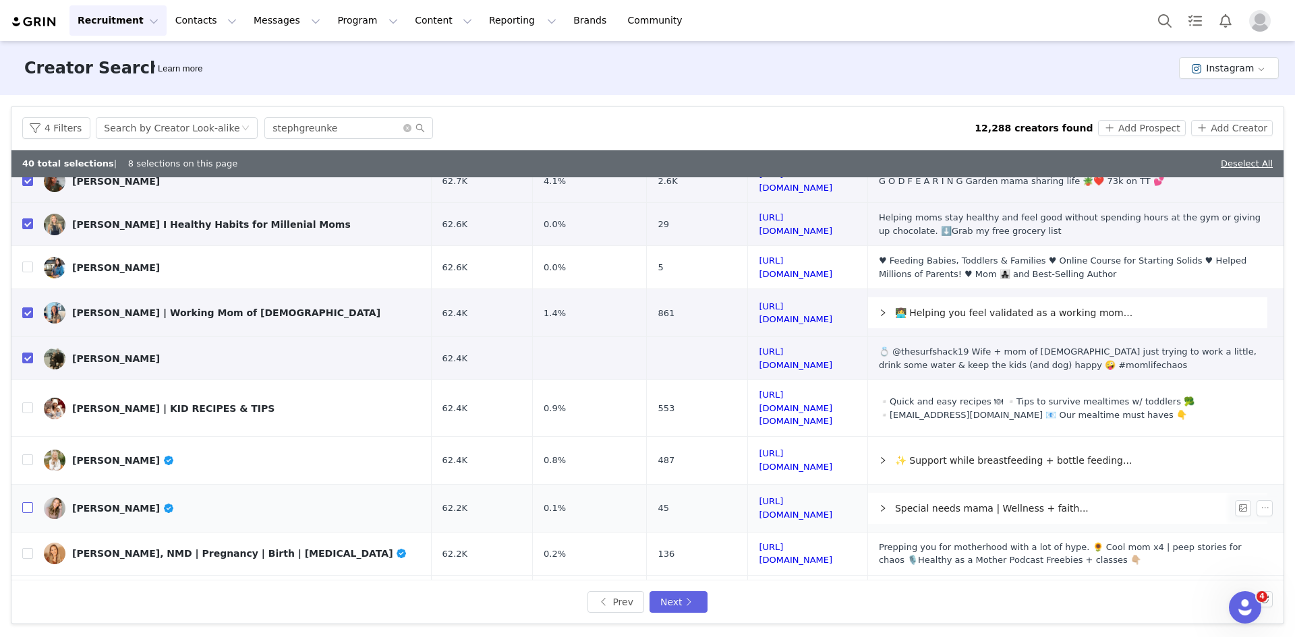
click at [26, 502] on input "checkbox" at bounding box center [27, 507] width 11 height 11
checkbox input "true"
click at [27, 548] on input "checkbox" at bounding box center [27, 553] width 11 height 11
checkbox input "true"
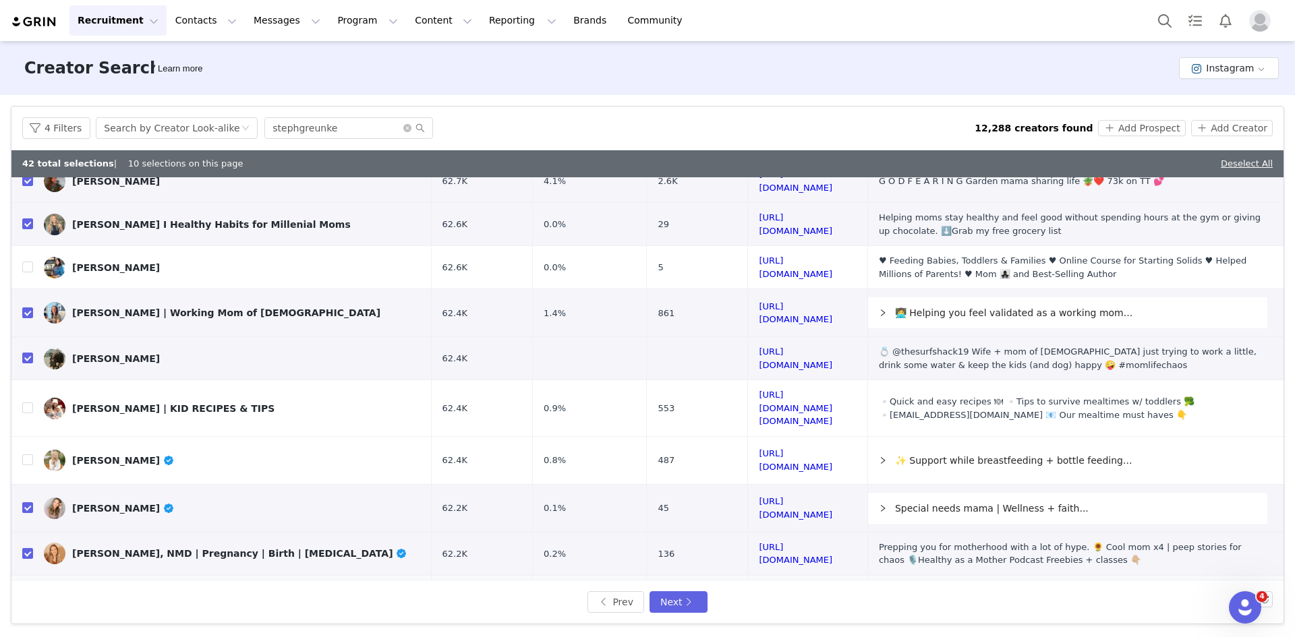
click at [26, 604] on input "checkbox" at bounding box center [27, 609] width 11 height 11
checkbox input "true"
drag, startPoint x: 31, startPoint y: 567, endPoint x: 36, endPoint y: 558, distance: 9.7
checkbox input "true"
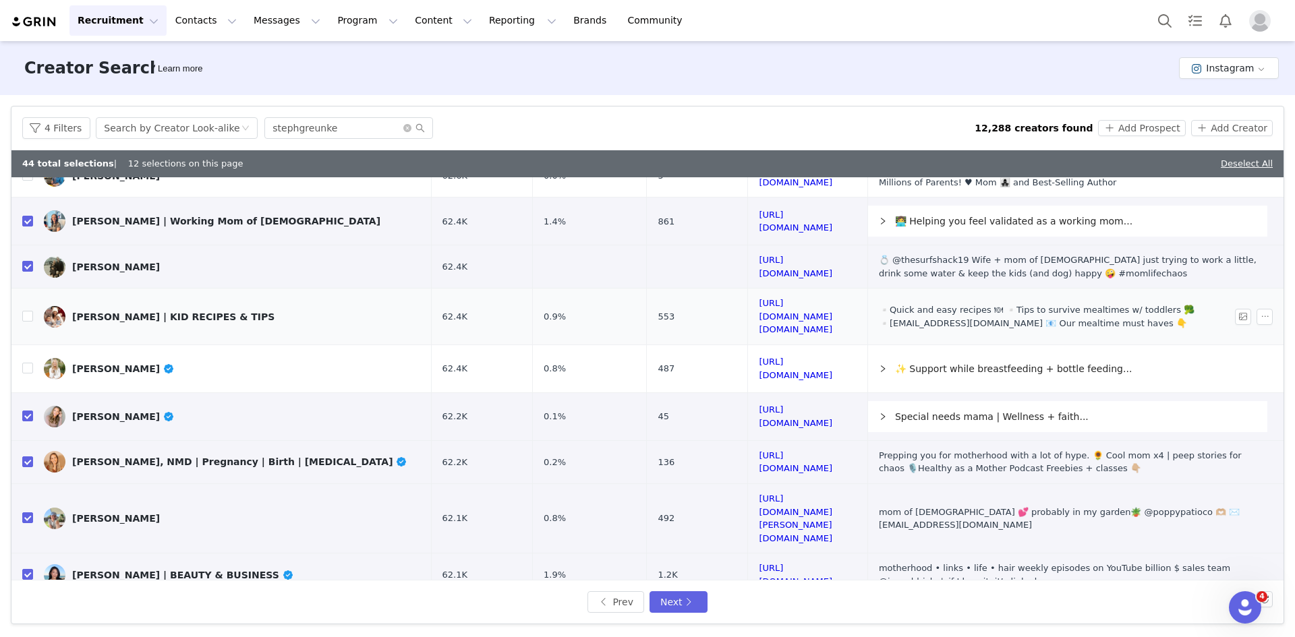
scroll to position [502, 0]
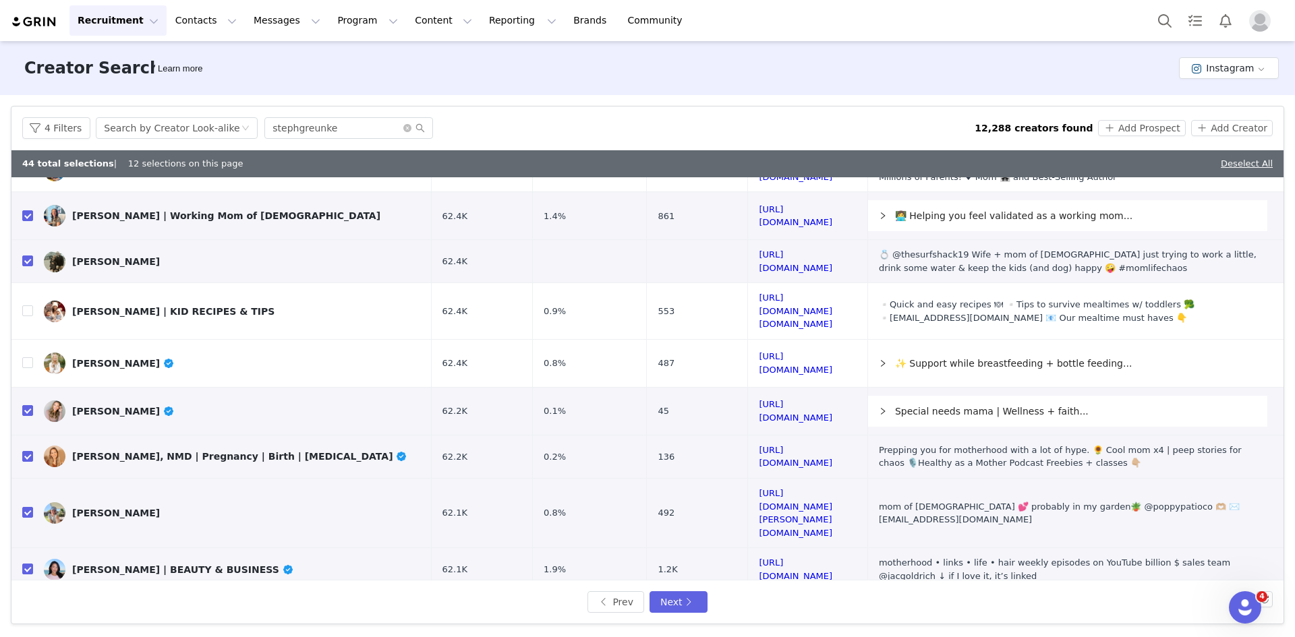
click at [30, 607] on input "checkbox" at bounding box center [27, 612] width 11 height 11
checkbox input "true"
click at [687, 602] on button "Next" at bounding box center [679, 603] width 58 height 22
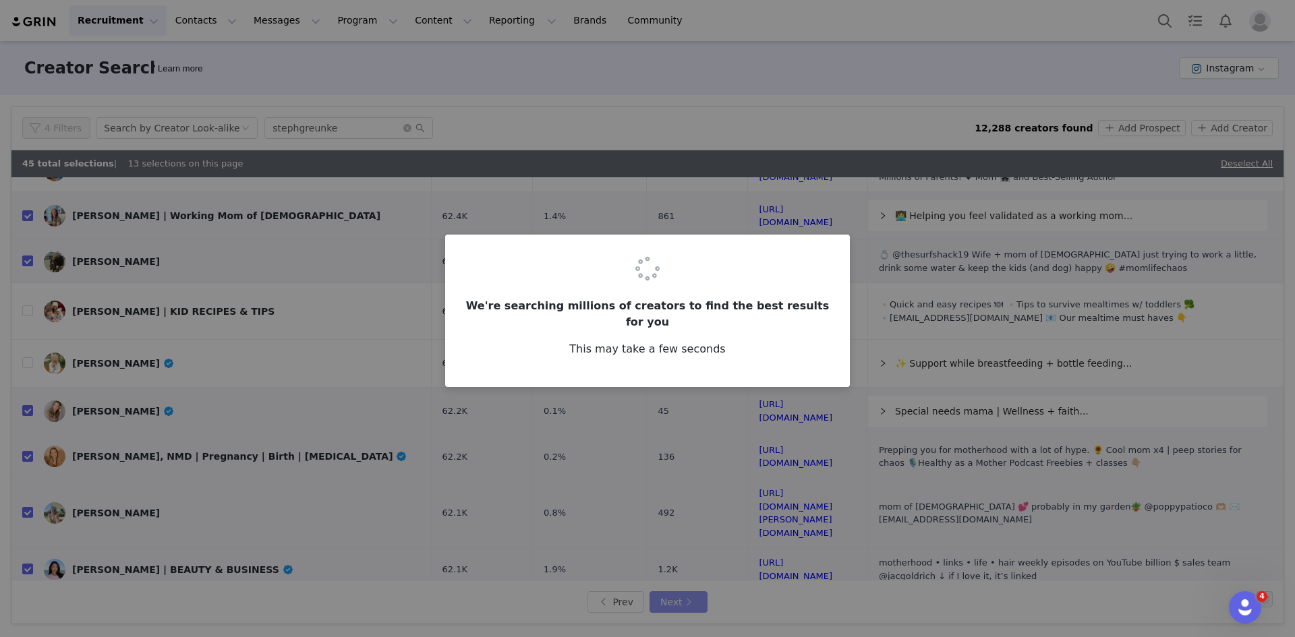
scroll to position [0, 0]
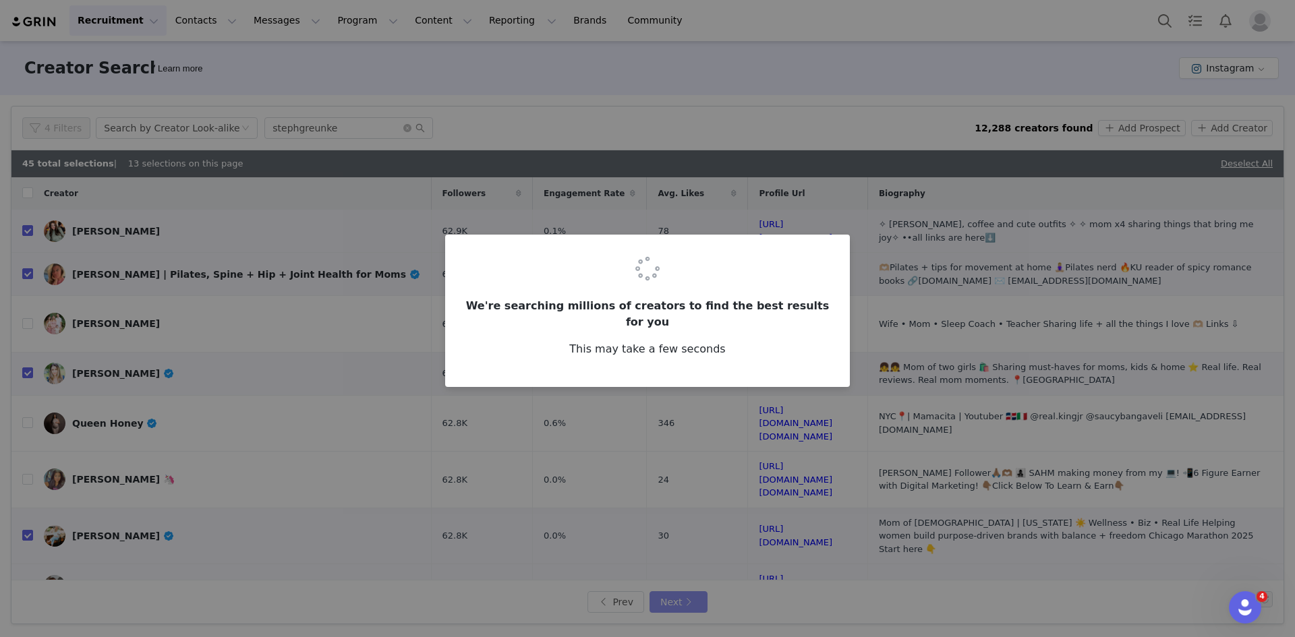
checkbox input "false"
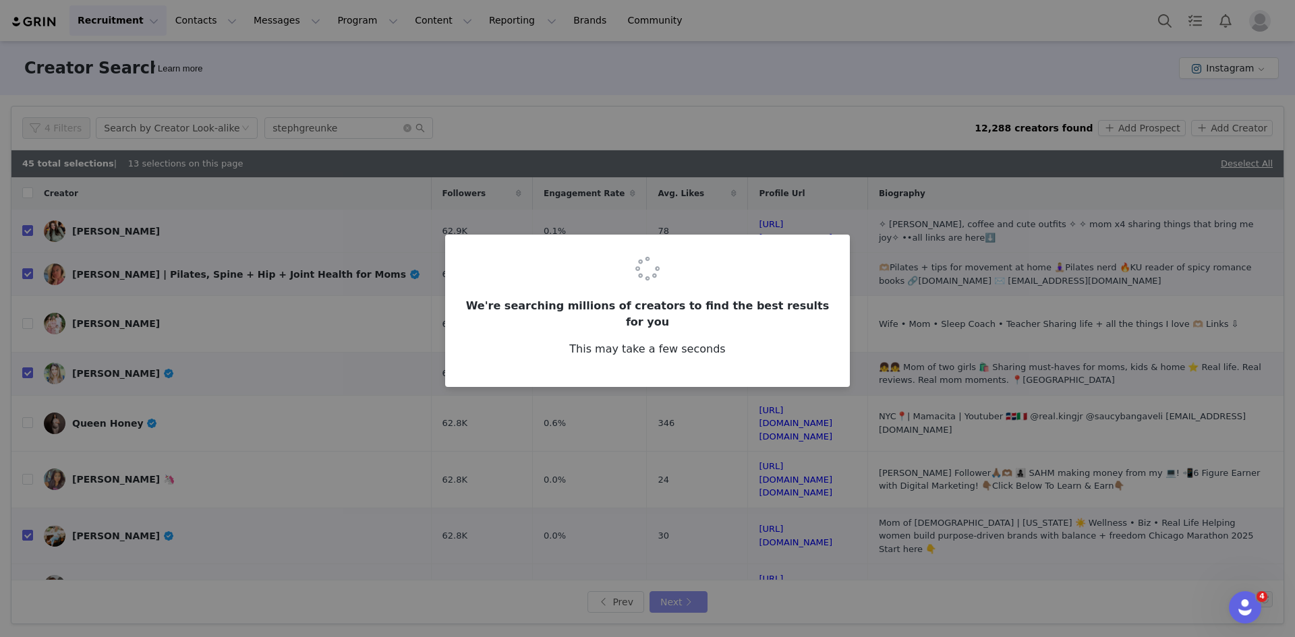
checkbox input "false"
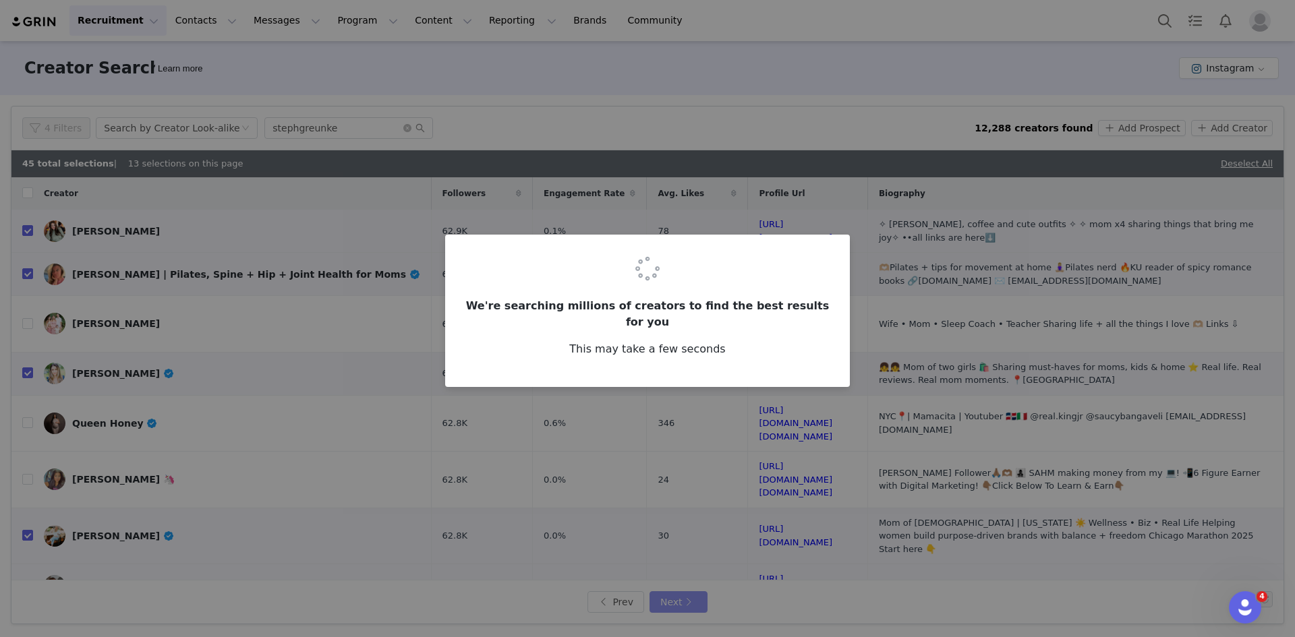
checkbox input "false"
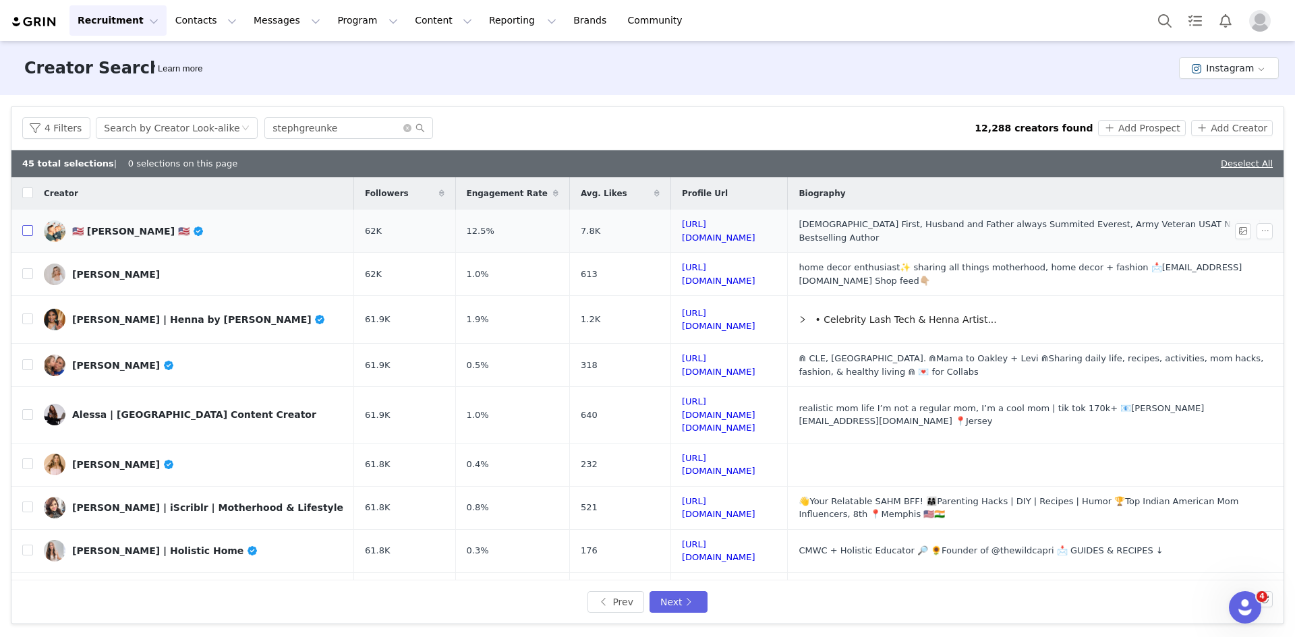
click at [30, 229] on input "checkbox" at bounding box center [27, 230] width 11 height 11
checkbox input "true"
click at [28, 268] on input "checkbox" at bounding box center [27, 273] width 11 height 11
checkbox input "true"
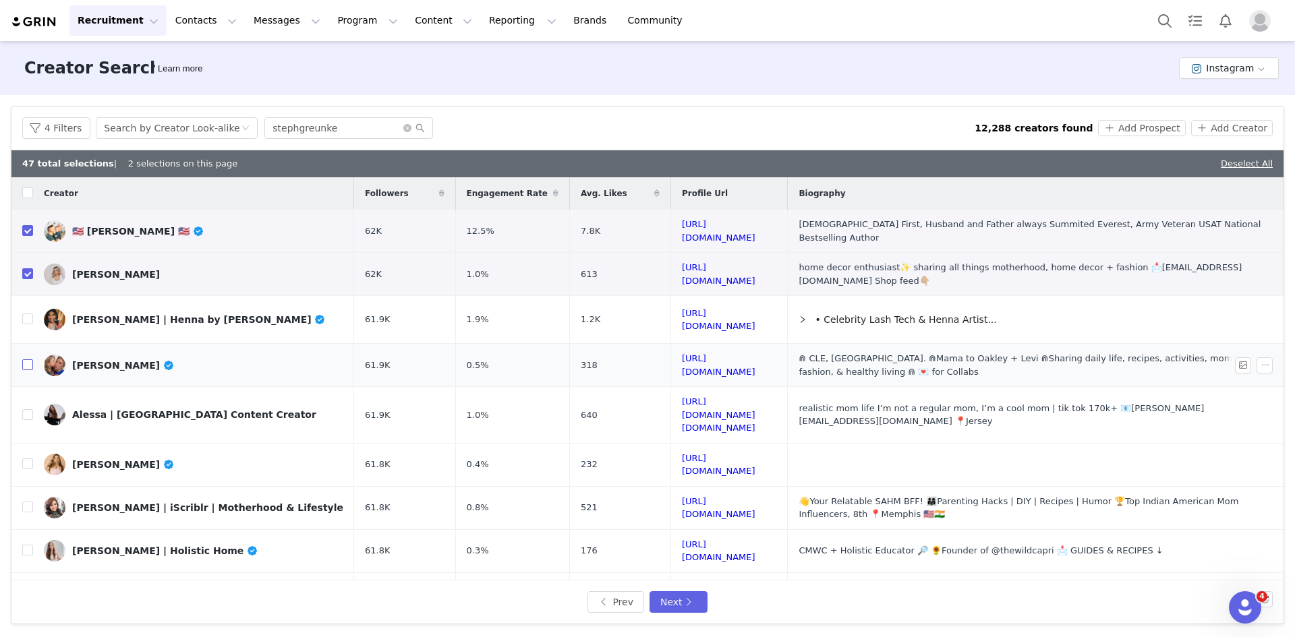
click at [27, 364] on input "checkbox" at bounding box center [27, 364] width 11 height 11
checkbox input "true"
click at [28, 409] on input "checkbox" at bounding box center [27, 414] width 11 height 11
checkbox input "true"
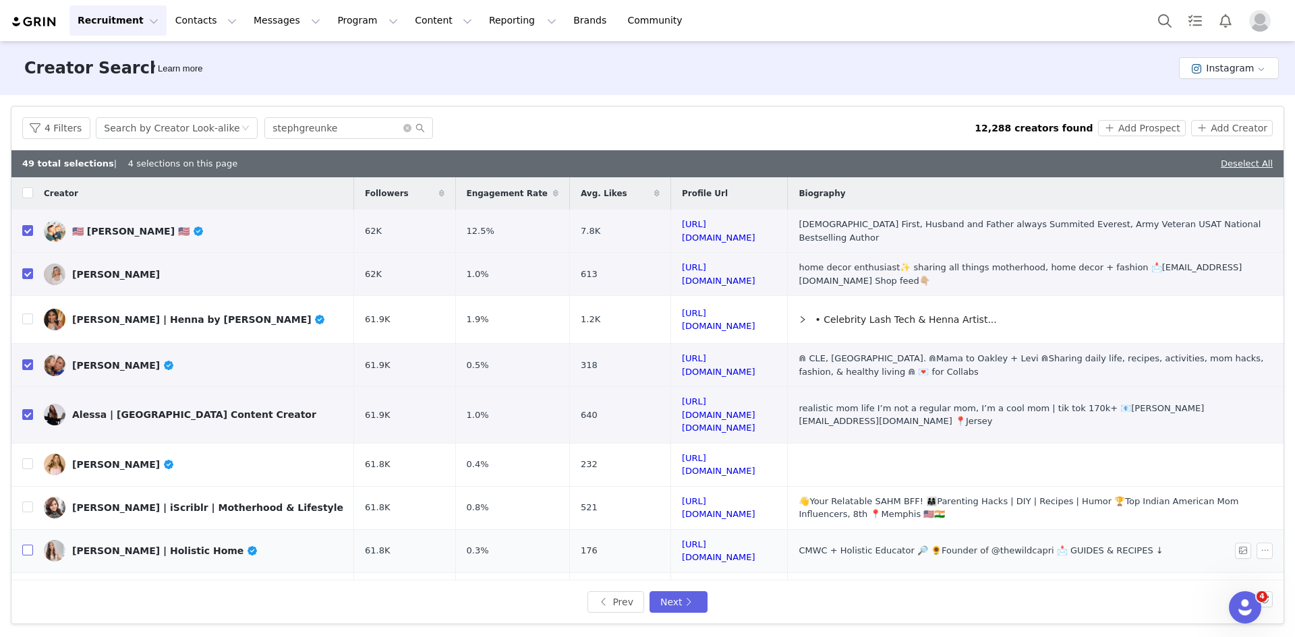
click at [26, 545] on input "checkbox" at bounding box center [27, 550] width 11 height 11
checkbox input "true"
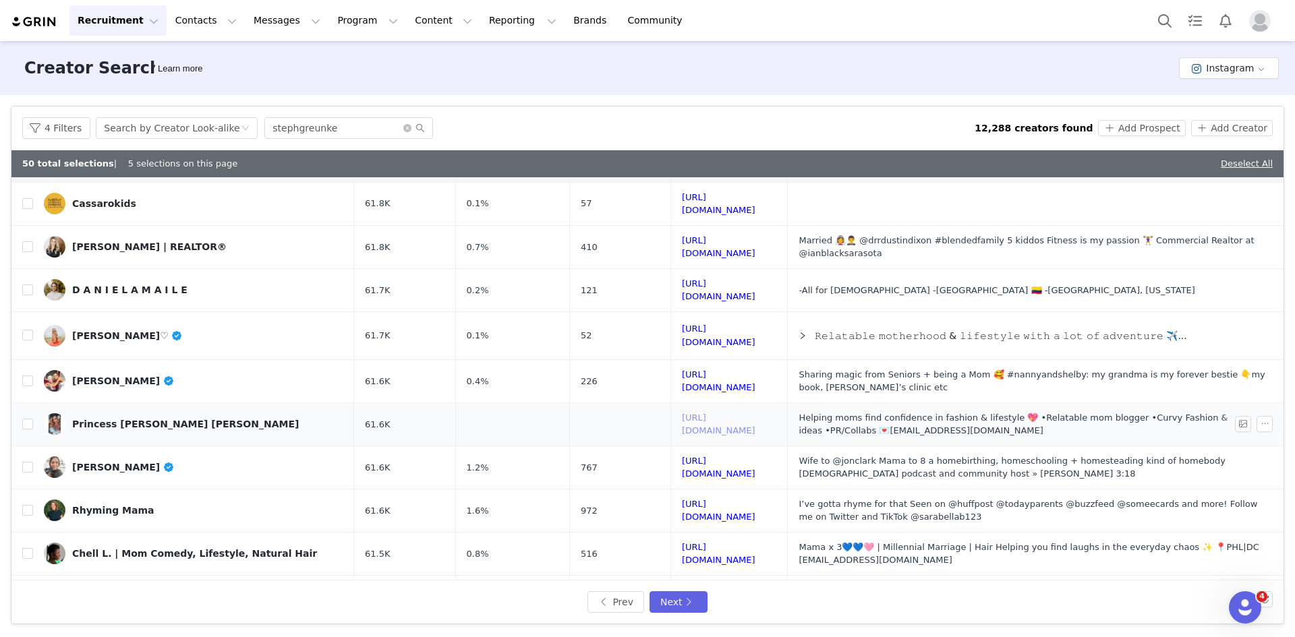
scroll to position [405, 0]
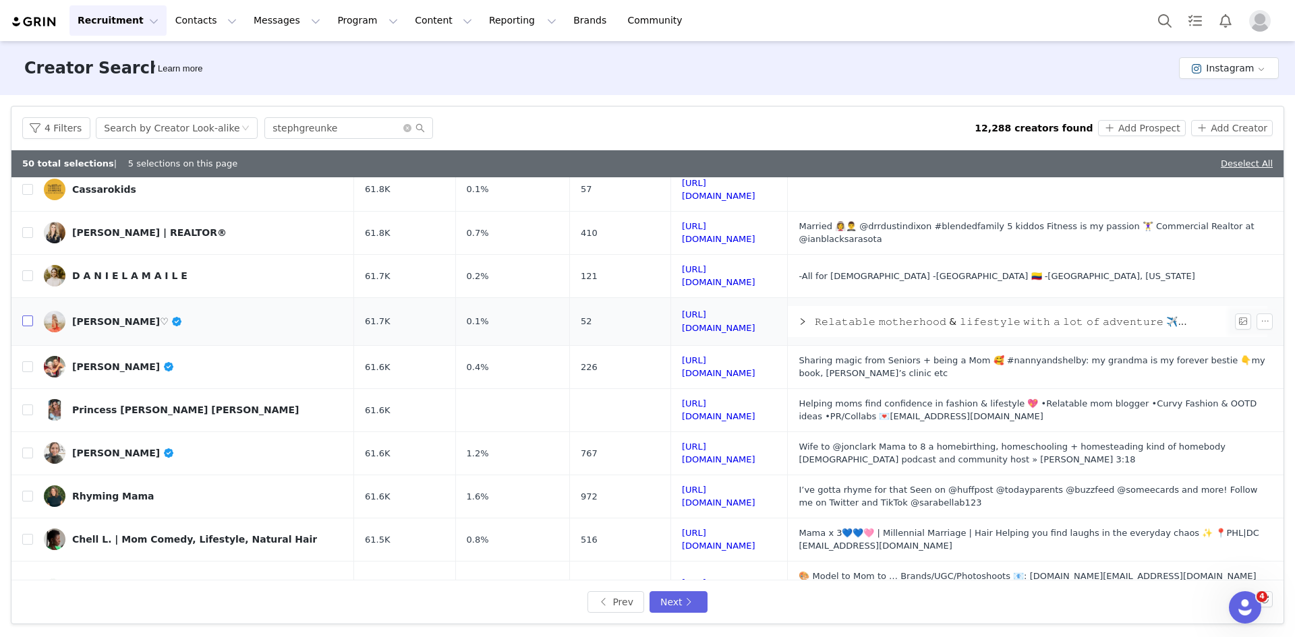
click at [27, 316] on input "checkbox" at bounding box center [27, 321] width 11 height 11
checkbox input "true"
drag, startPoint x: 28, startPoint y: 326, endPoint x: 30, endPoint y: 318, distance: 8.2
click at [28, 362] on input "checkbox" at bounding box center [27, 367] width 11 height 11
checkbox input "true"
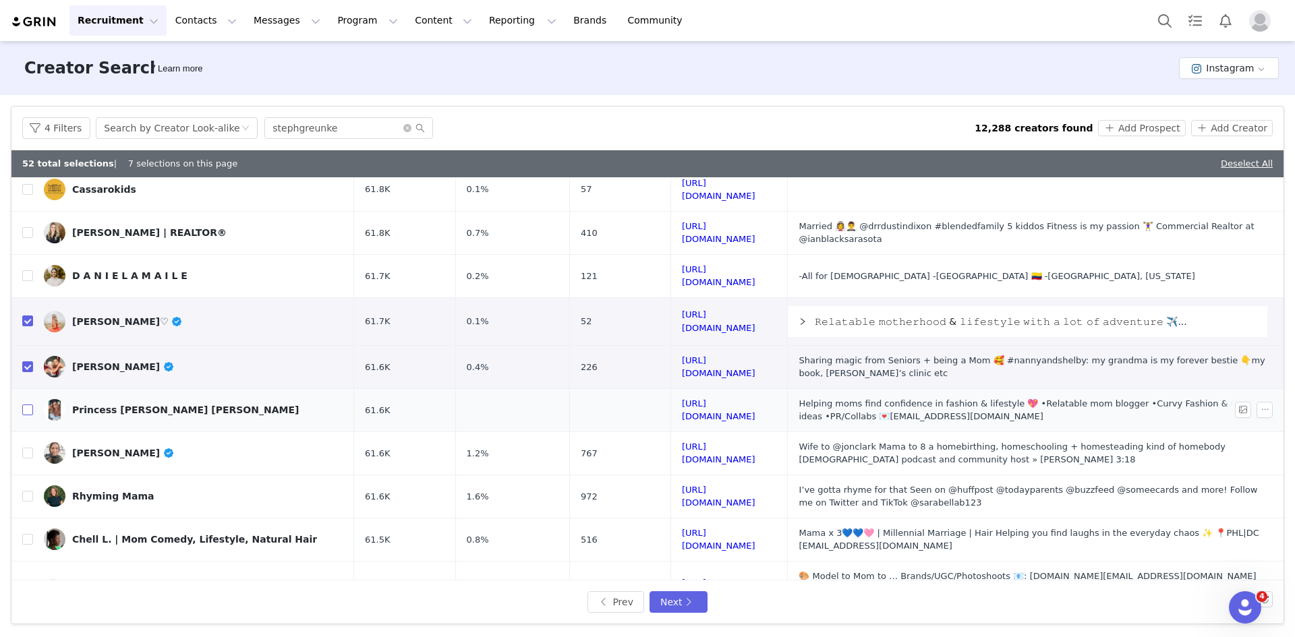
click at [28, 405] on input "checkbox" at bounding box center [27, 410] width 11 height 11
checkbox input "true"
click at [29, 448] on input "checkbox" at bounding box center [27, 453] width 11 height 11
checkbox input "true"
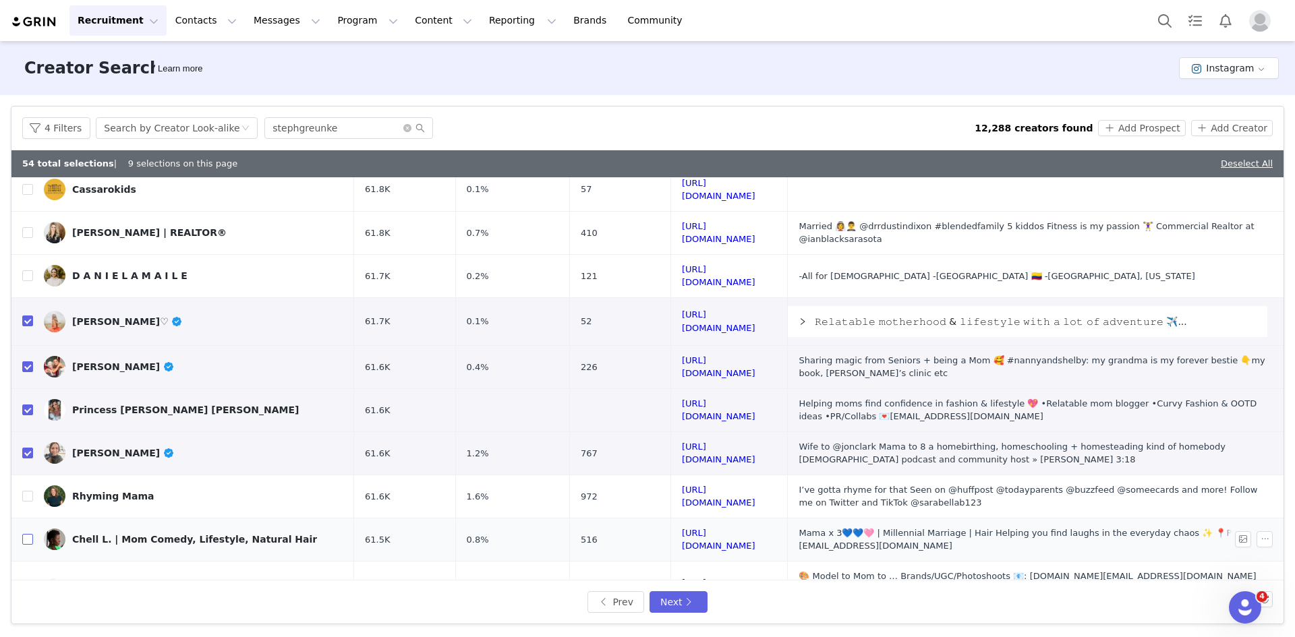
click at [30, 534] on input "checkbox" at bounding box center [27, 539] width 11 height 11
checkbox input "true"
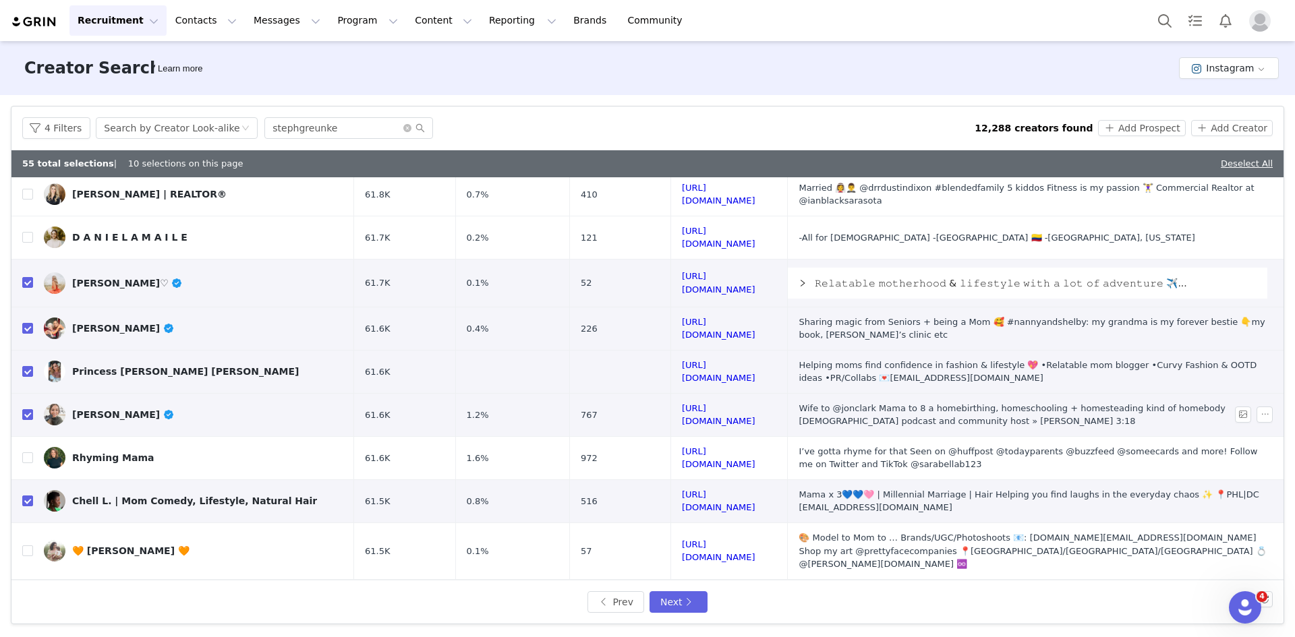
scroll to position [473, 0]
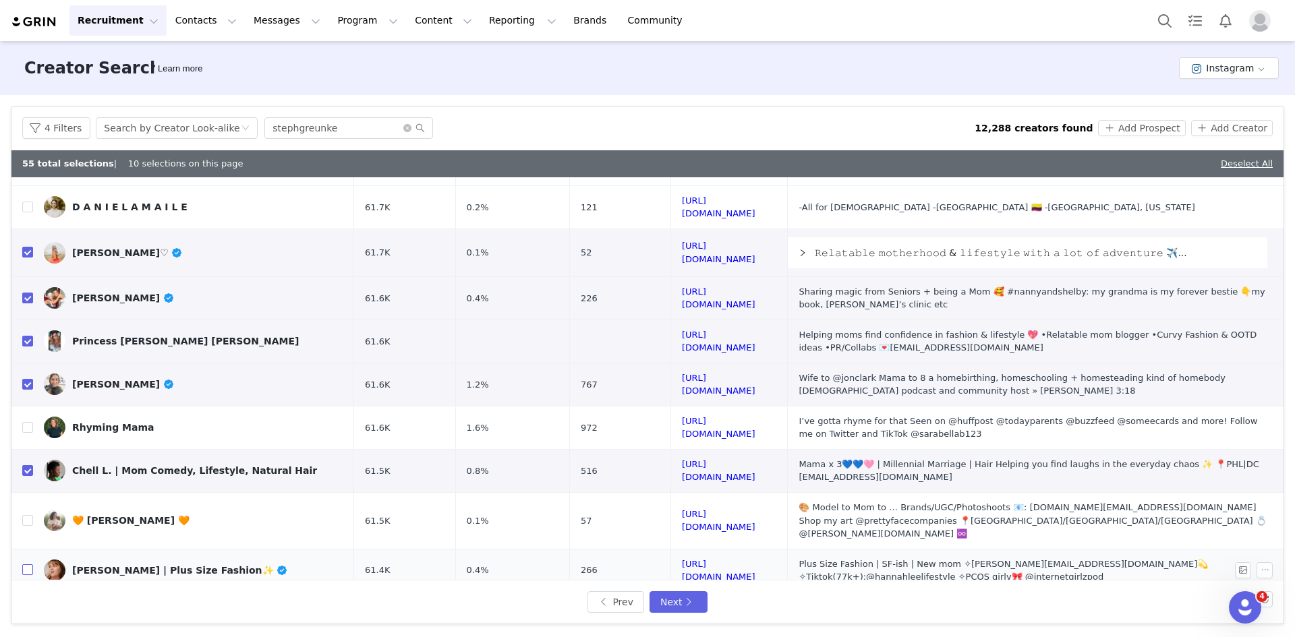
click at [30, 565] on input "checkbox" at bounding box center [27, 570] width 11 height 11
checkbox input "true"
click at [27, 608] on input "checkbox" at bounding box center [27, 613] width 11 height 11
checkbox input "true"
click at [676, 599] on button "Next" at bounding box center [679, 603] width 58 height 22
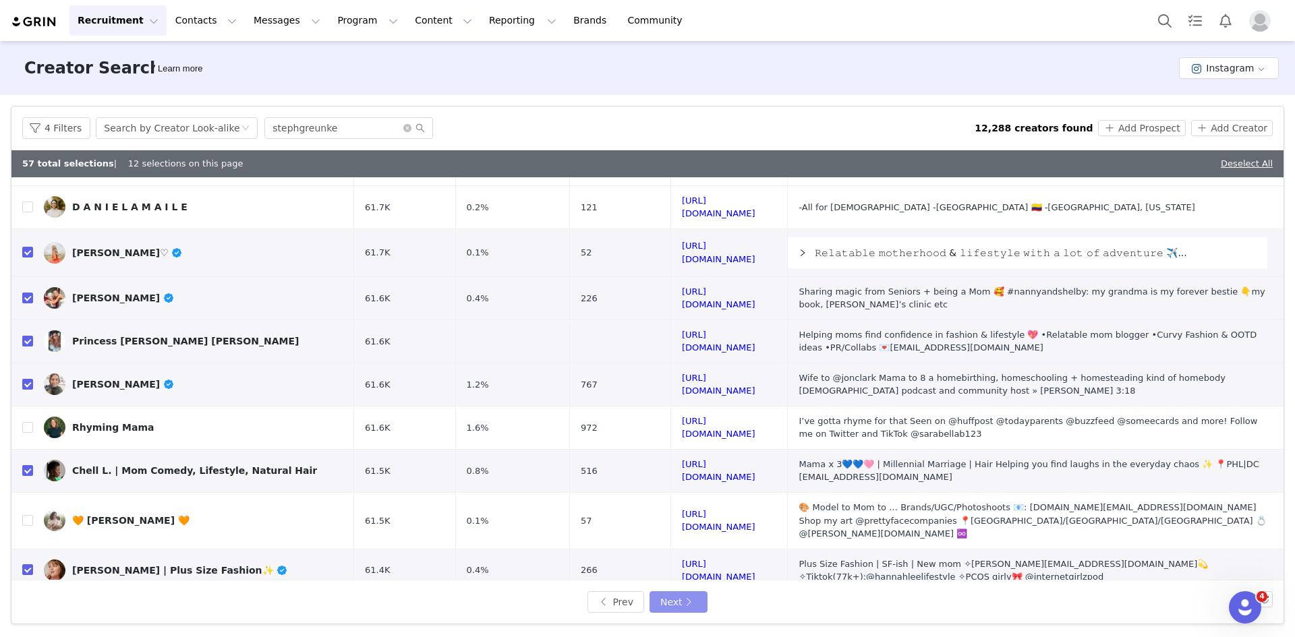
scroll to position [0, 0]
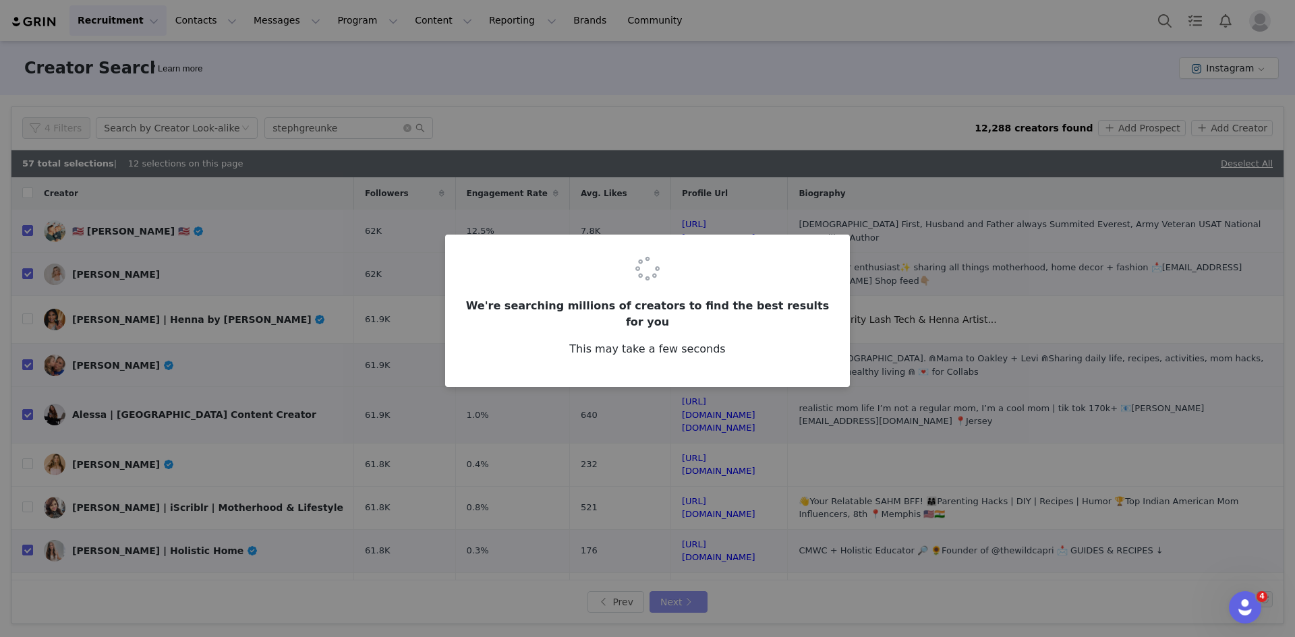
checkbox input "false"
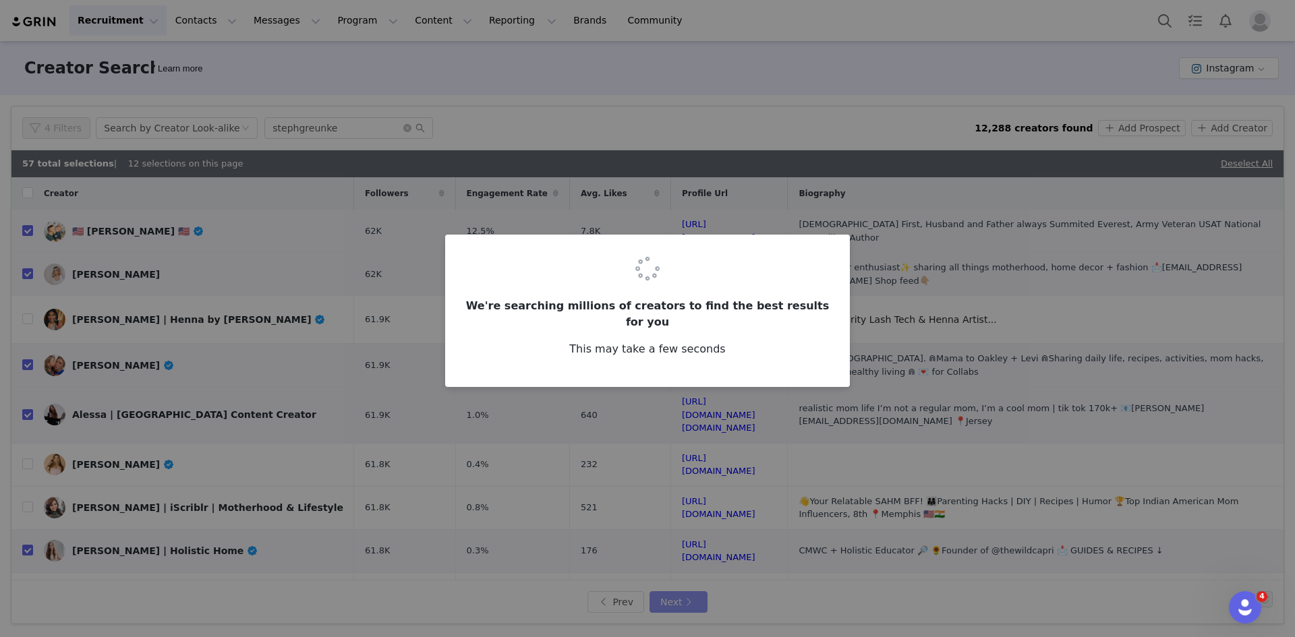
checkbox input "false"
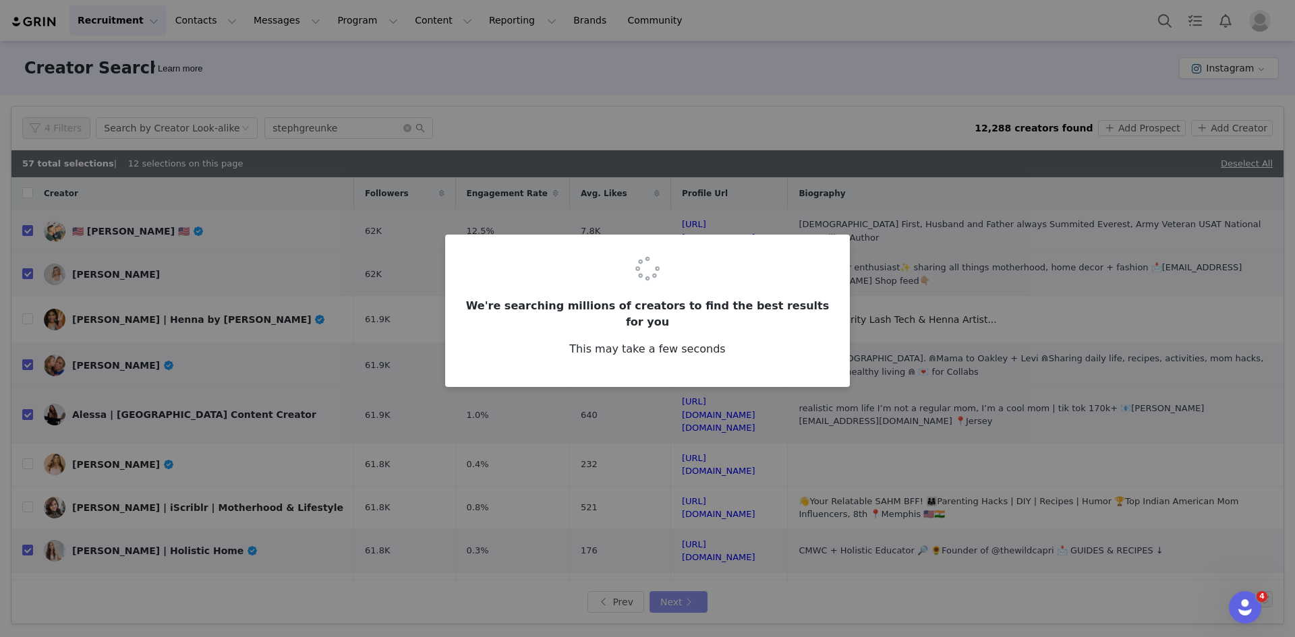
checkbox input "false"
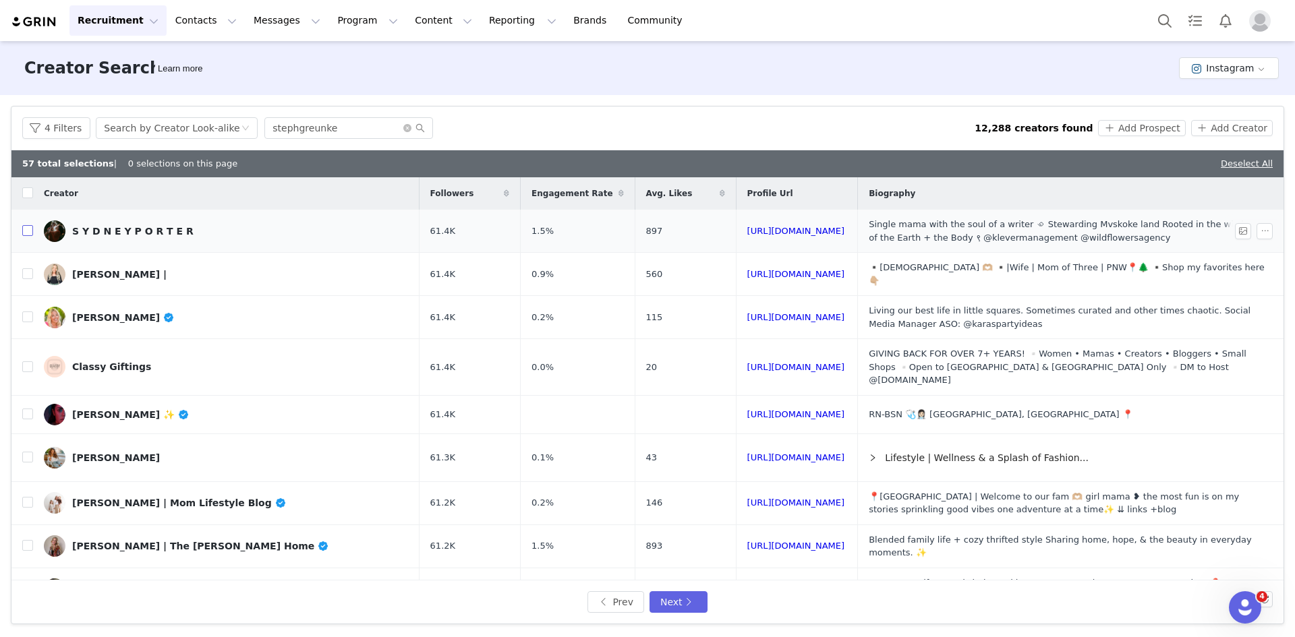
click at [32, 231] on input "checkbox" at bounding box center [27, 230] width 11 height 11
checkbox input "true"
click at [28, 276] on input "checkbox" at bounding box center [27, 273] width 11 height 11
checkbox input "true"
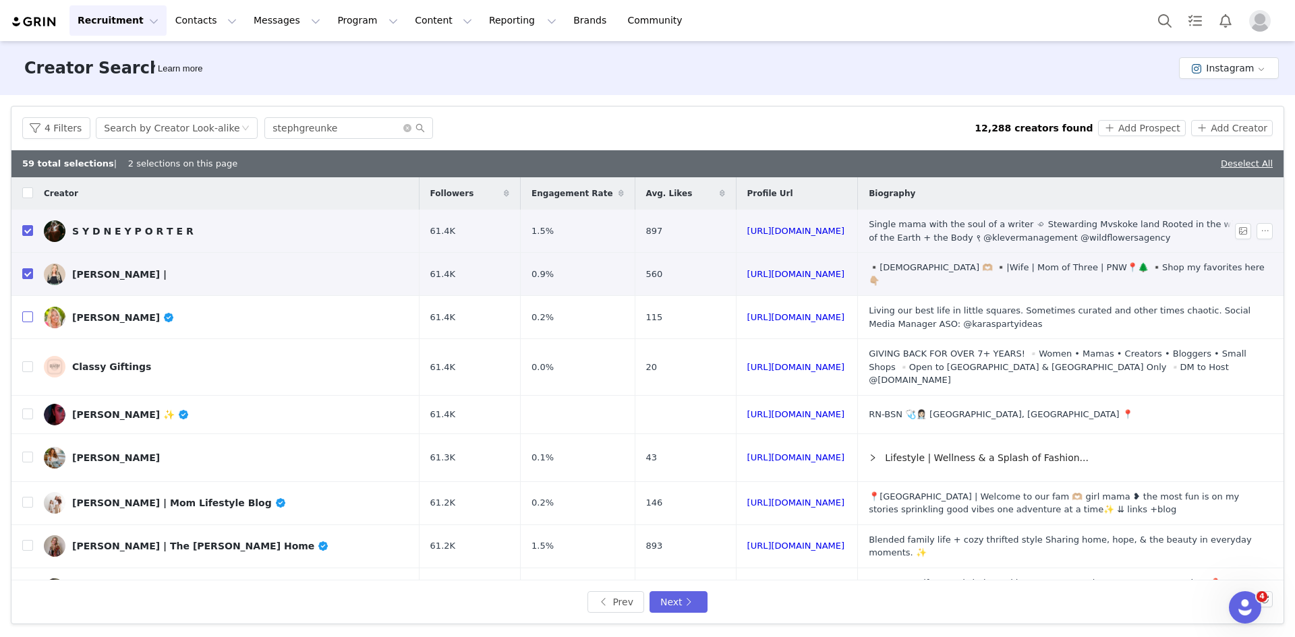
drag, startPoint x: 27, startPoint y: 314, endPoint x: 74, endPoint y: 247, distance: 81.9
click at [27, 314] on input "checkbox" at bounding box center [27, 317] width 11 height 11
checkbox input "true"
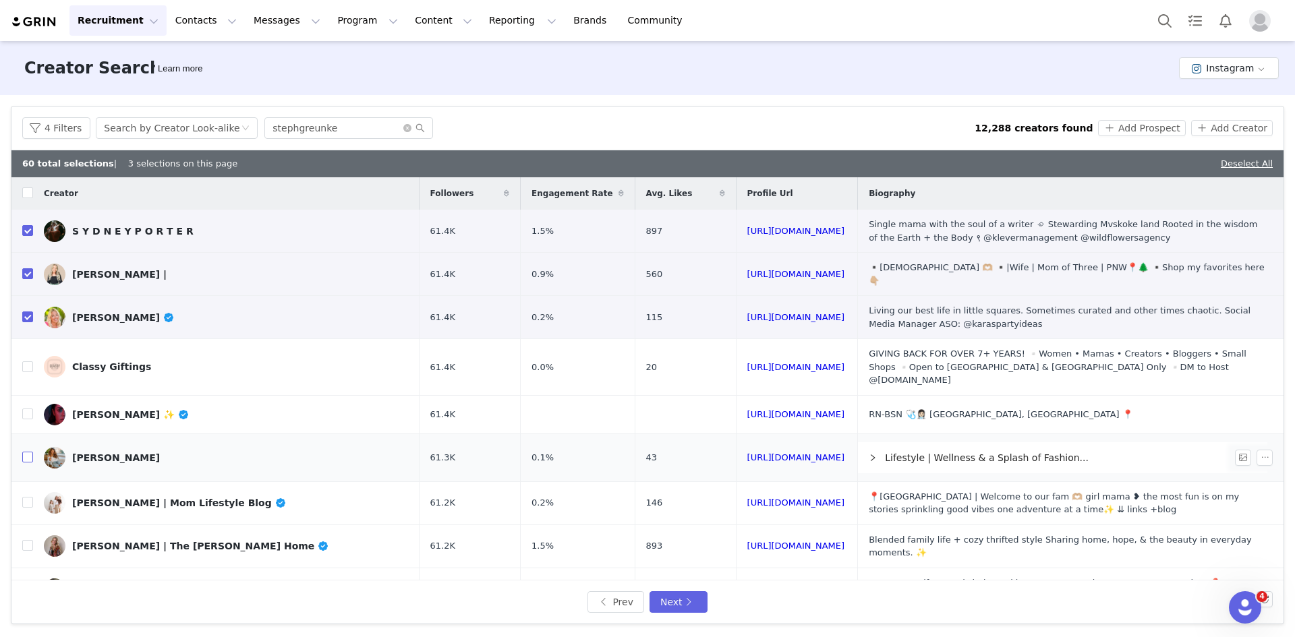
click at [30, 452] on input "checkbox" at bounding box center [27, 457] width 11 height 11
checkbox input "true"
click at [24, 497] on input "checkbox" at bounding box center [27, 502] width 11 height 11
checkbox input "true"
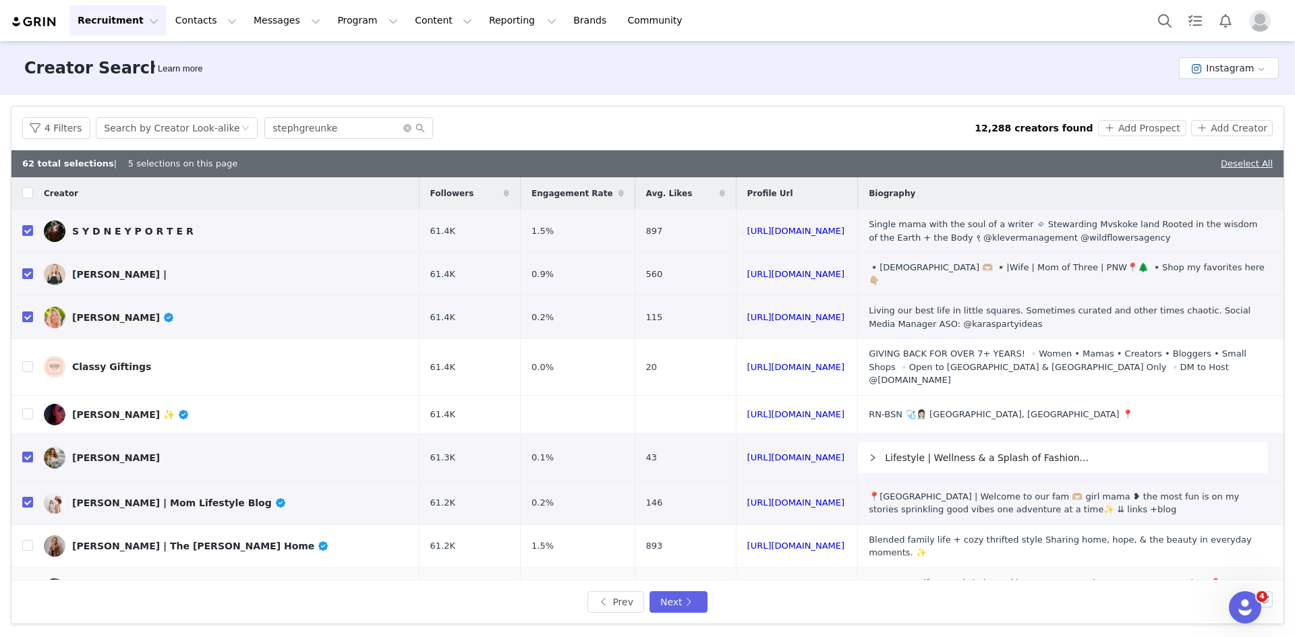
click at [28, 583] on input "checkbox" at bounding box center [27, 588] width 11 height 11
checkbox input "true"
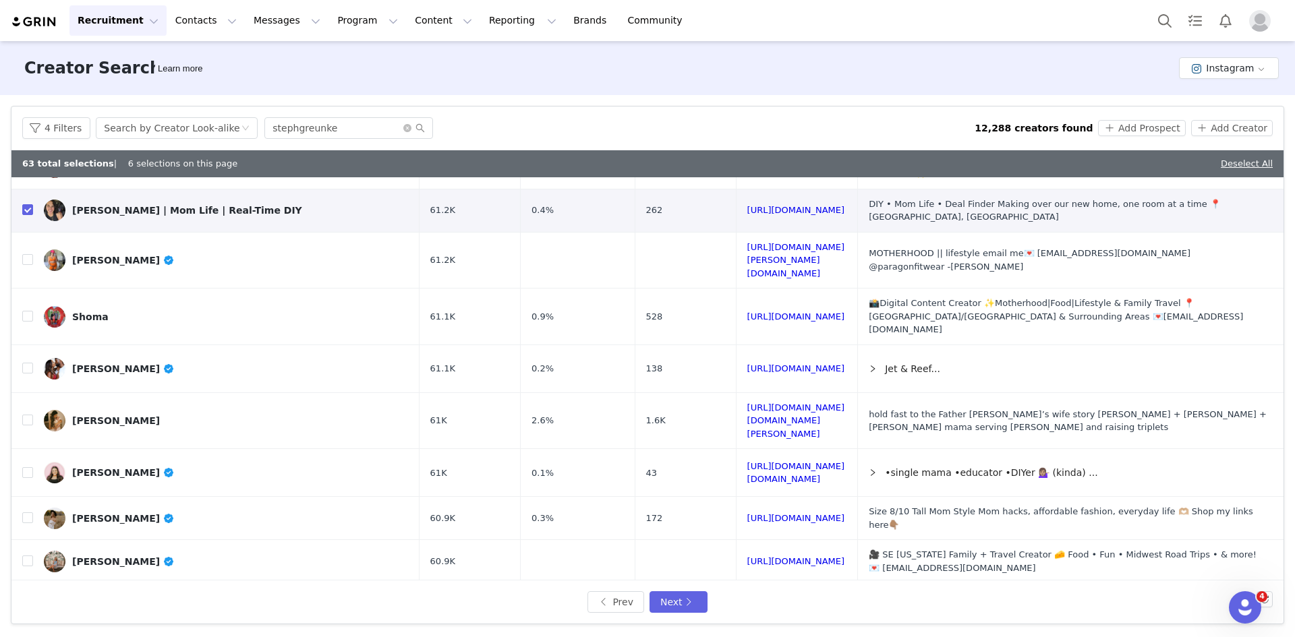
scroll to position [405, 0]
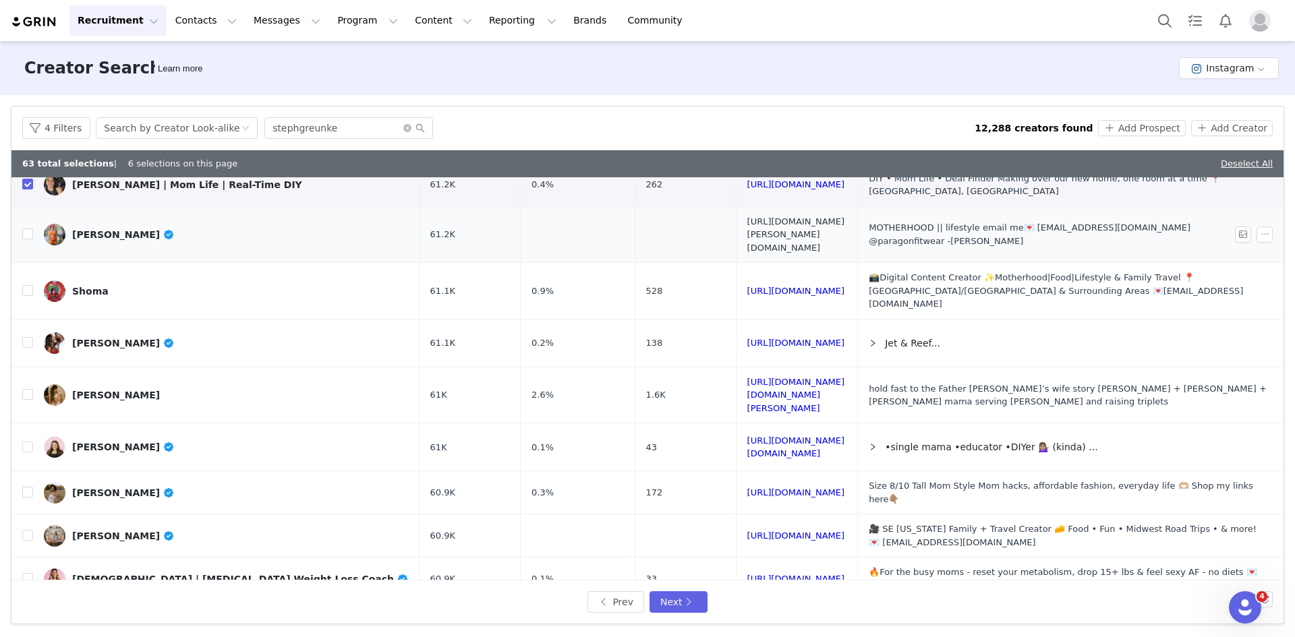
drag, startPoint x: 751, startPoint y: 198, endPoint x: 759, endPoint y: 204, distance: 10.1
click at [24, 229] on input "checkbox" at bounding box center [27, 234] width 11 height 11
checkbox input "true"
click at [27, 337] on input "checkbox" at bounding box center [27, 342] width 11 height 11
checkbox input "true"
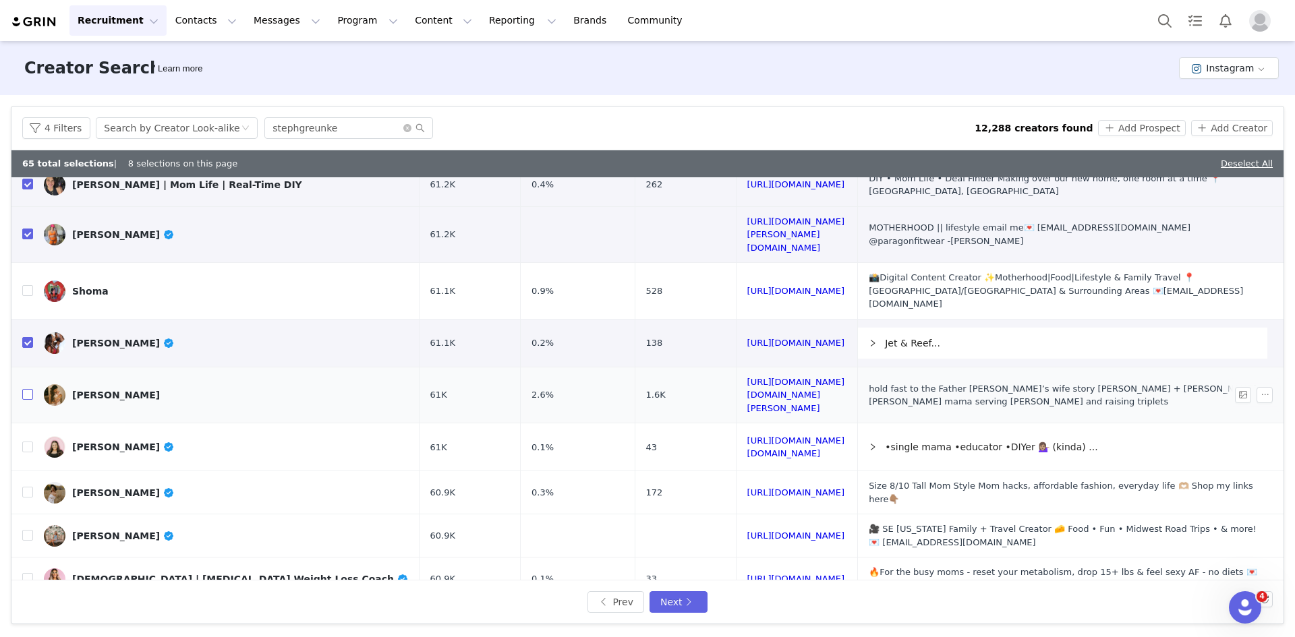
click at [26, 389] on input "checkbox" at bounding box center [27, 394] width 11 height 11
checkbox input "true"
click at [30, 442] on input "checkbox" at bounding box center [27, 447] width 11 height 11
checkbox input "true"
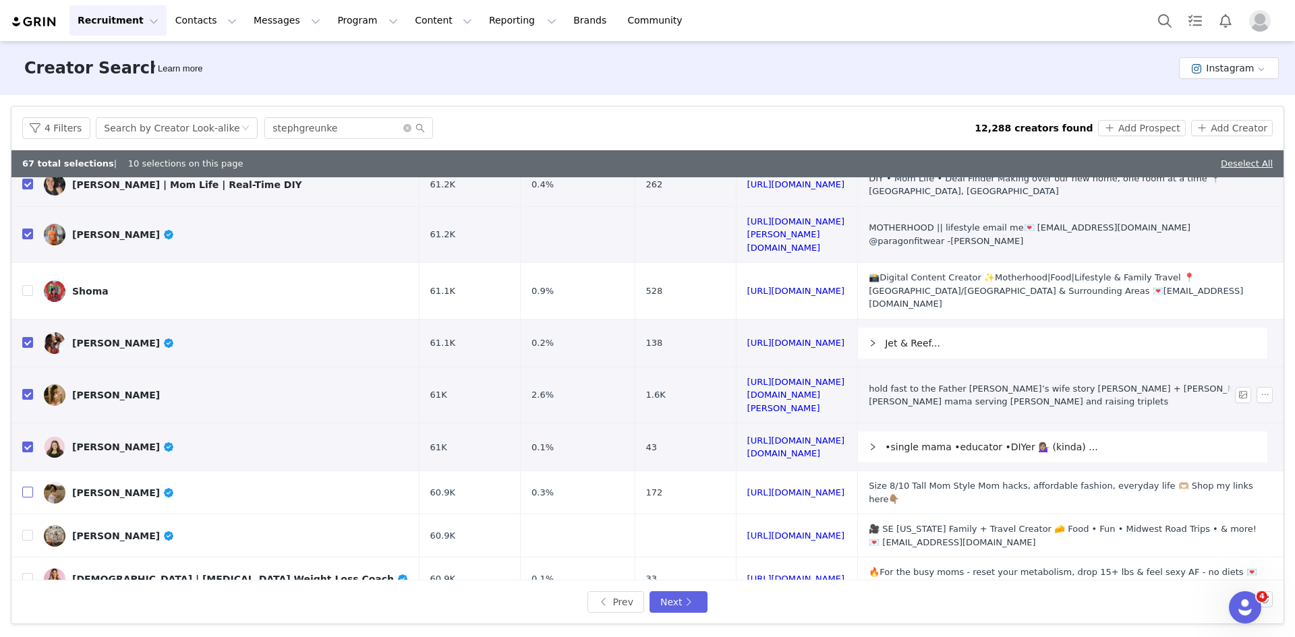
drag, startPoint x: 27, startPoint y: 414, endPoint x: 59, endPoint y: 324, distance: 95.1
click at [27, 487] on input "checkbox" at bounding box center [27, 492] width 11 height 11
checkbox input "true"
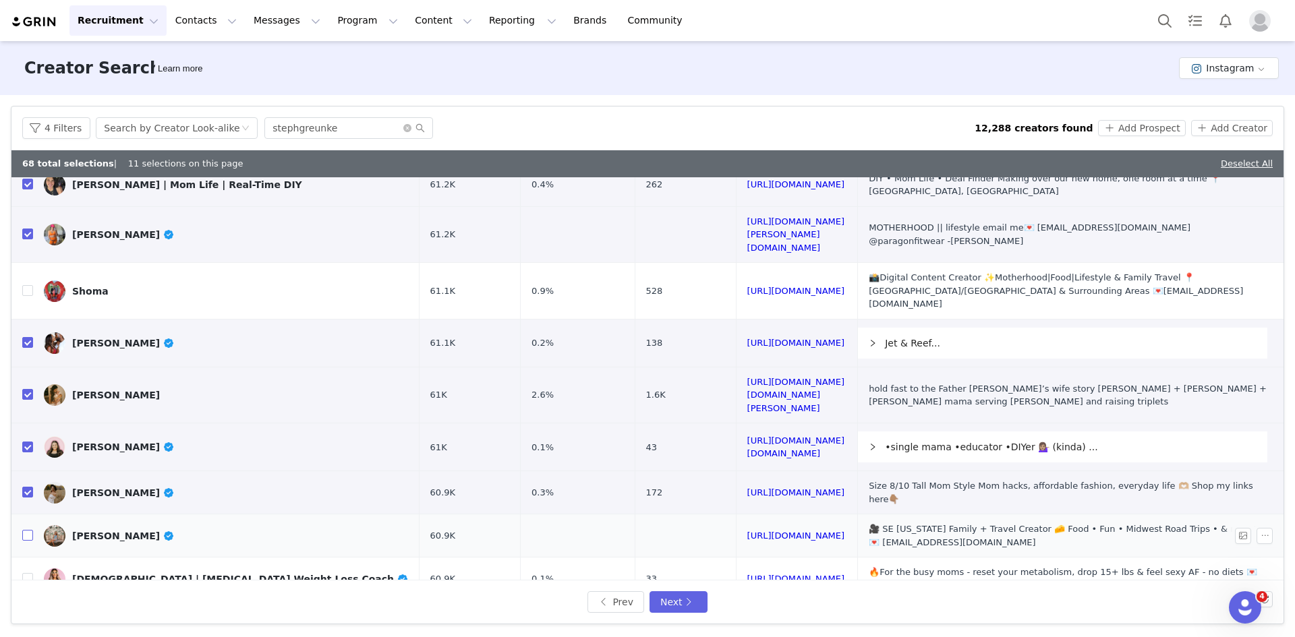
click at [28, 530] on input "checkbox" at bounding box center [27, 535] width 11 height 11
checkbox input "true"
click at [28, 573] on input "checkbox" at bounding box center [27, 578] width 11 height 11
checkbox input "true"
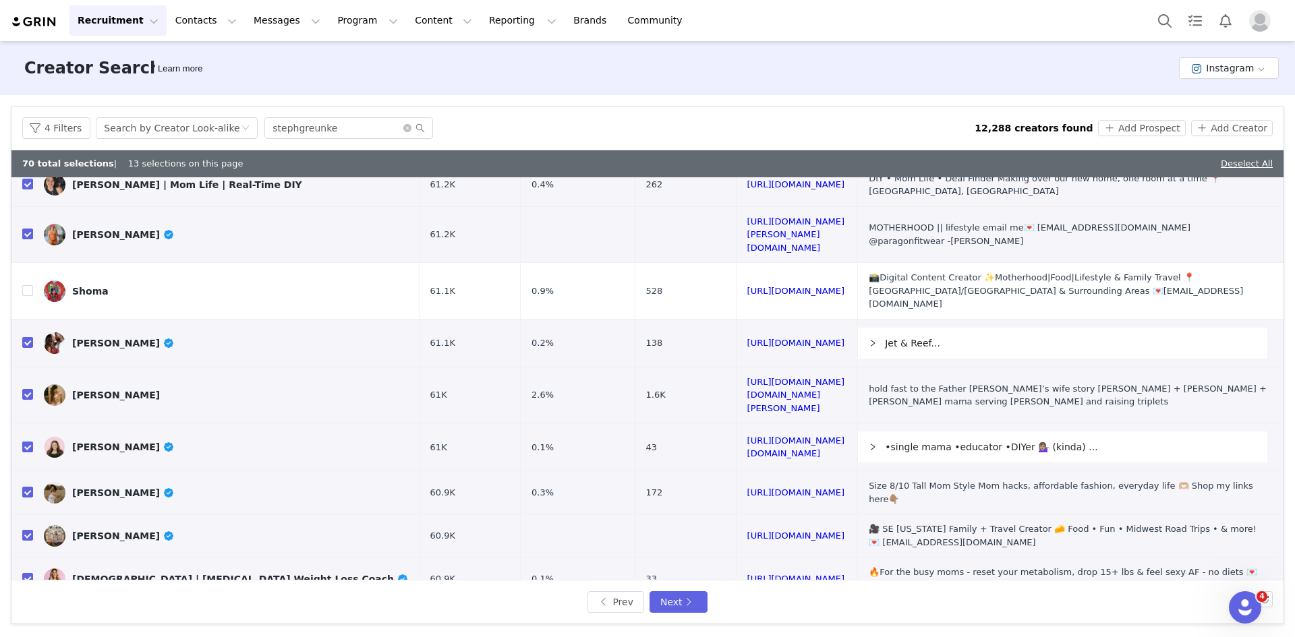
click at [24, 619] on input "checkbox" at bounding box center [27, 624] width 11 height 11
checkbox input "true"
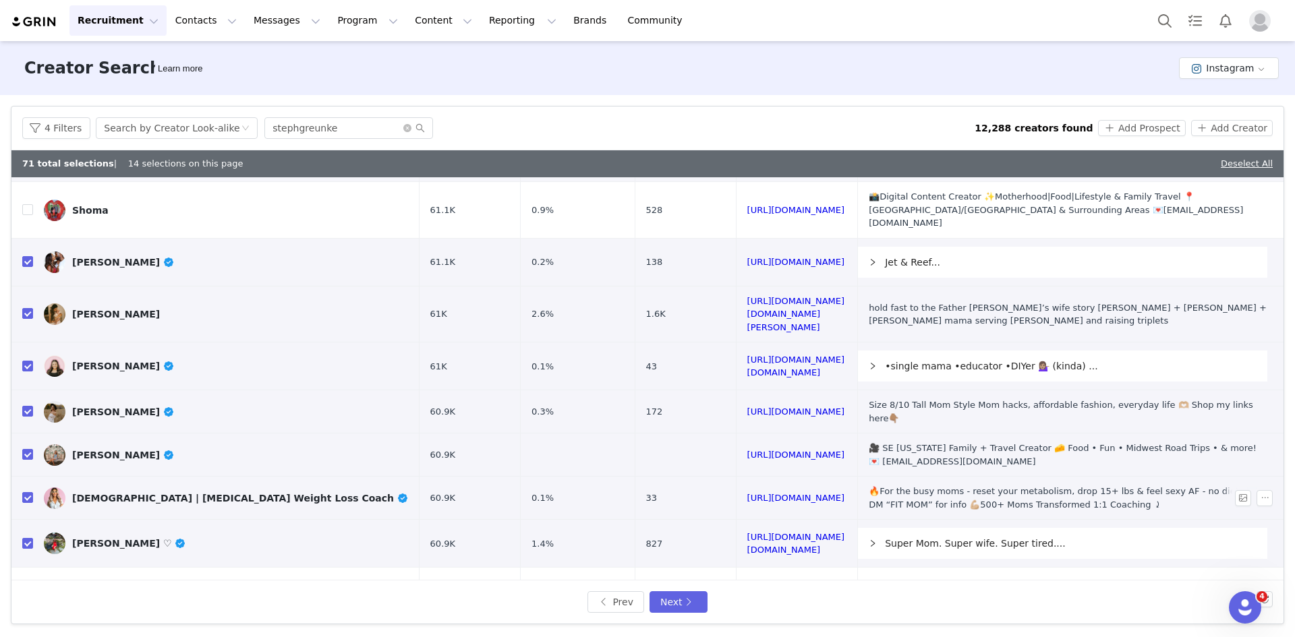
scroll to position [488, 0]
click at [26, 584] on input "checkbox" at bounding box center [27, 589] width 11 height 11
checkbox input "true"
click at [666, 600] on button "Next" at bounding box center [679, 603] width 58 height 22
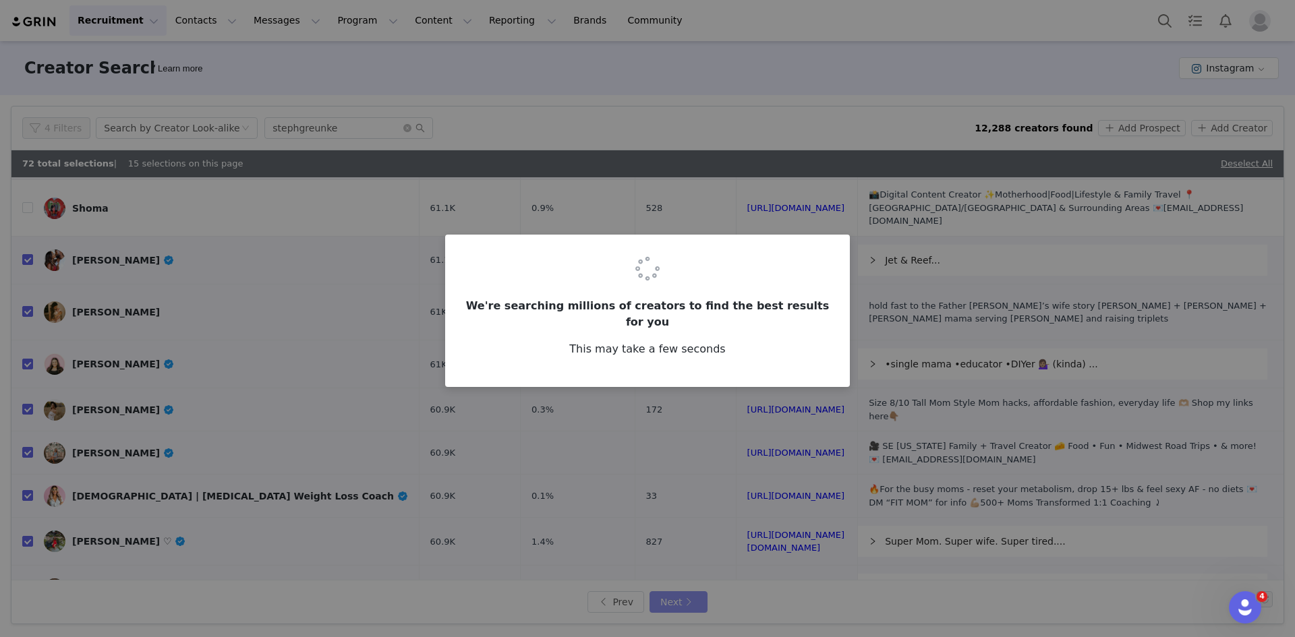
scroll to position [0, 0]
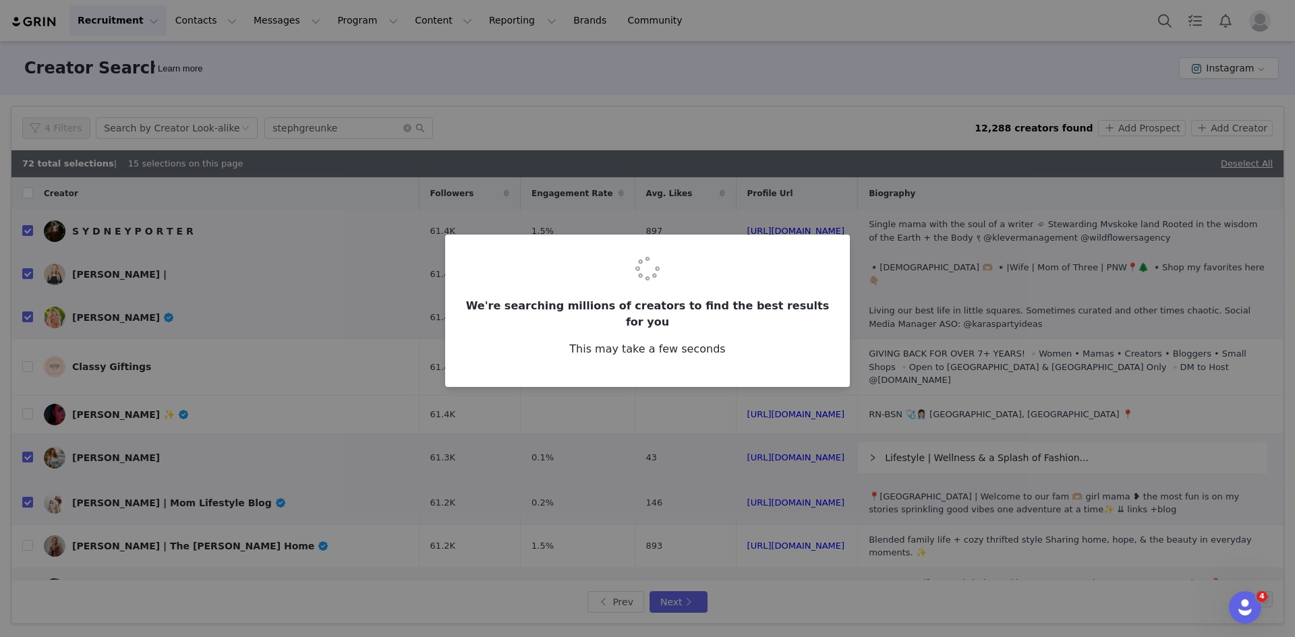
checkbox input "false"
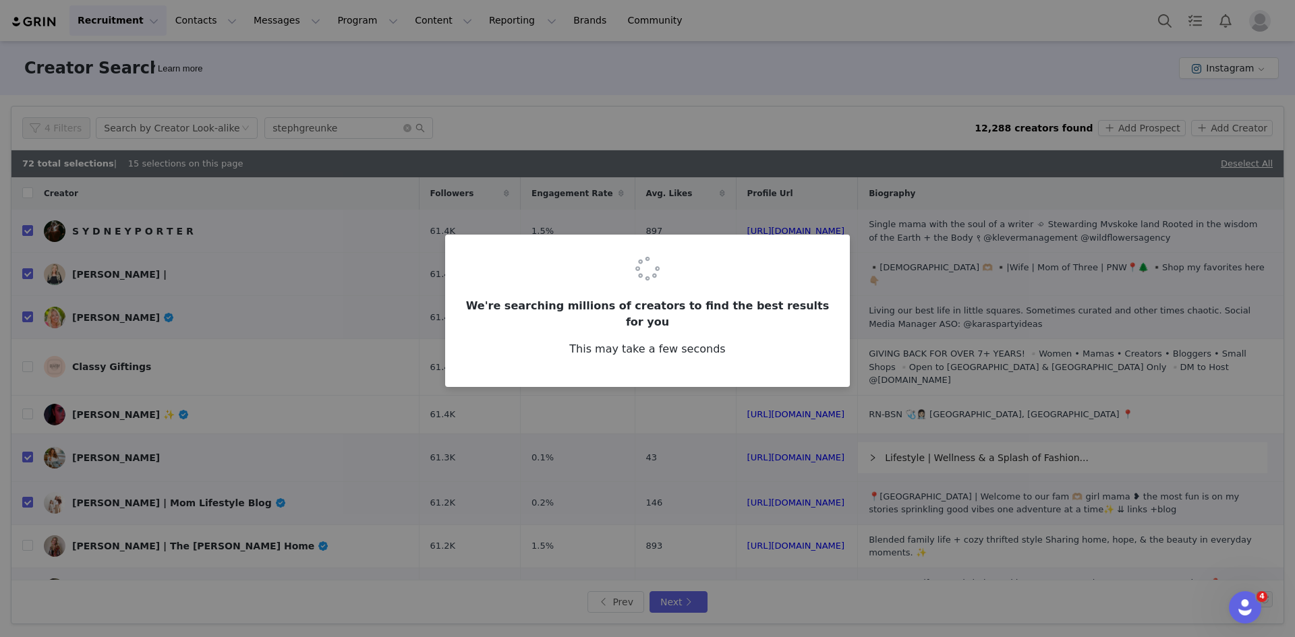
checkbox input "false"
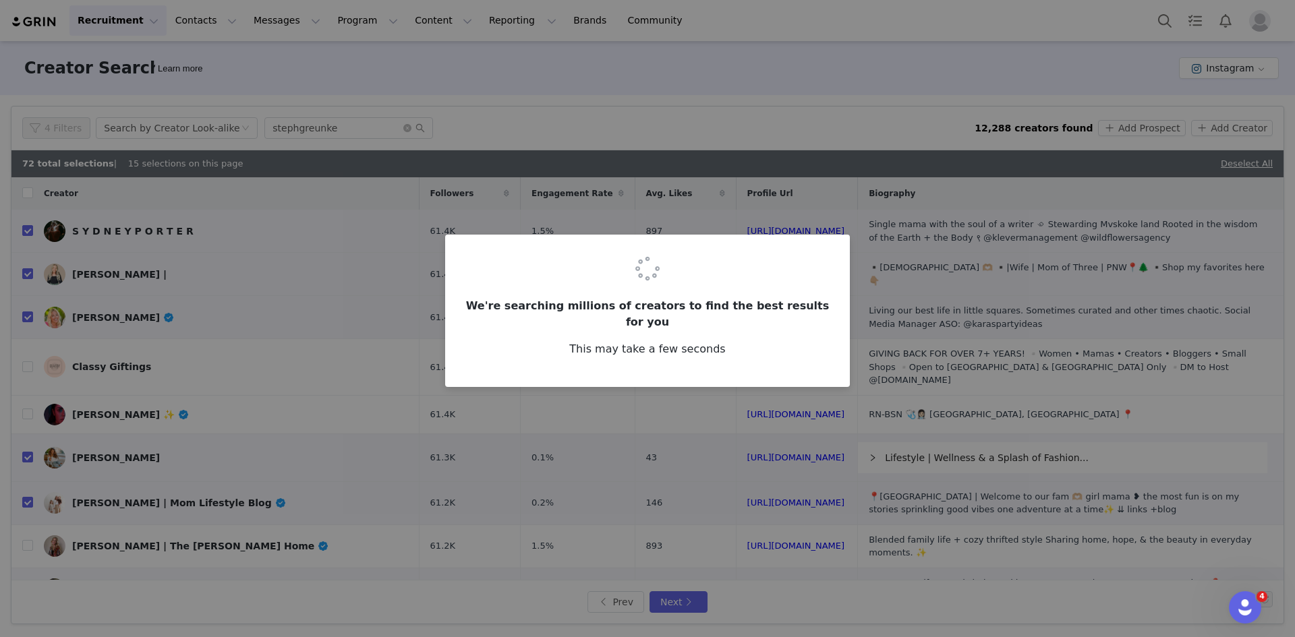
checkbox input "false"
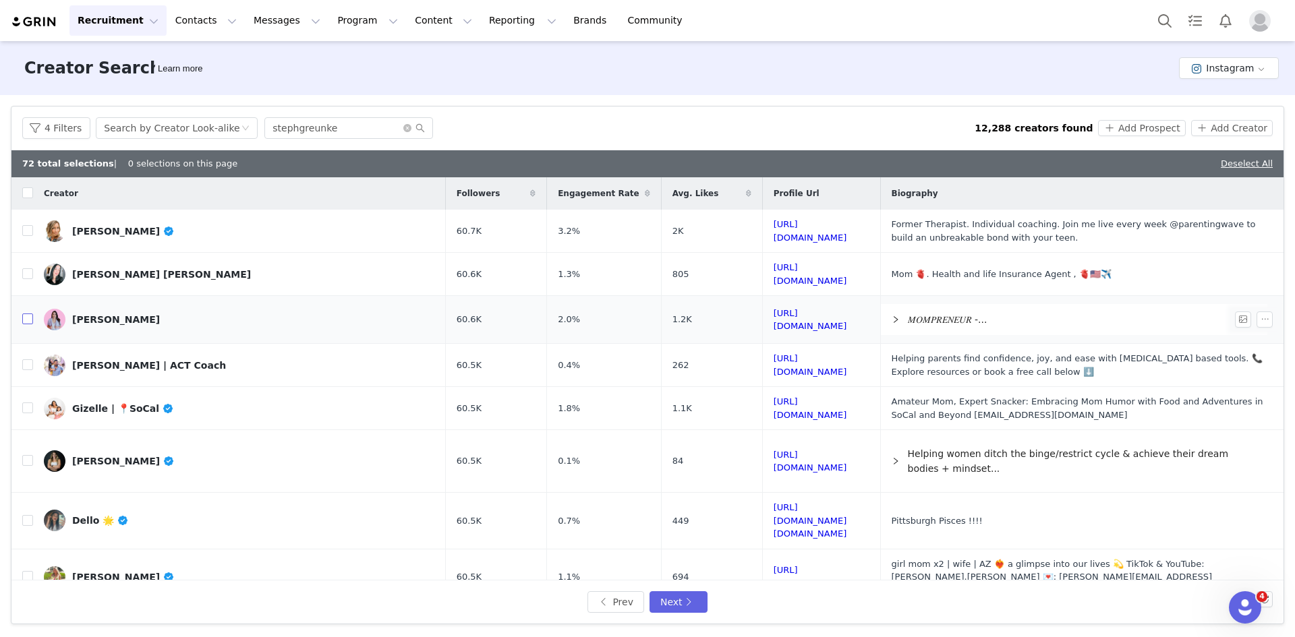
click at [30, 320] on input "checkbox" at bounding box center [27, 319] width 11 height 11
checkbox input "true"
click at [22, 362] on input "checkbox" at bounding box center [27, 364] width 11 height 11
checkbox input "true"
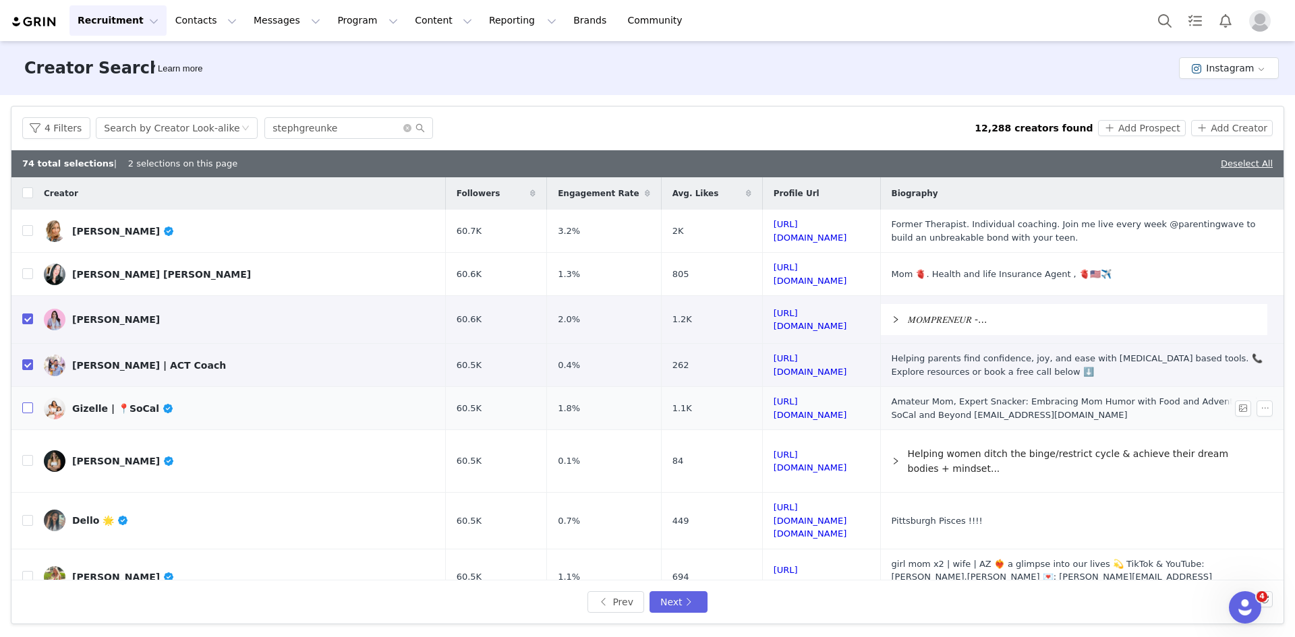
click at [29, 405] on input "checkbox" at bounding box center [27, 408] width 11 height 11
checkbox input "true"
click at [28, 456] on input "checkbox" at bounding box center [27, 460] width 11 height 11
checkbox input "true"
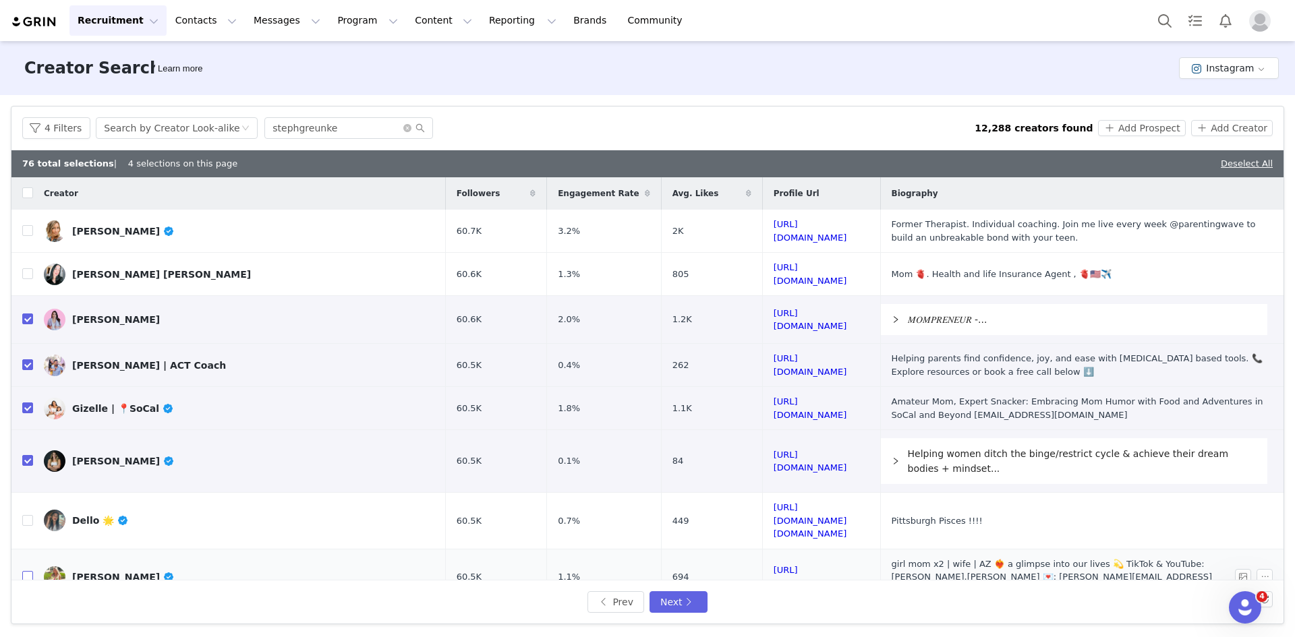
click at [28, 571] on input "checkbox" at bounding box center [27, 576] width 11 height 11
checkbox input "true"
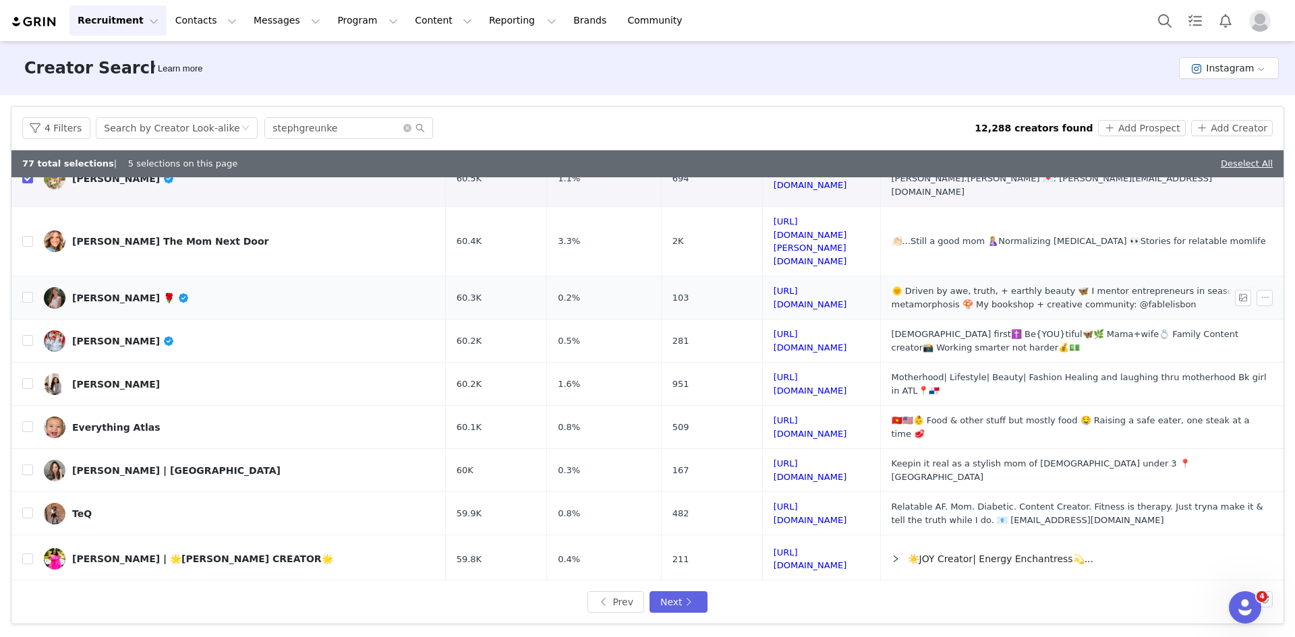
scroll to position [395, 0]
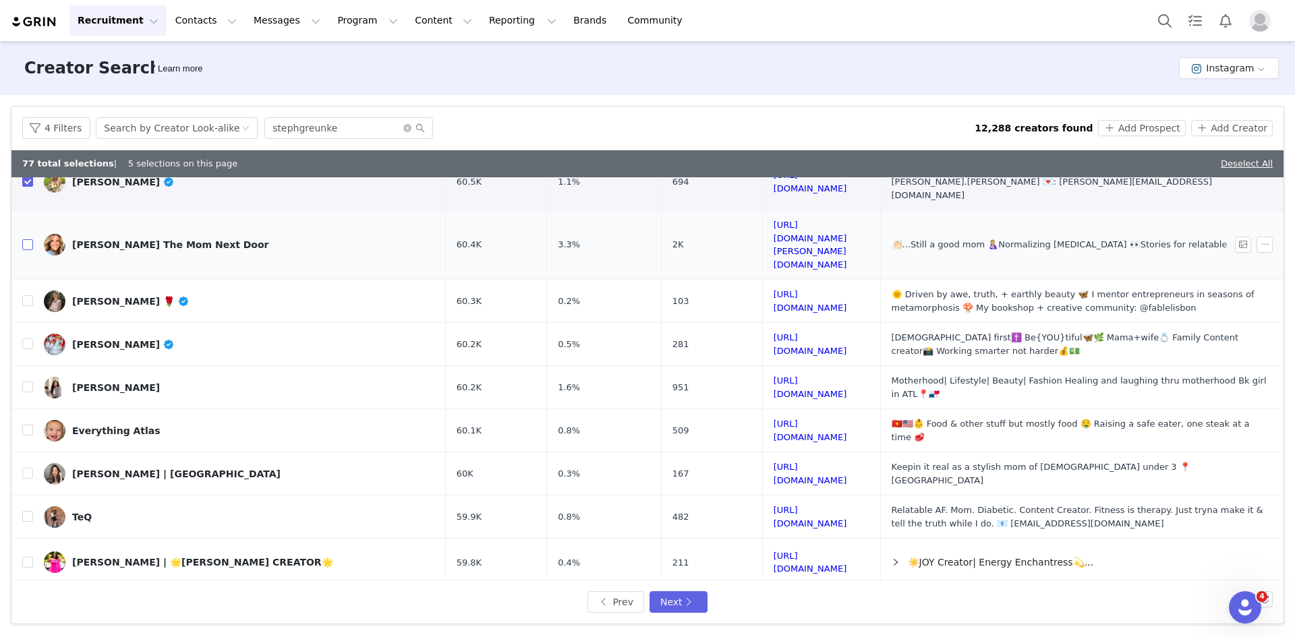
click at [23, 238] on label at bounding box center [27, 245] width 11 height 14
click at [23, 239] on input "checkbox" at bounding box center [27, 244] width 11 height 11
checkbox input "true"
click at [31, 295] on input "checkbox" at bounding box center [27, 300] width 11 height 11
checkbox input "true"
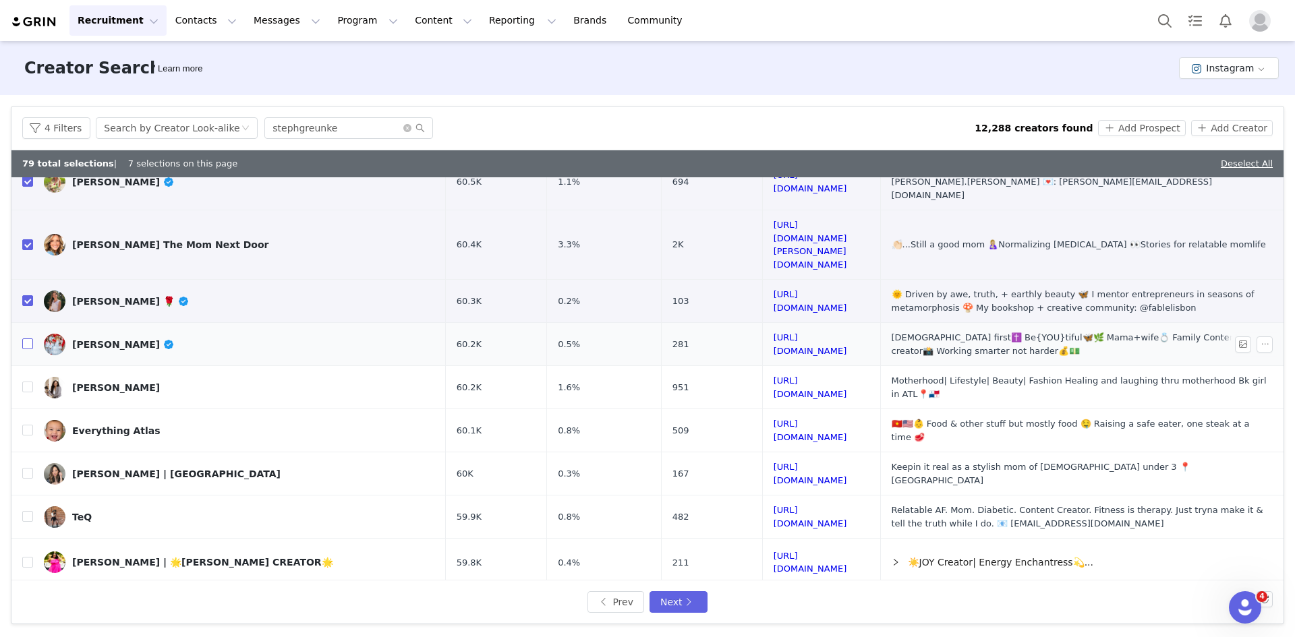
click at [30, 339] on input "checkbox" at bounding box center [27, 344] width 11 height 11
checkbox input "true"
click at [29, 382] on input "checkbox" at bounding box center [27, 387] width 11 height 11
checkbox input "true"
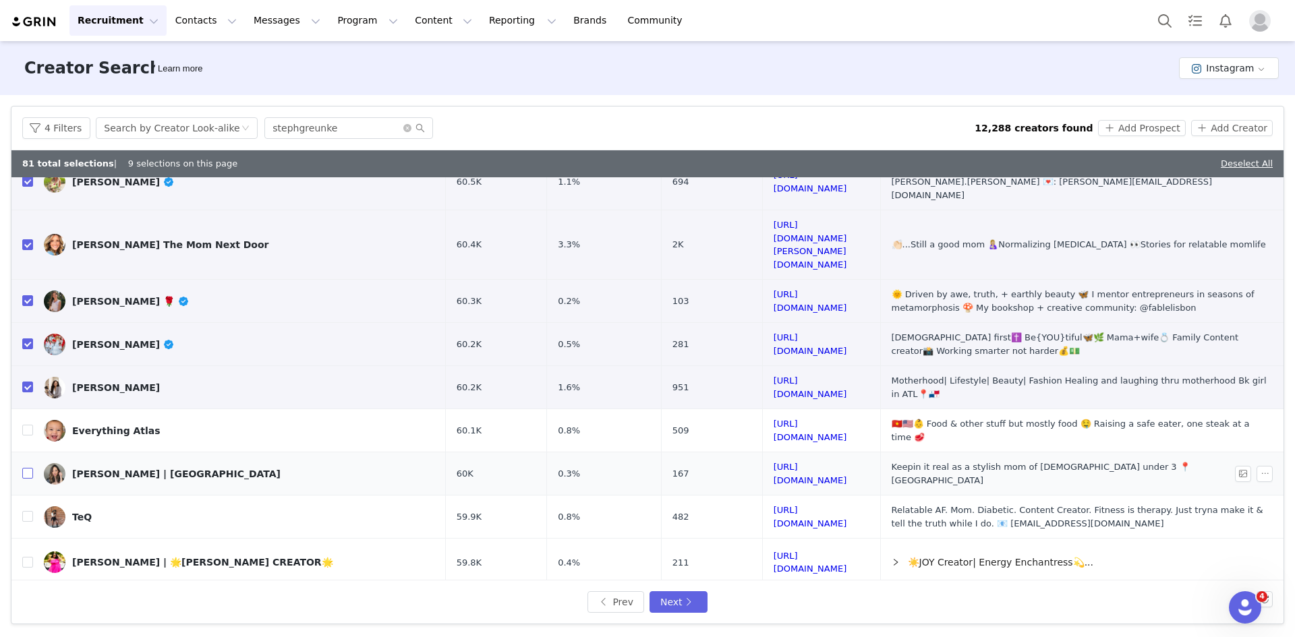
click at [32, 468] on input "checkbox" at bounding box center [27, 473] width 11 height 11
checkbox input "true"
click at [30, 511] on input "checkbox" at bounding box center [27, 516] width 11 height 11
checkbox input "true"
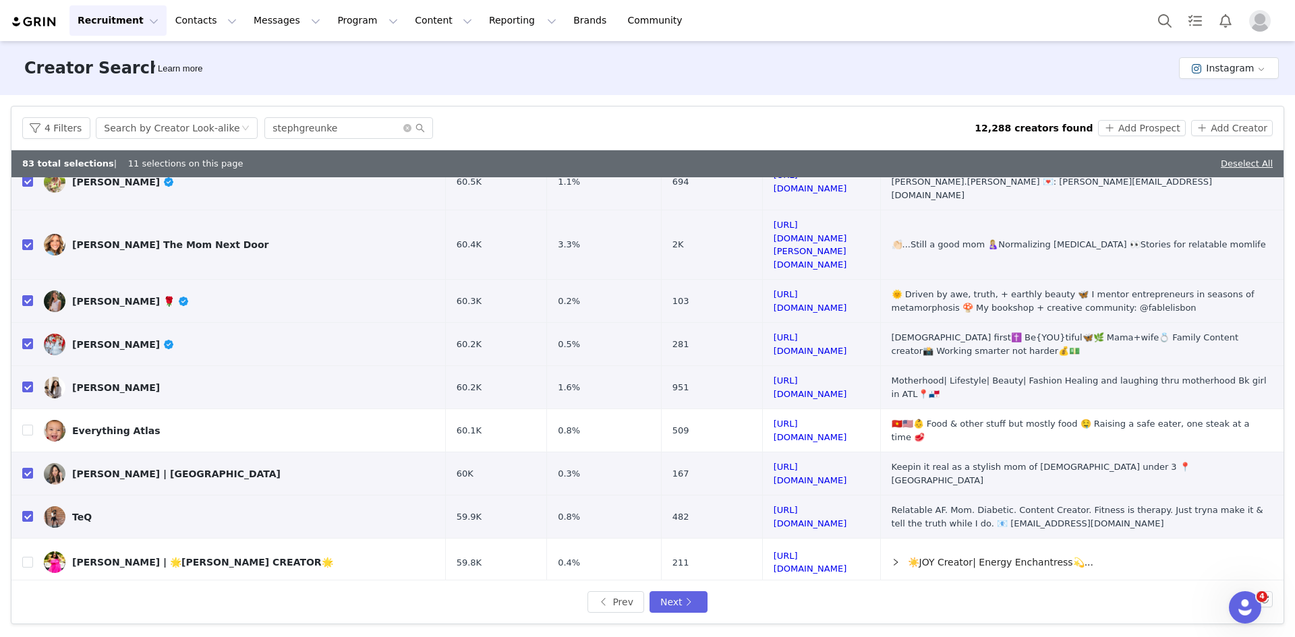
click at [28, 602] on input "checkbox" at bounding box center [27, 607] width 11 height 11
checkbox input "true"
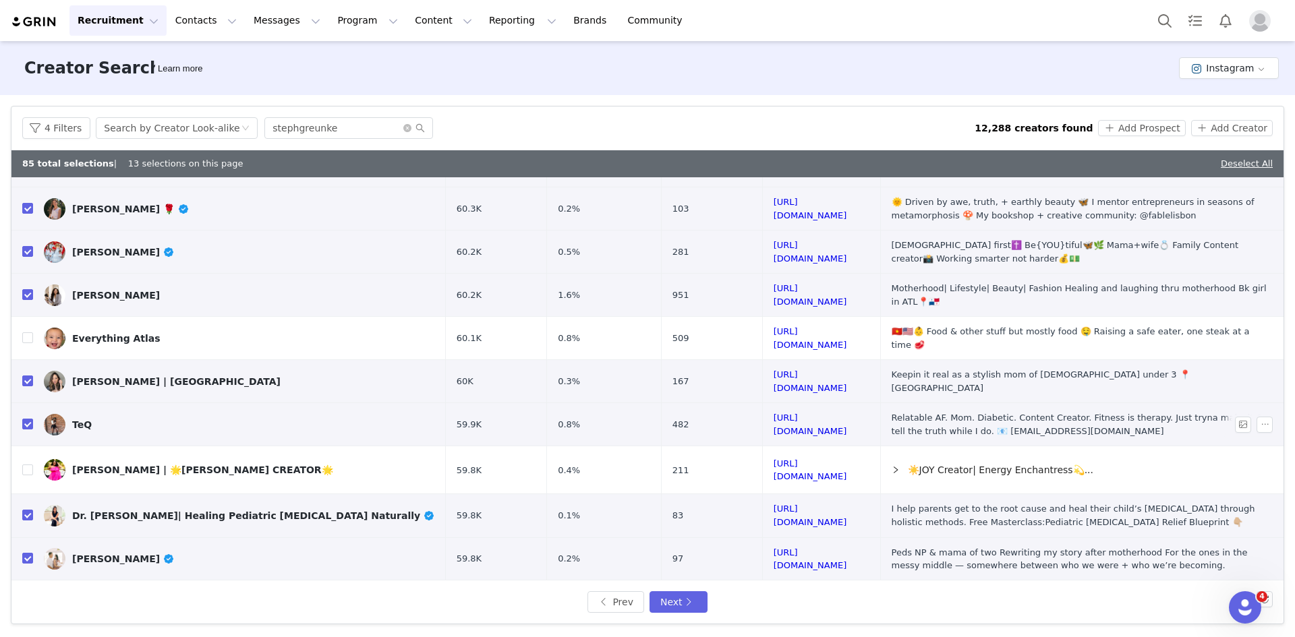
scroll to position [488, 0]
click at [29, 609] on input "checkbox" at bounding box center [27, 614] width 11 height 11
checkbox input "true"
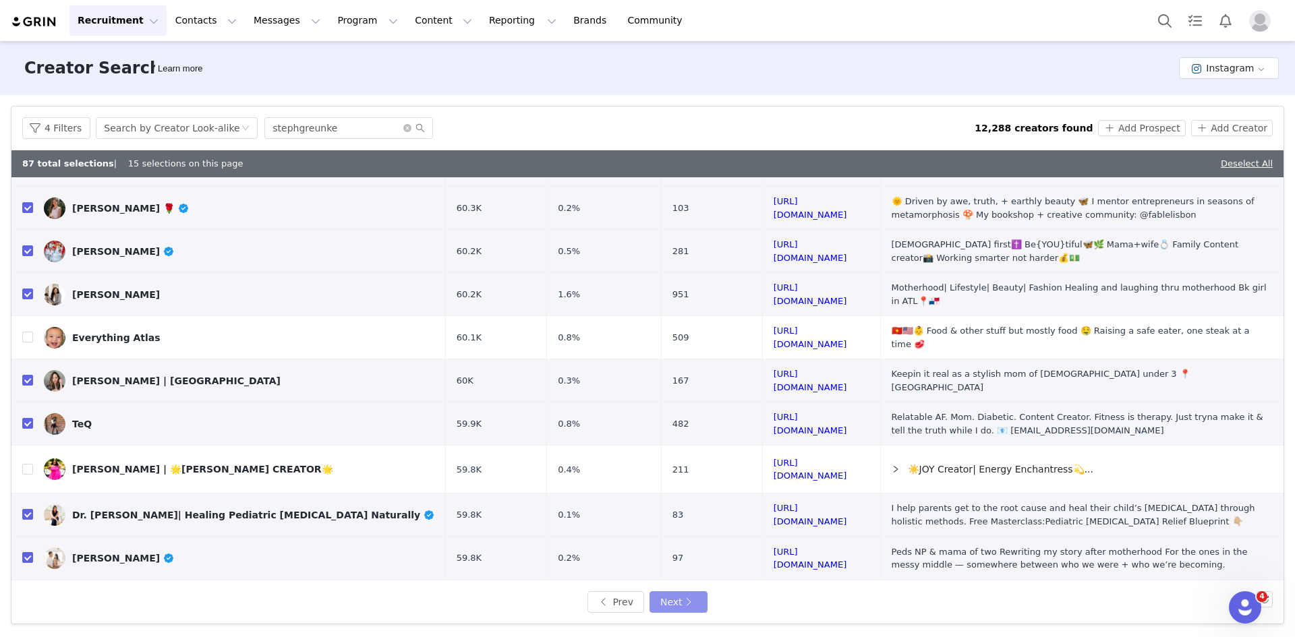
click at [679, 602] on button "Next" at bounding box center [679, 603] width 58 height 22
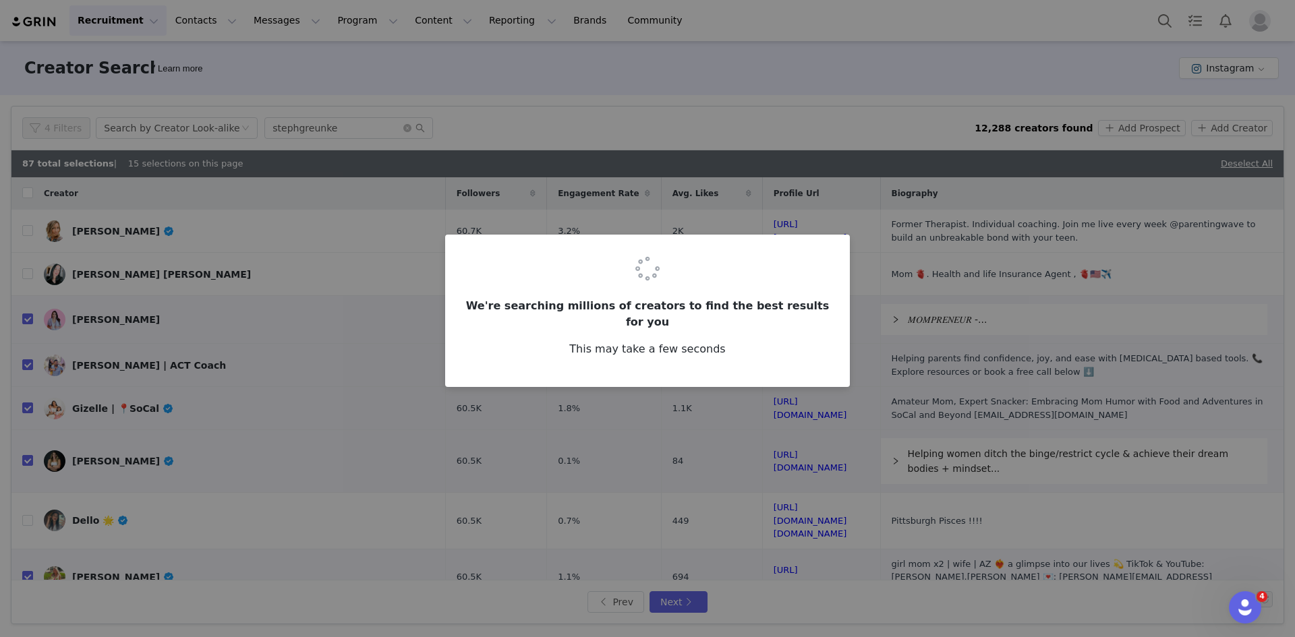
checkbox input "false"
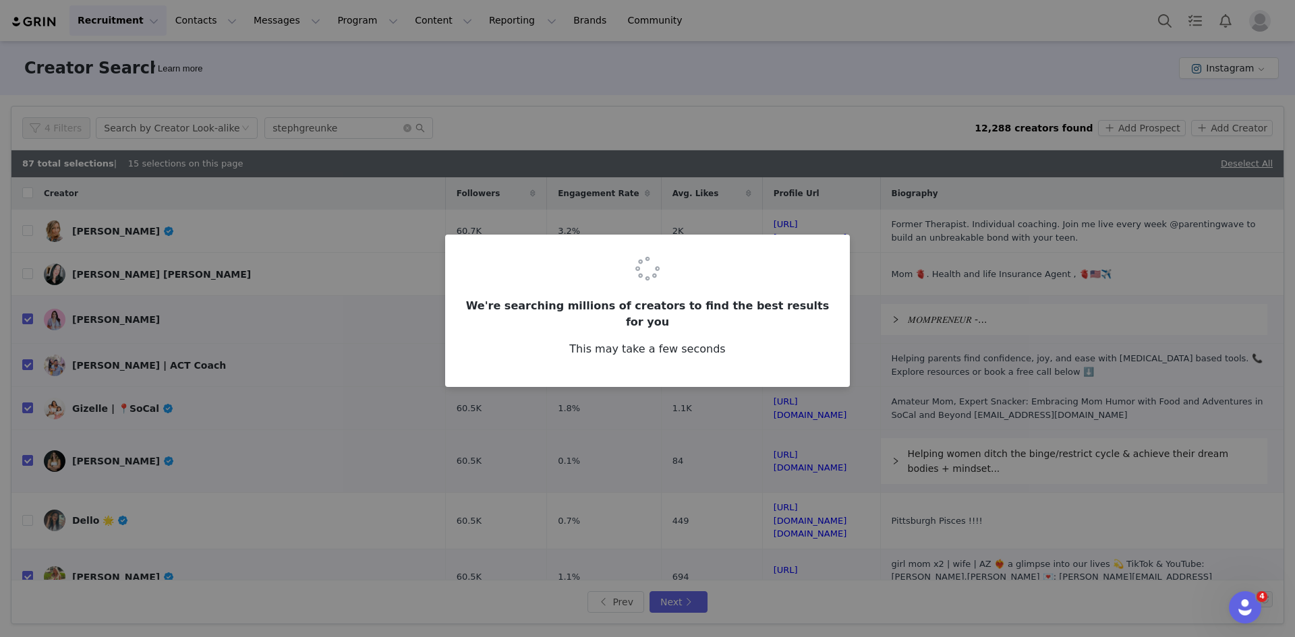
checkbox input "false"
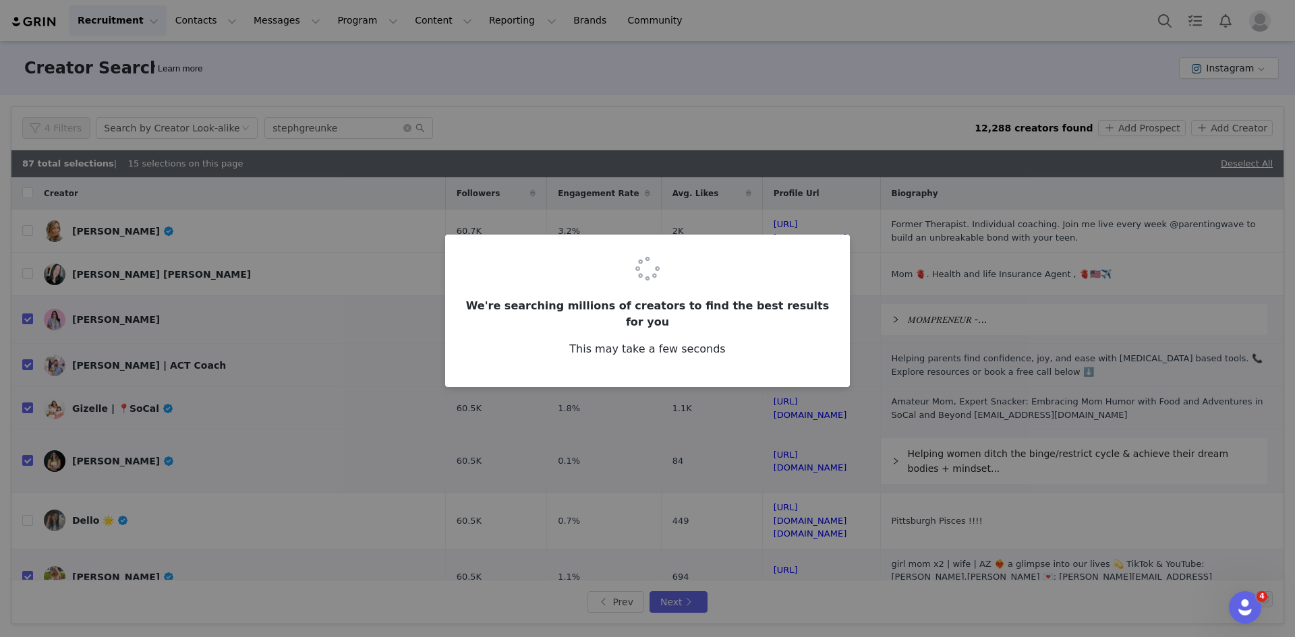
checkbox input "false"
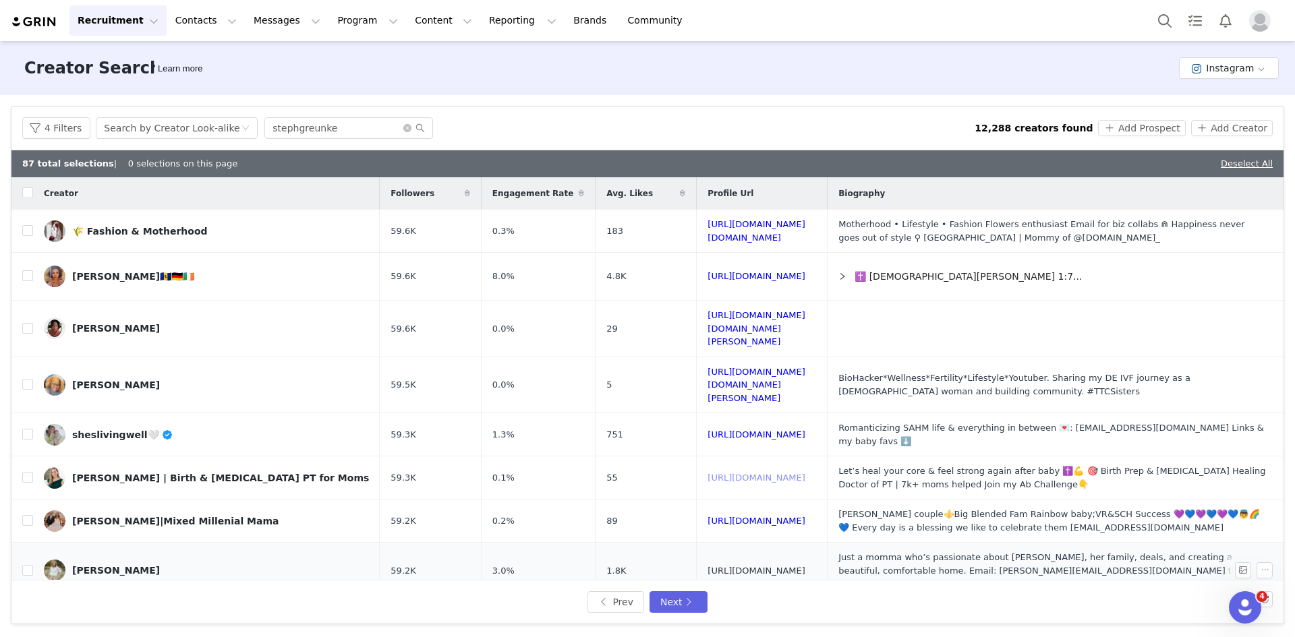
drag, startPoint x: 717, startPoint y: 442, endPoint x: 735, endPoint y: 525, distance: 85.6
drag, startPoint x: 699, startPoint y: 568, endPoint x: 702, endPoint y: 560, distance: 8.5
click at [30, 379] on input "checkbox" at bounding box center [27, 384] width 11 height 11
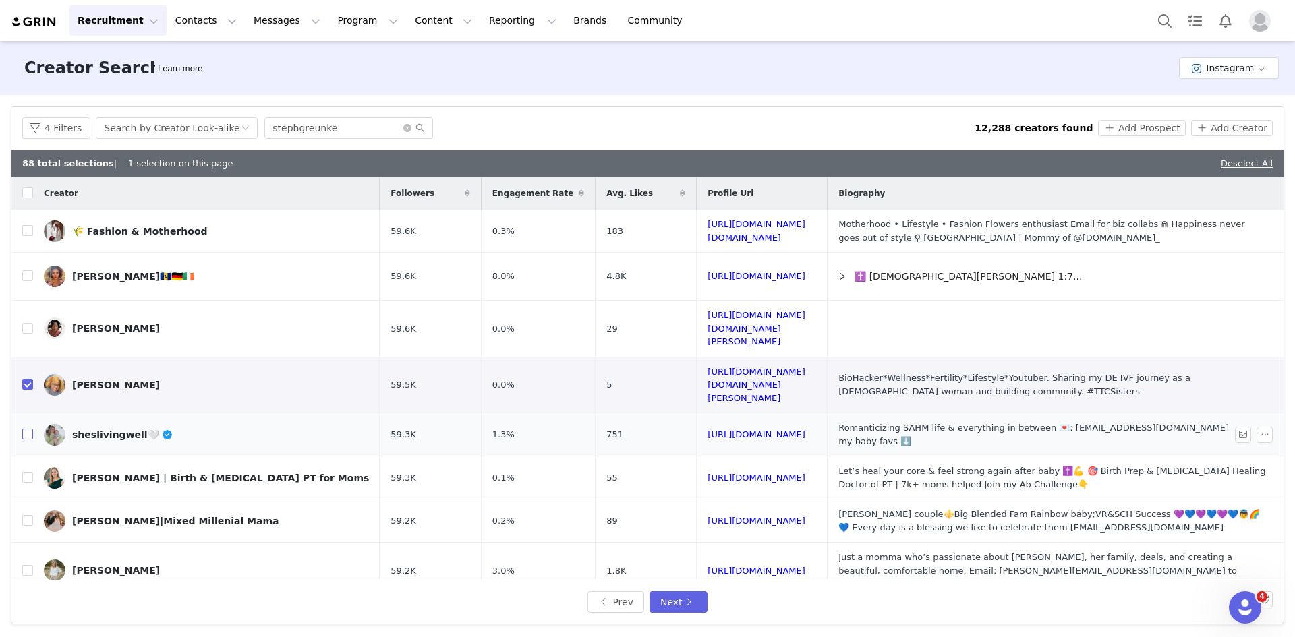
click at [29, 429] on input "checkbox" at bounding box center [27, 434] width 11 height 11
click at [29, 472] on input "checkbox" at bounding box center [27, 477] width 11 height 11
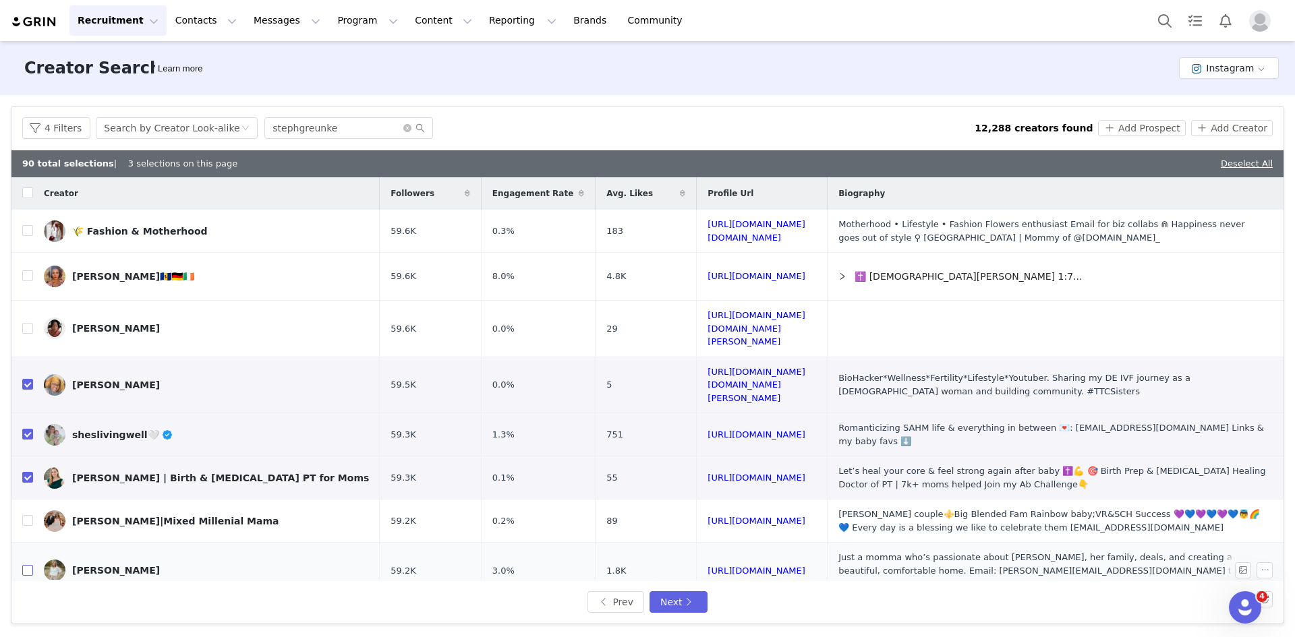
click at [24, 565] on input "checkbox" at bounding box center [27, 570] width 11 height 11
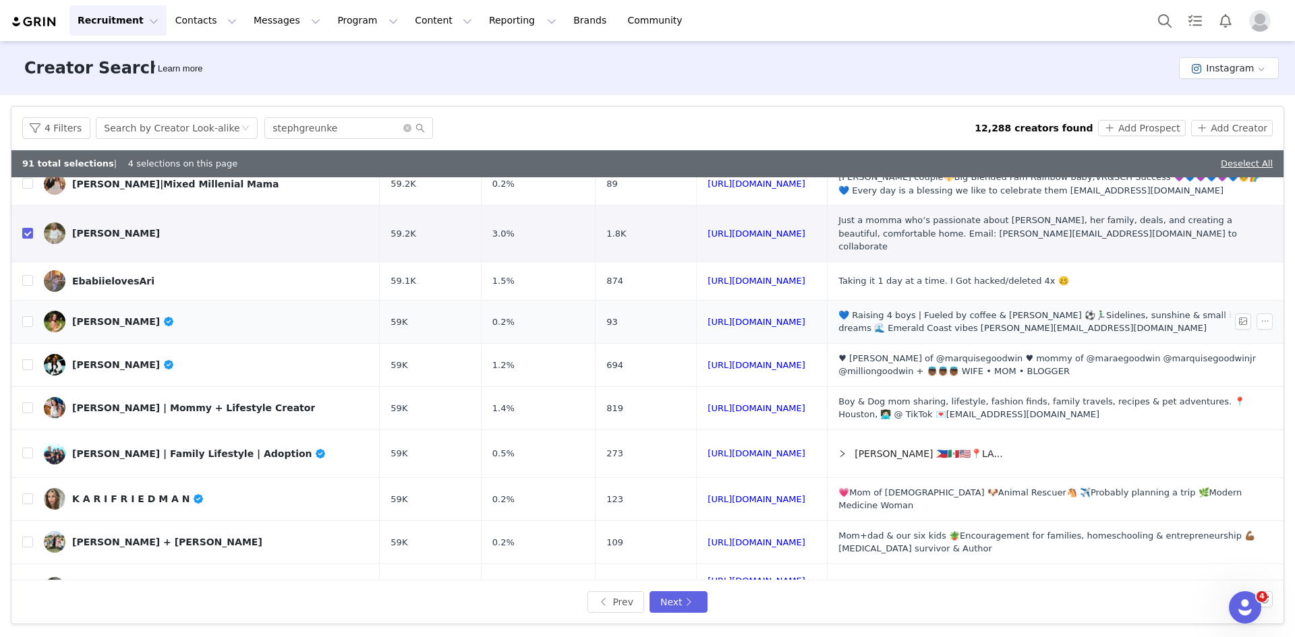
scroll to position [405, 0]
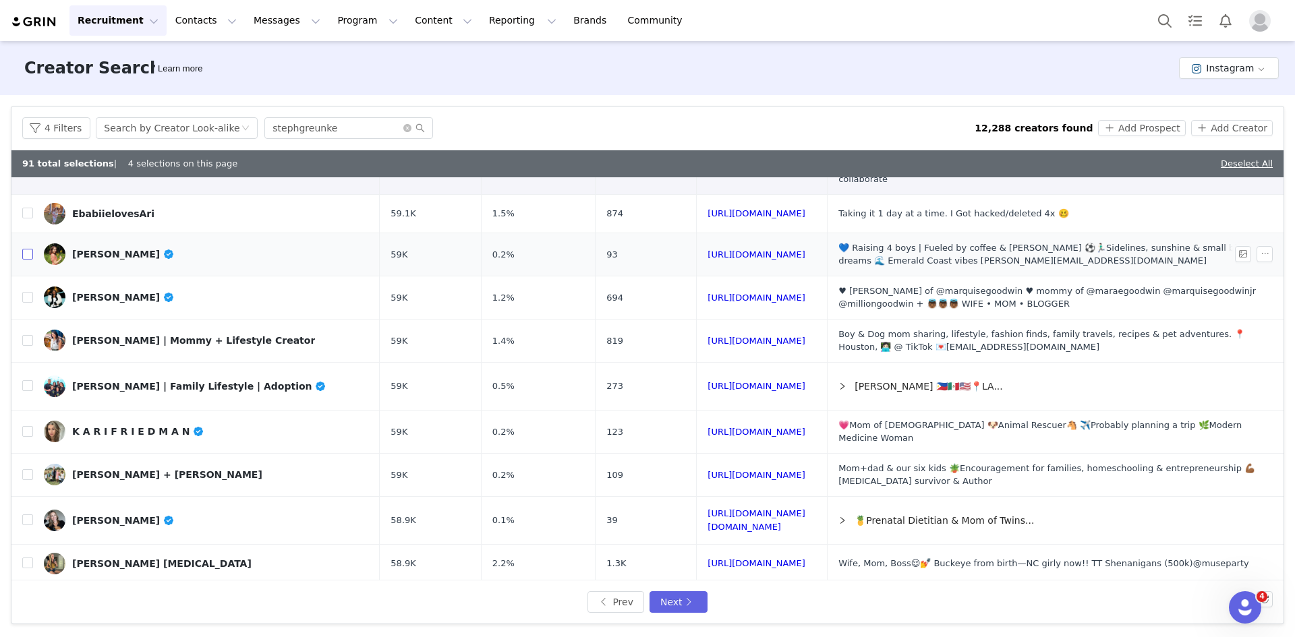
click at [26, 249] on input "checkbox" at bounding box center [27, 254] width 11 height 11
click at [28, 292] on input "checkbox" at bounding box center [27, 297] width 11 height 11
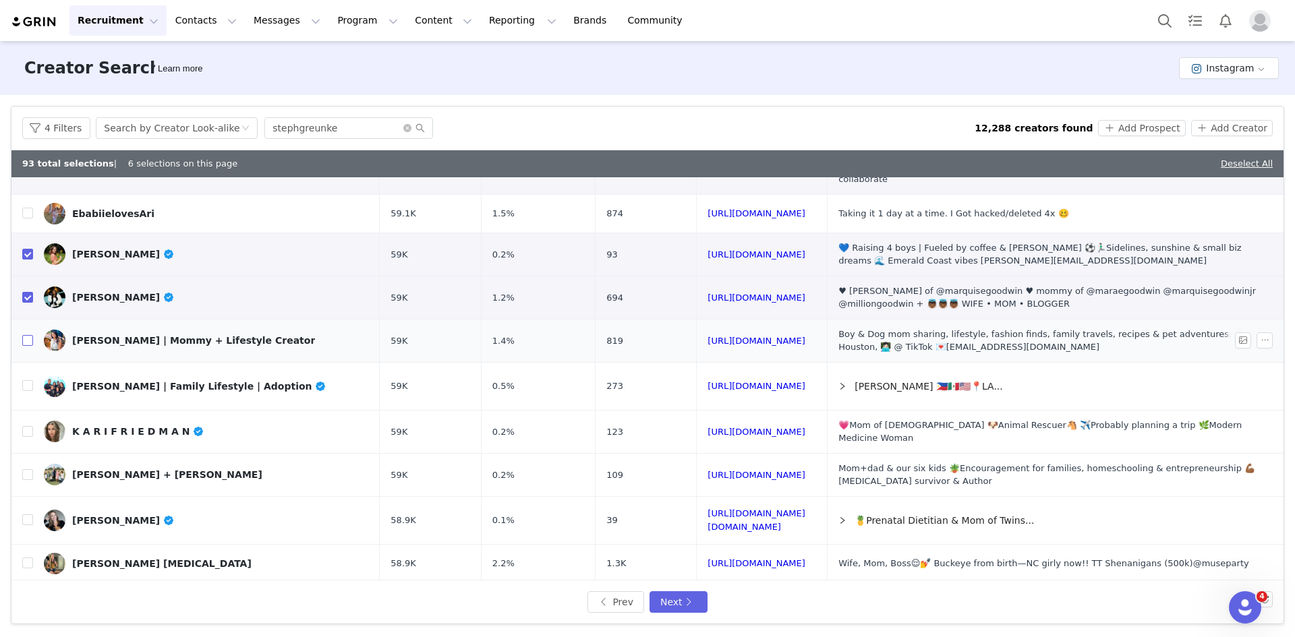
click at [27, 335] on input "checkbox" at bounding box center [27, 340] width 11 height 11
click at [31, 380] on input "checkbox" at bounding box center [27, 385] width 11 height 11
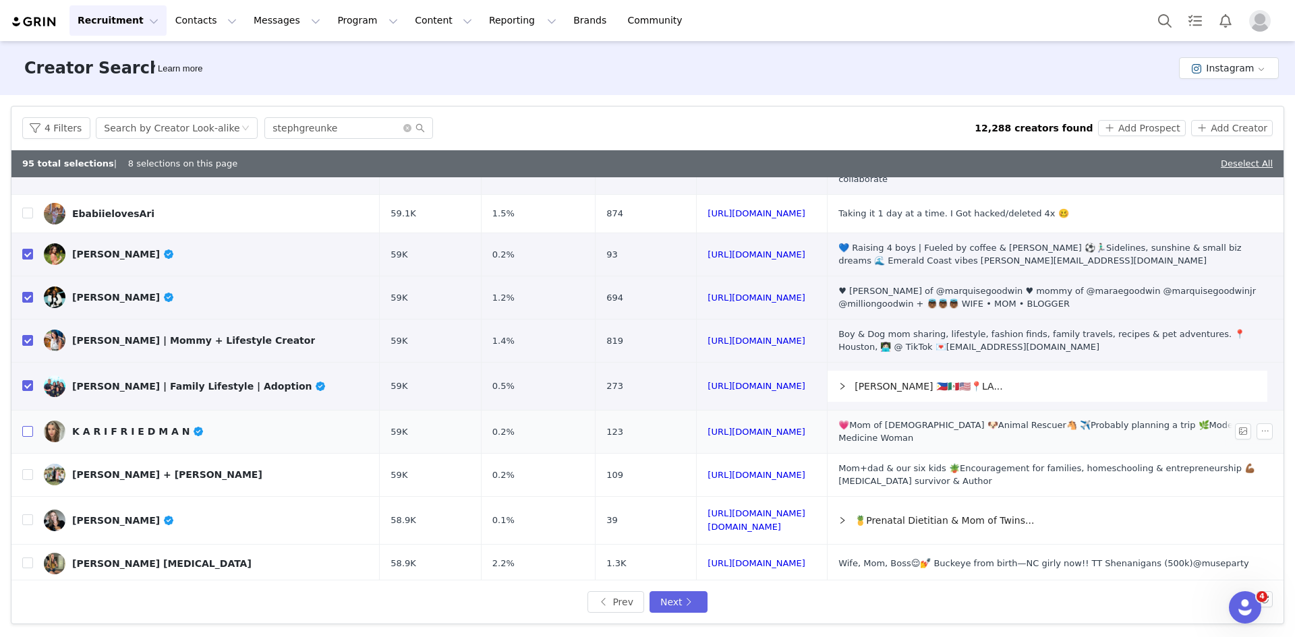
click at [28, 426] on input "checkbox" at bounding box center [27, 431] width 11 height 11
click at [30, 469] on input "checkbox" at bounding box center [27, 474] width 11 height 11
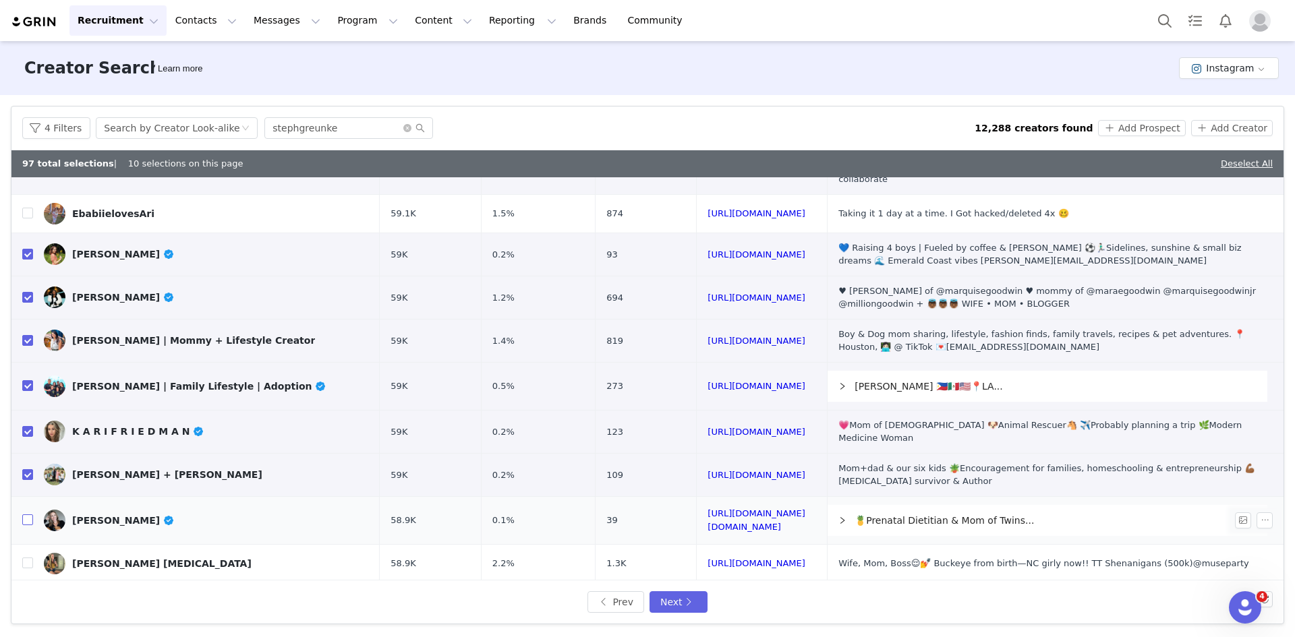
drag, startPoint x: 24, startPoint y: 466, endPoint x: 32, endPoint y: 457, distance: 12.4
click at [24, 515] on input "checkbox" at bounding box center [27, 520] width 11 height 11
click at [28, 558] on input "checkbox" at bounding box center [27, 563] width 11 height 11
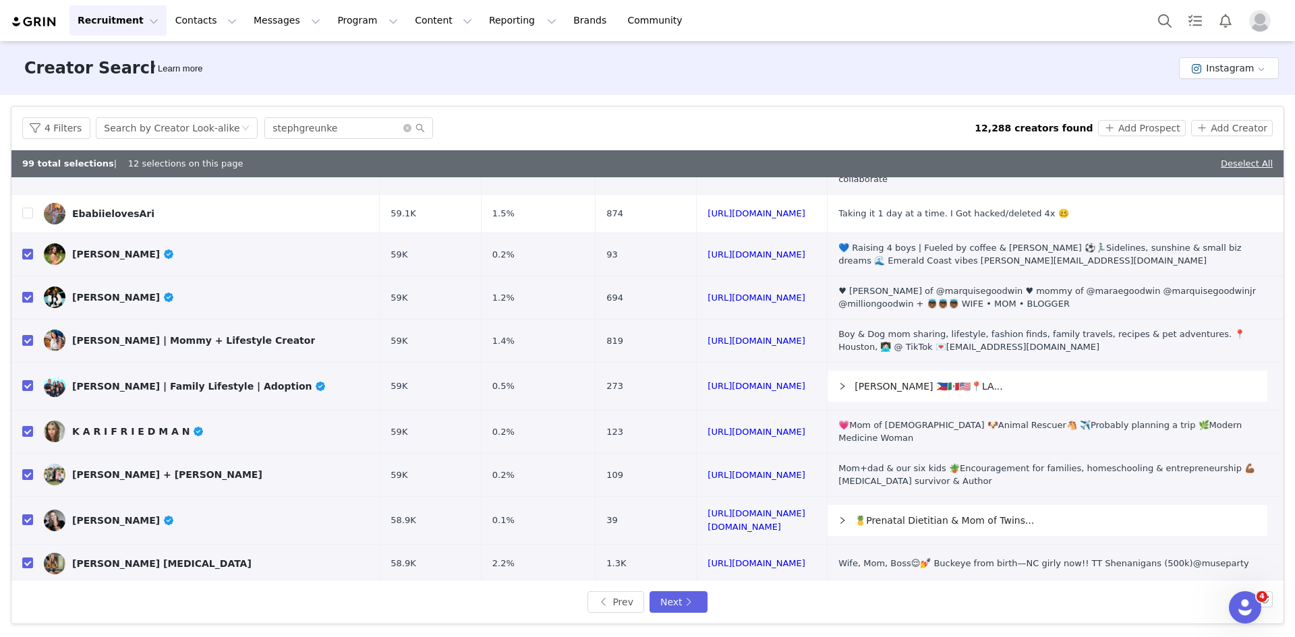
click at [25, 601] on input "checkbox" at bounding box center [27, 606] width 11 height 11
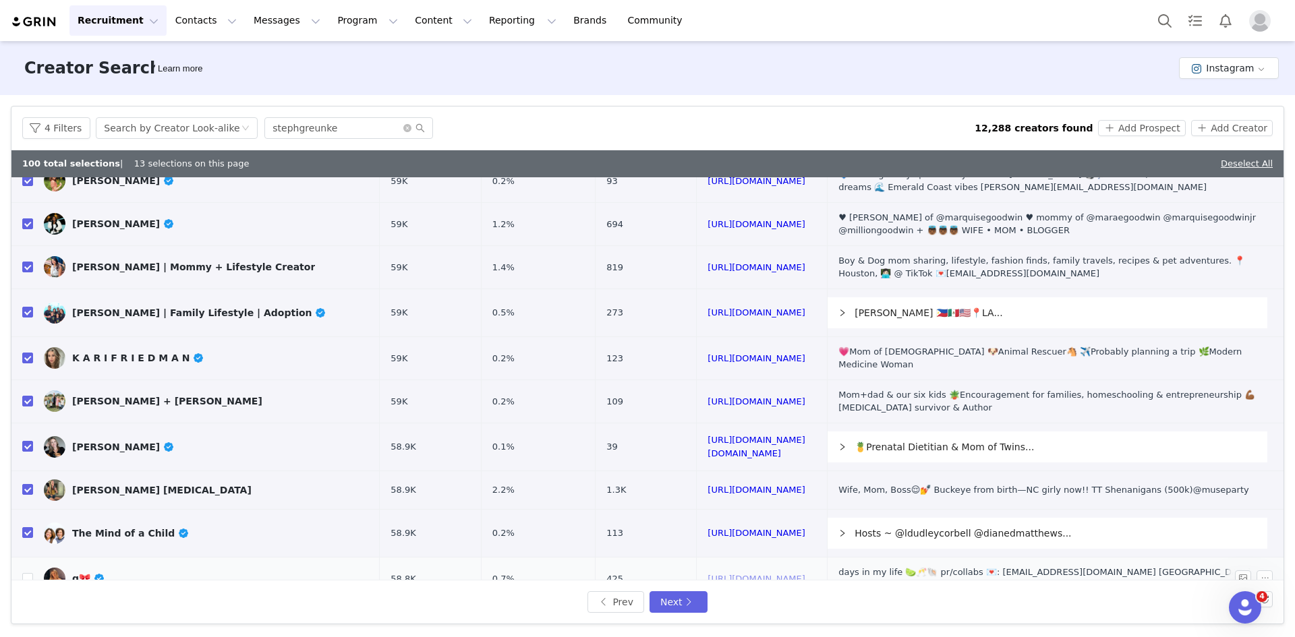
drag, startPoint x: 687, startPoint y: 518, endPoint x: 693, endPoint y: 529, distance: 12.4
drag, startPoint x: 696, startPoint y: 563, endPoint x: 683, endPoint y: 496, distance: 68.0
click at [30, 573] on input "checkbox" at bounding box center [27, 578] width 11 height 11
click at [1142, 129] on button "Add Prospect" at bounding box center [1141, 128] width 87 height 16
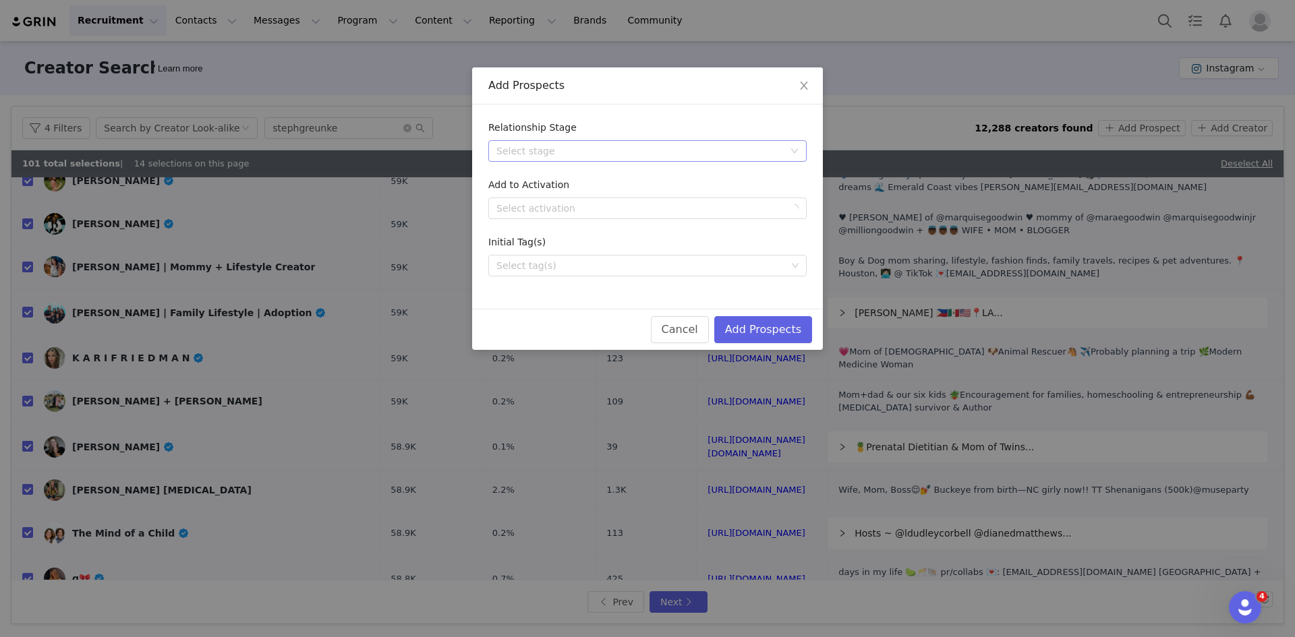
click at [577, 148] on div "Select stage" at bounding box center [639, 150] width 287 height 13
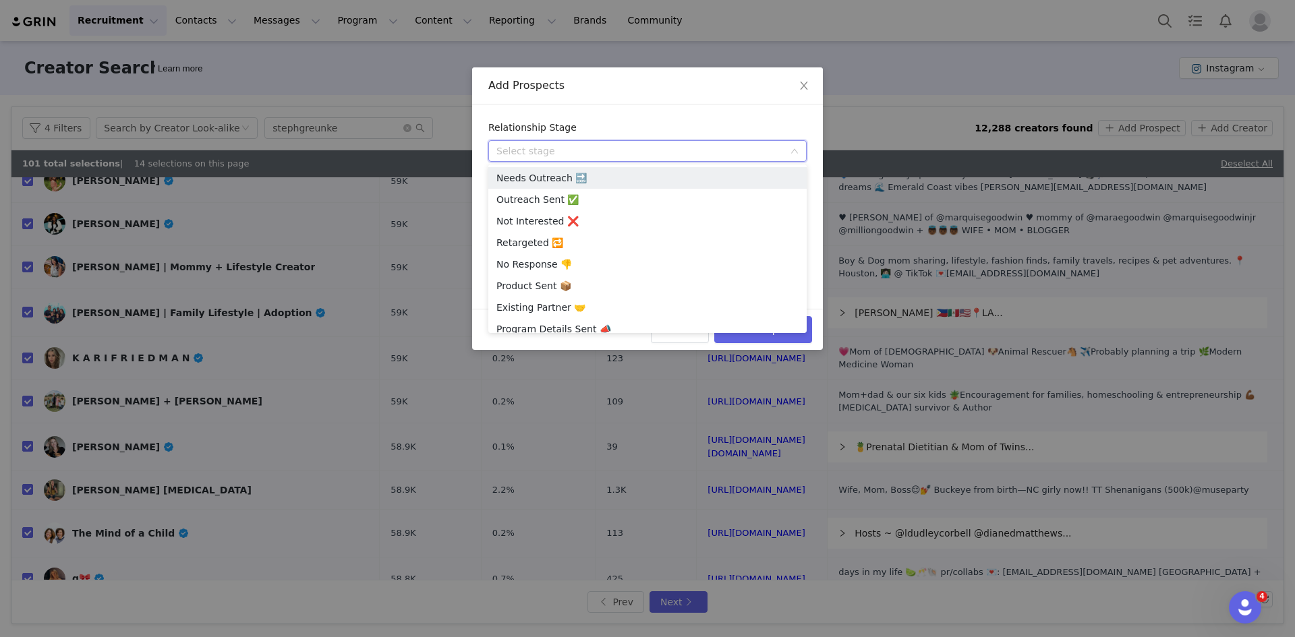
click at [549, 176] on li "Needs Outreach 🔜" at bounding box center [647, 178] width 318 height 22
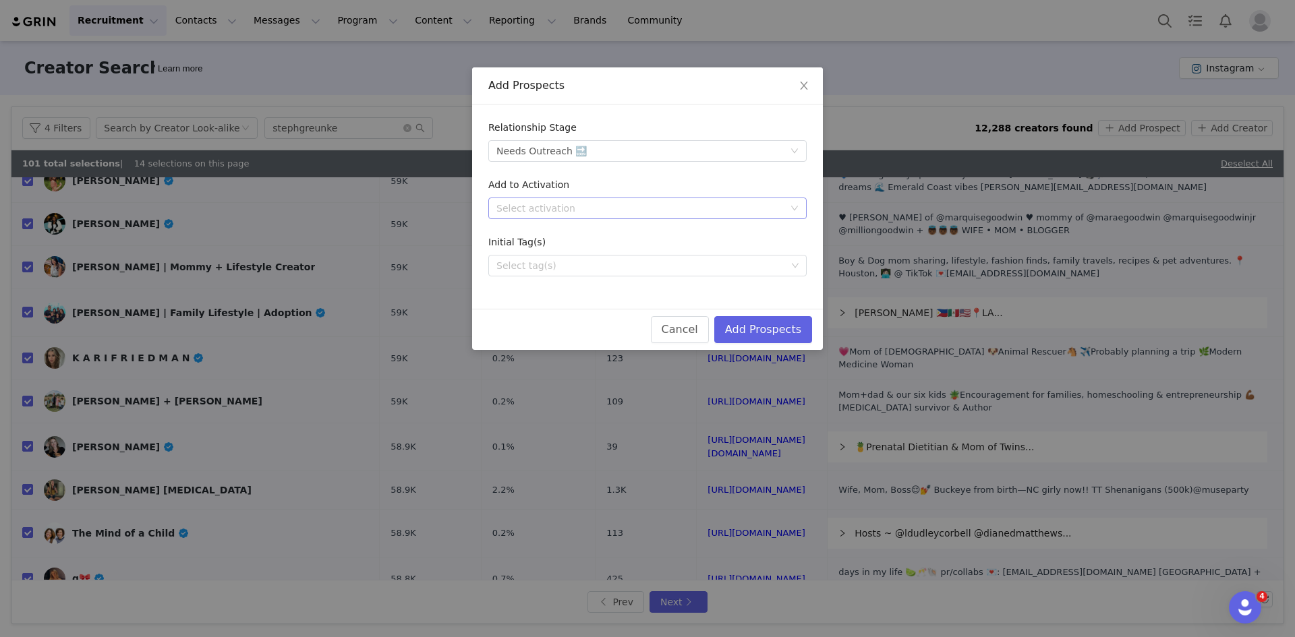
click at [563, 209] on div "Select activation" at bounding box center [639, 208] width 287 height 13
click at [571, 277] on li "Simply Nootropics US, Global" at bounding box center [647, 279] width 318 height 22
click at [585, 263] on div "Select tag(s)" at bounding box center [641, 265] width 290 height 13
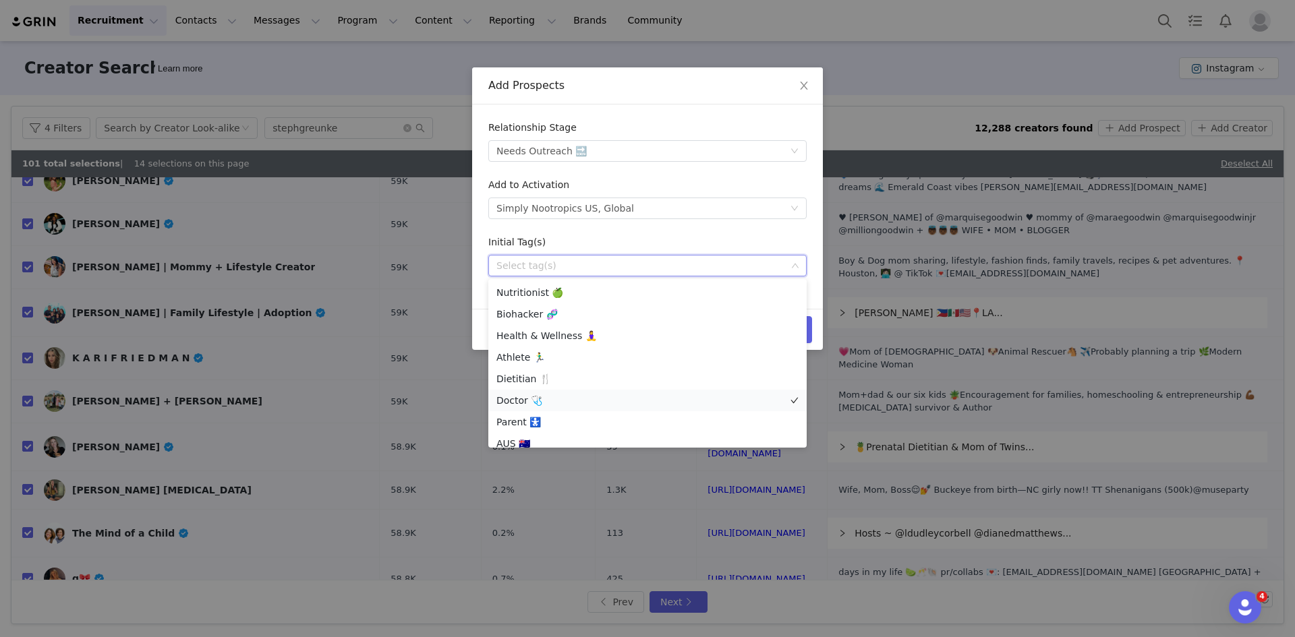
scroll to position [67, 0]
click at [543, 359] on li "Parent 🚼" at bounding box center [647, 355] width 318 height 22
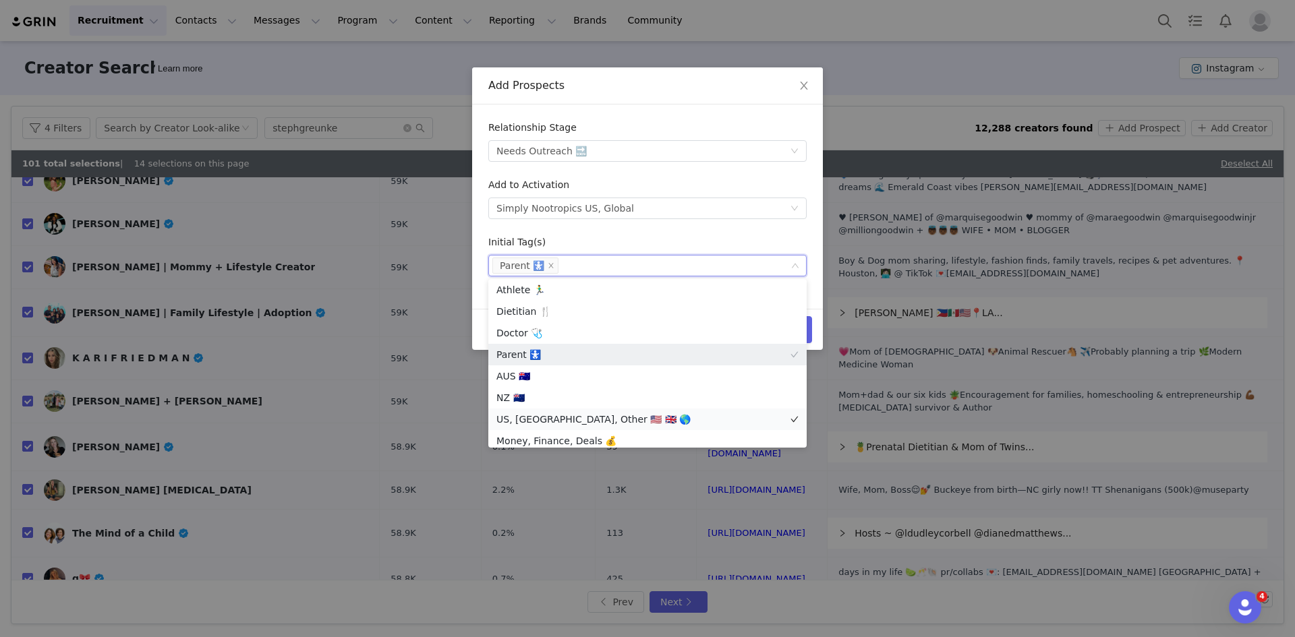
click at [525, 421] on li "US, UK, Other 🇺🇸 🇬🇧 🌎" at bounding box center [647, 420] width 318 height 22
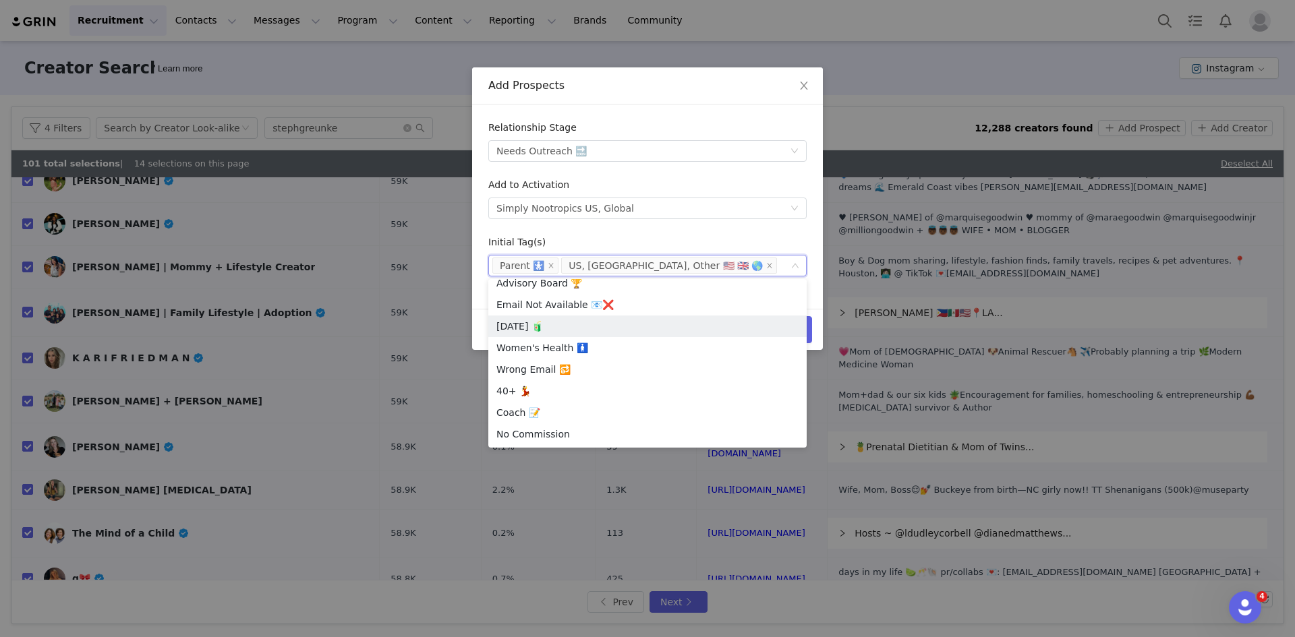
scroll to position [348, 0]
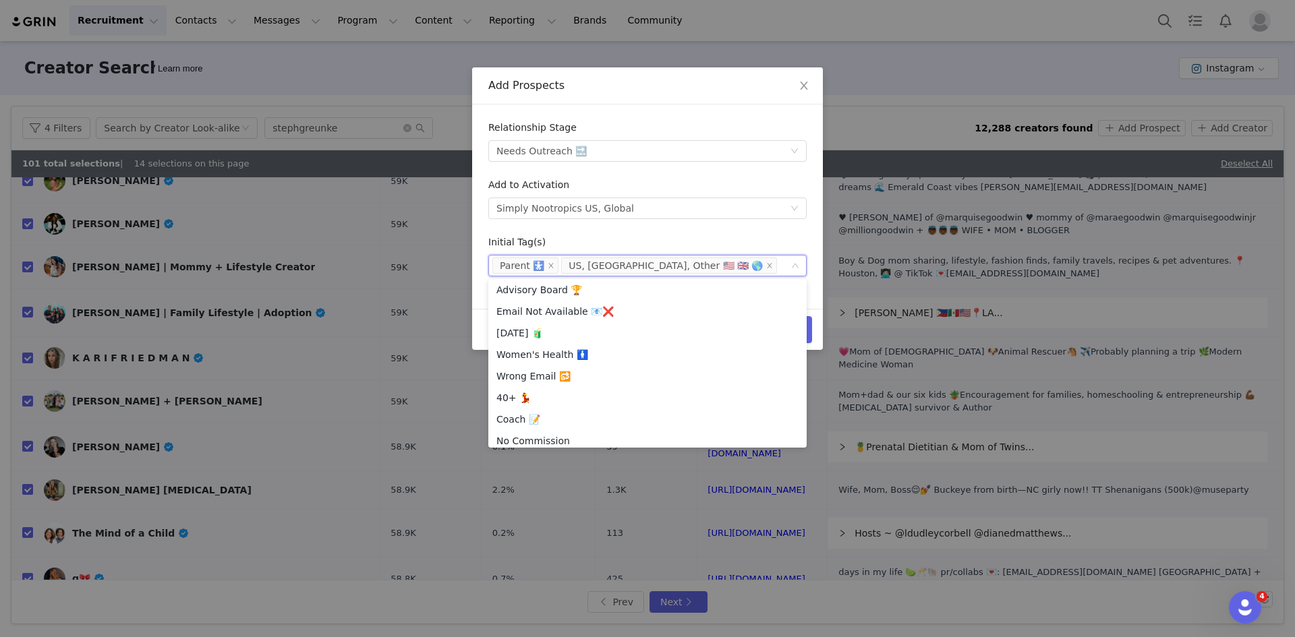
click at [657, 232] on form "Relationship Stage Select stage Needs Outreach 🔜 Add to Activation Select activ…" at bounding box center [647, 199] width 318 height 156
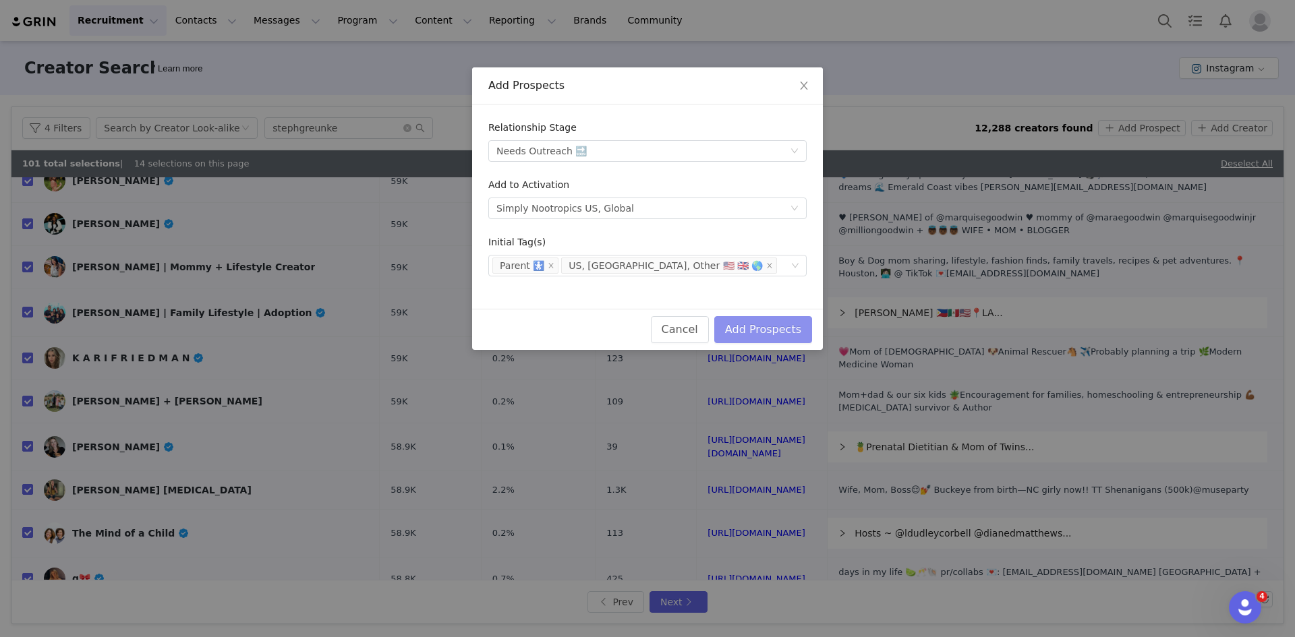
click at [795, 330] on button "Add Prospects" at bounding box center [763, 329] width 98 height 27
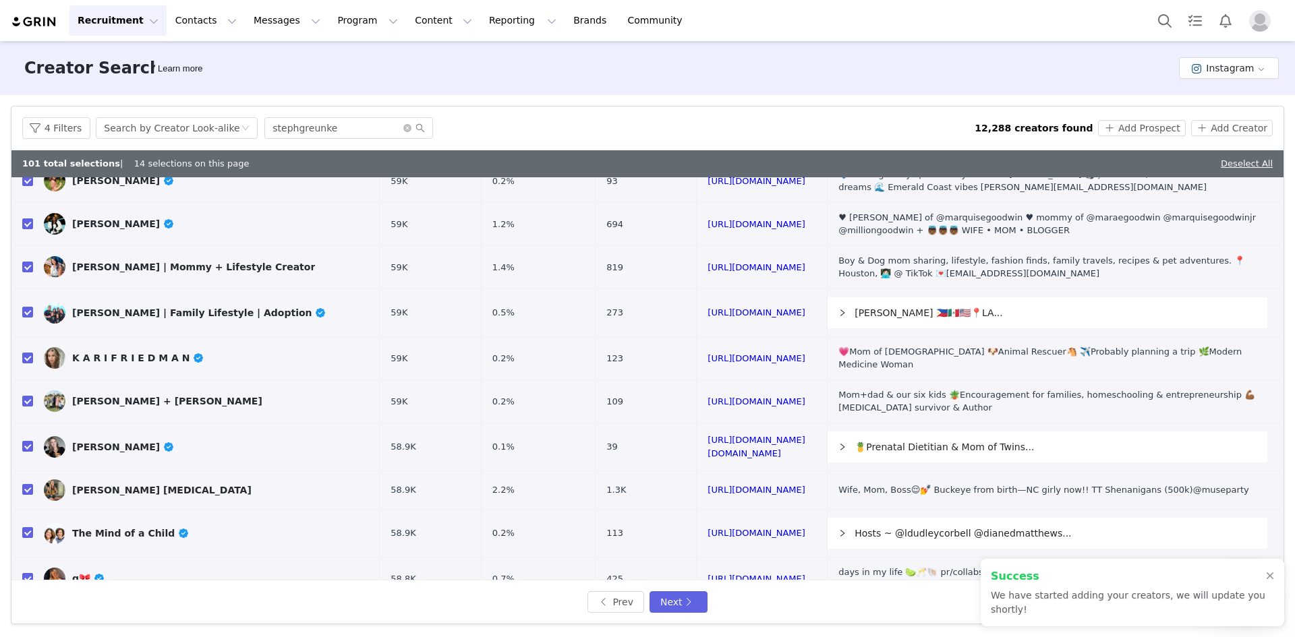
click at [1262, 165] on link "Deselect All" at bounding box center [1247, 163] width 52 height 10
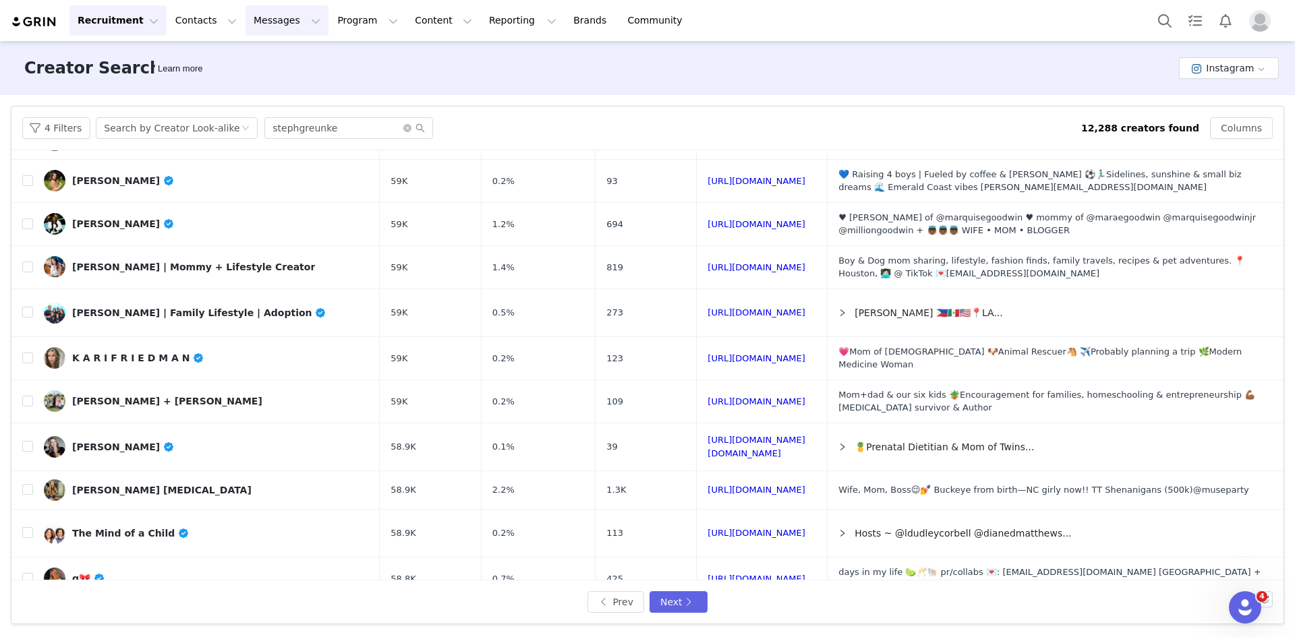
click at [260, 27] on button "Messages Messages" at bounding box center [287, 20] width 83 height 30
click at [248, 82] on p "Inbox" at bounding box center [247, 85] width 26 height 14
